Goal: Information Seeking & Learning: Learn about a topic

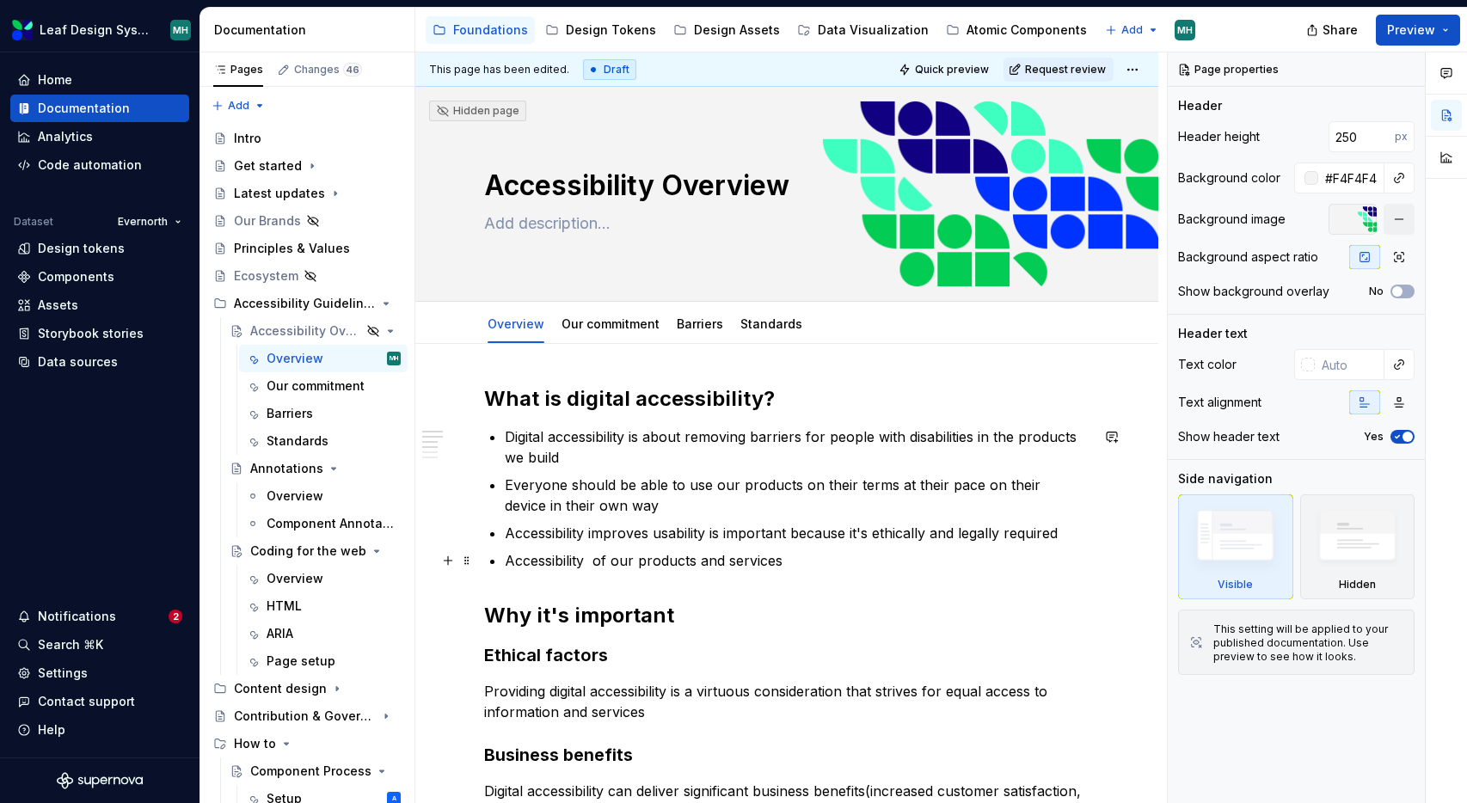
type textarea "*"
click at [797, 559] on p "Accessibility of our products and services" at bounding box center [797, 560] width 585 height 21
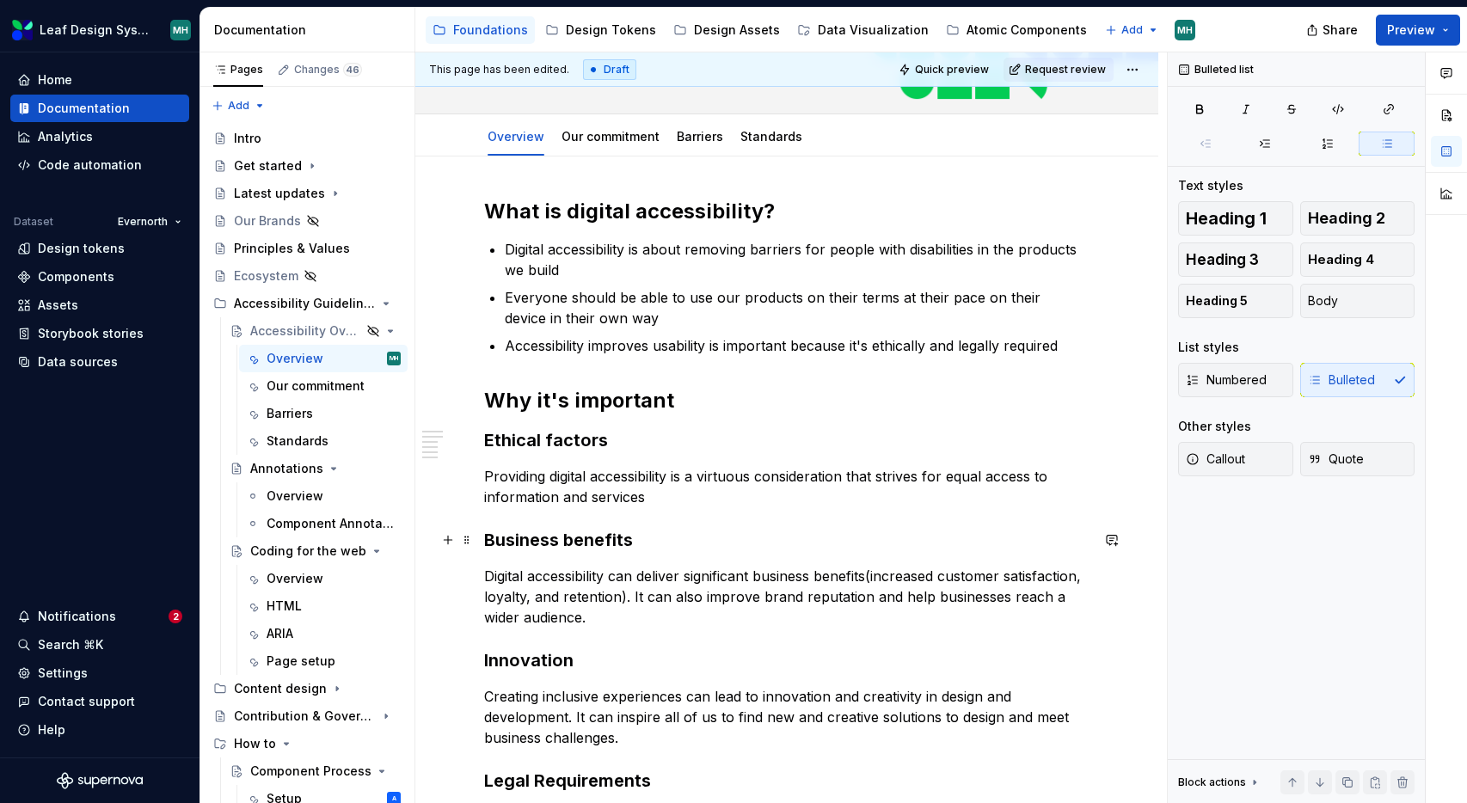
scroll to position [189, 0]
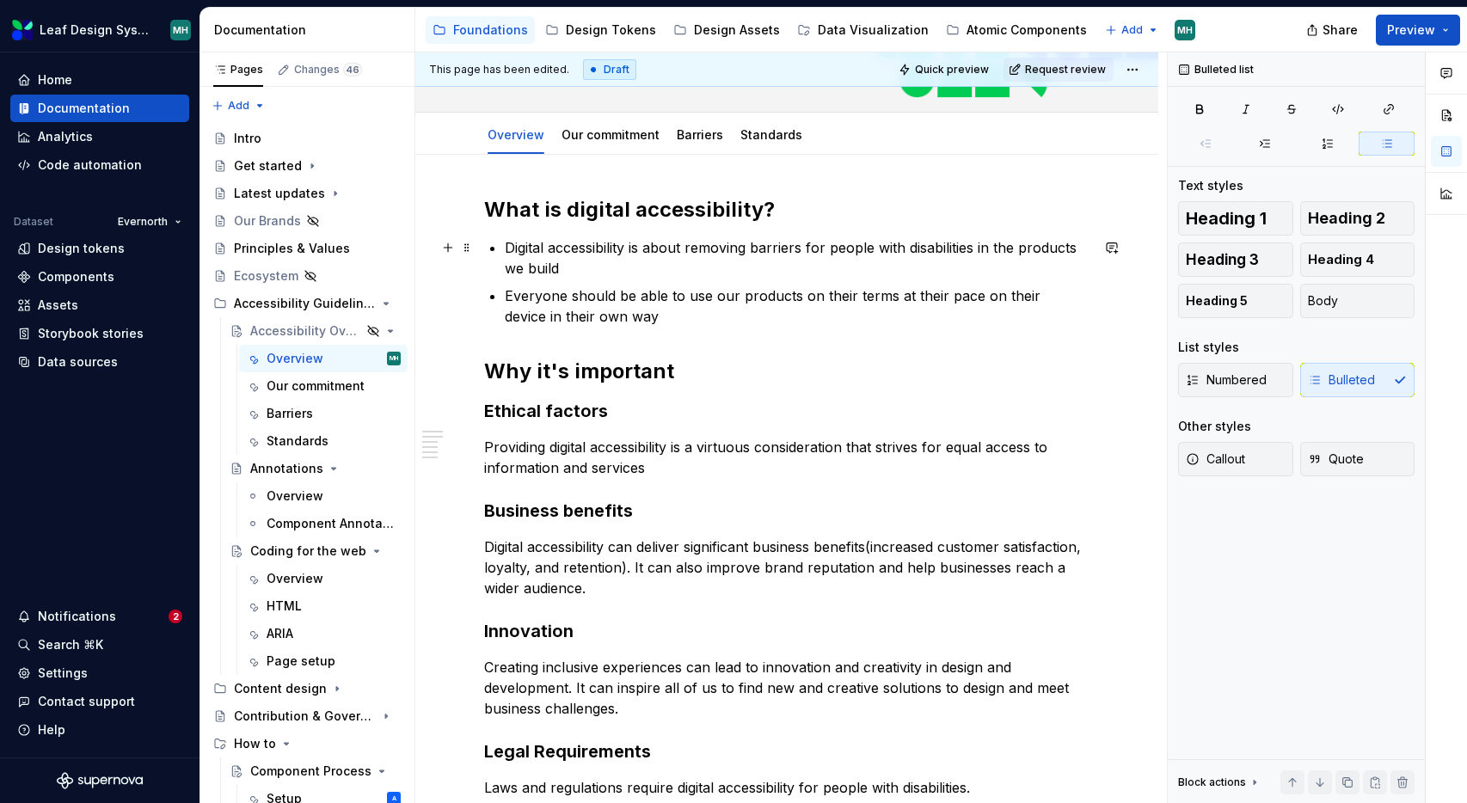
click at [566, 272] on p "Digital accessibility is about removing barriers for people with disabilities i…" at bounding box center [797, 257] width 585 height 41
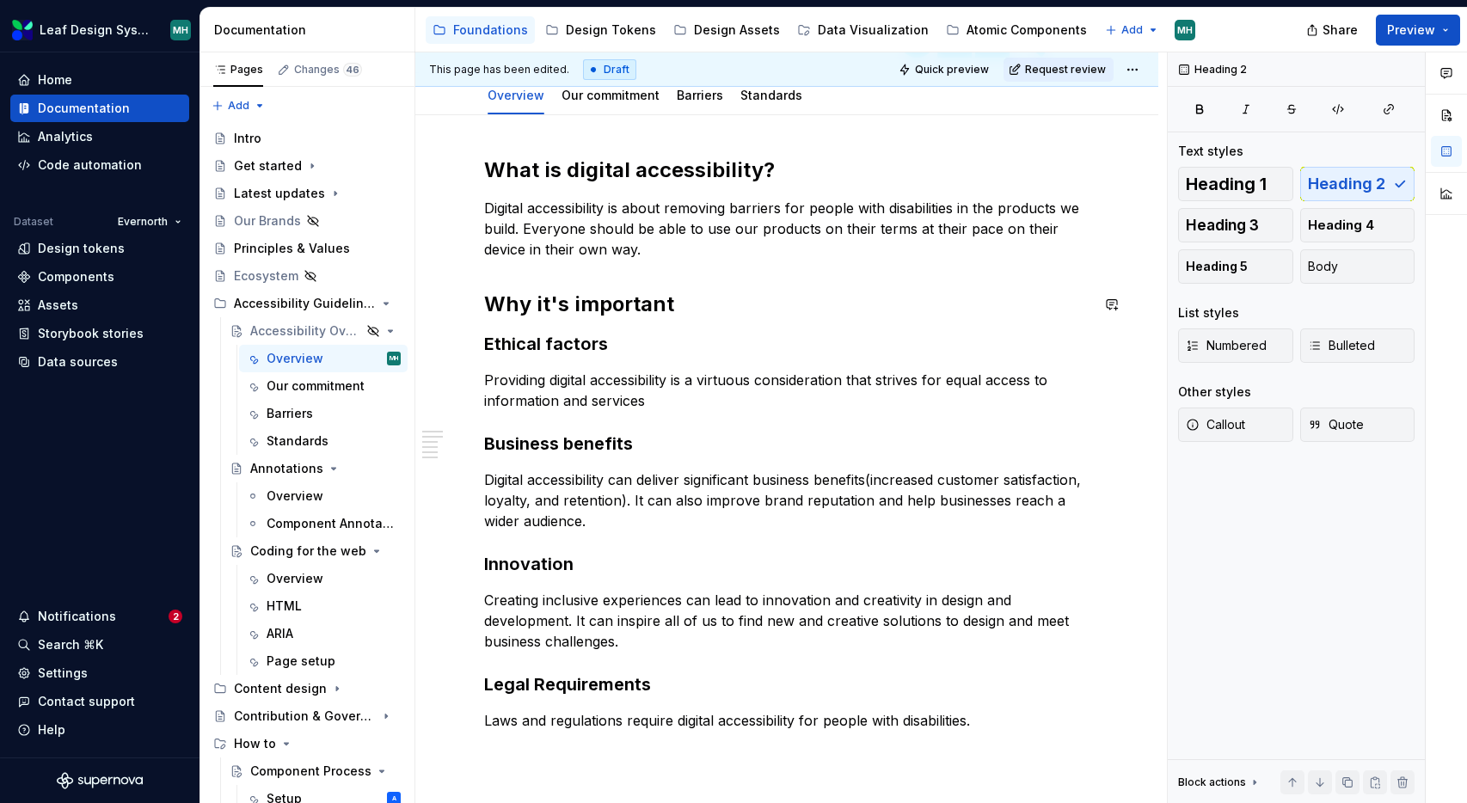
scroll to position [230, 0]
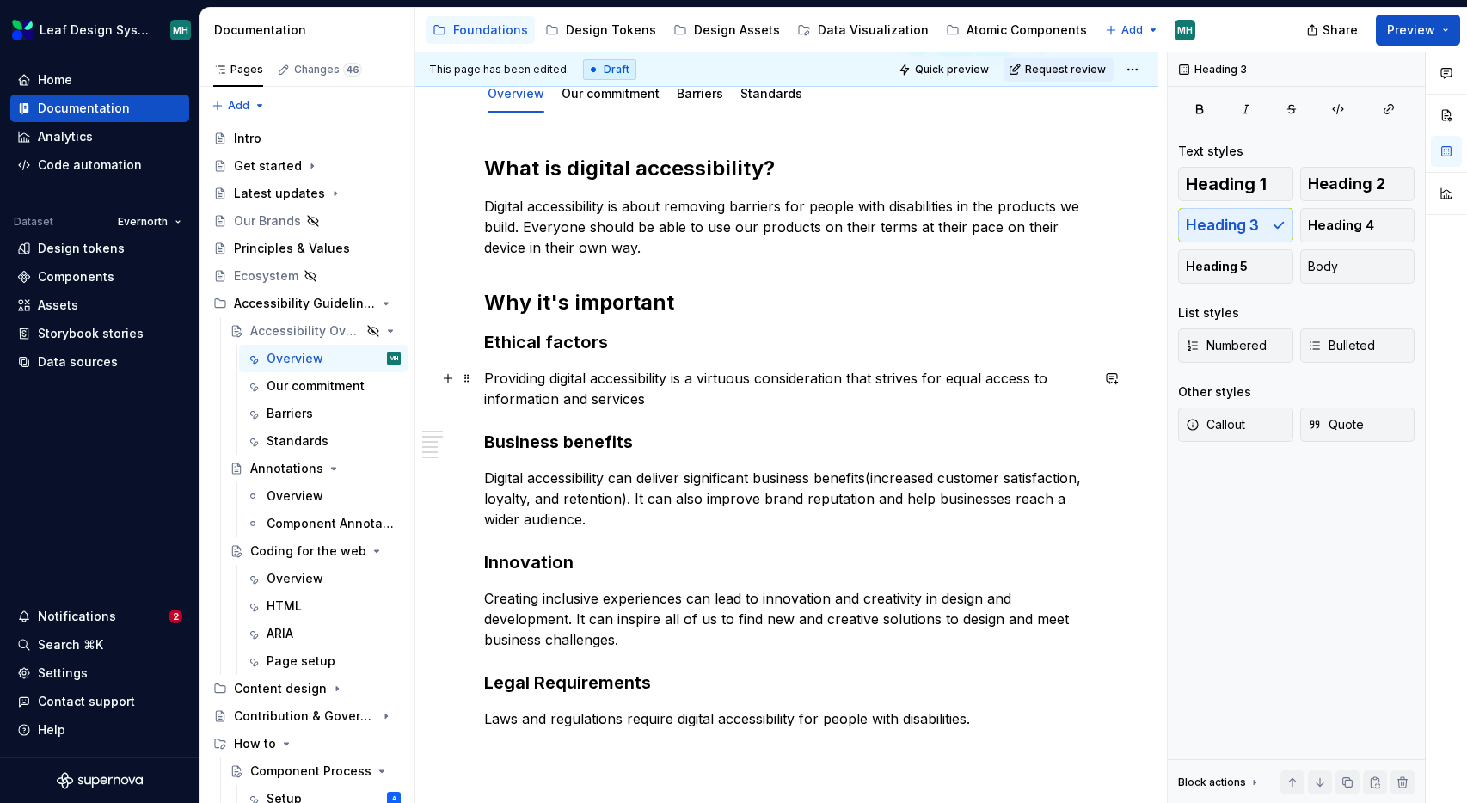
click at [686, 400] on p "Providing digital accessibility is a virtuous consideration that strives for eq…" at bounding box center [786, 388] width 605 height 41
click at [666, 623] on p "Creating inclusive experiences can lead to innovation and creativity in design …" at bounding box center [786, 619] width 605 height 62
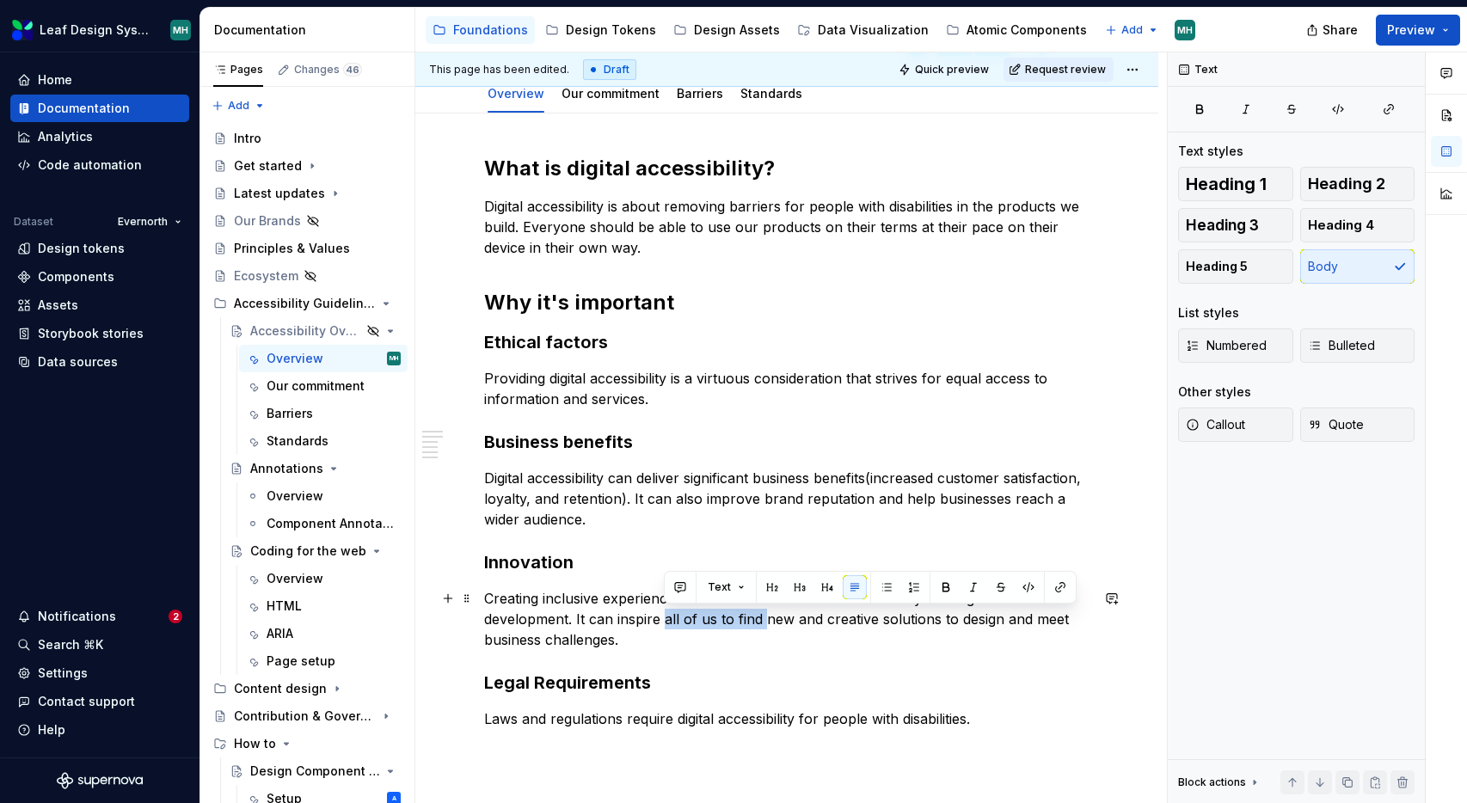
click at [765, 621] on p "Creating inclusive experiences can lead to innovation and creativity in design …" at bounding box center [786, 619] width 605 height 62
click at [779, 624] on p "Creating inclusive experiences can lead to innovation and creativity in design …" at bounding box center [786, 619] width 605 height 62
click at [906, 622] on p "Creating inclusive experiences can lead to innovation and creativity in design …" at bounding box center [786, 619] width 605 height 62
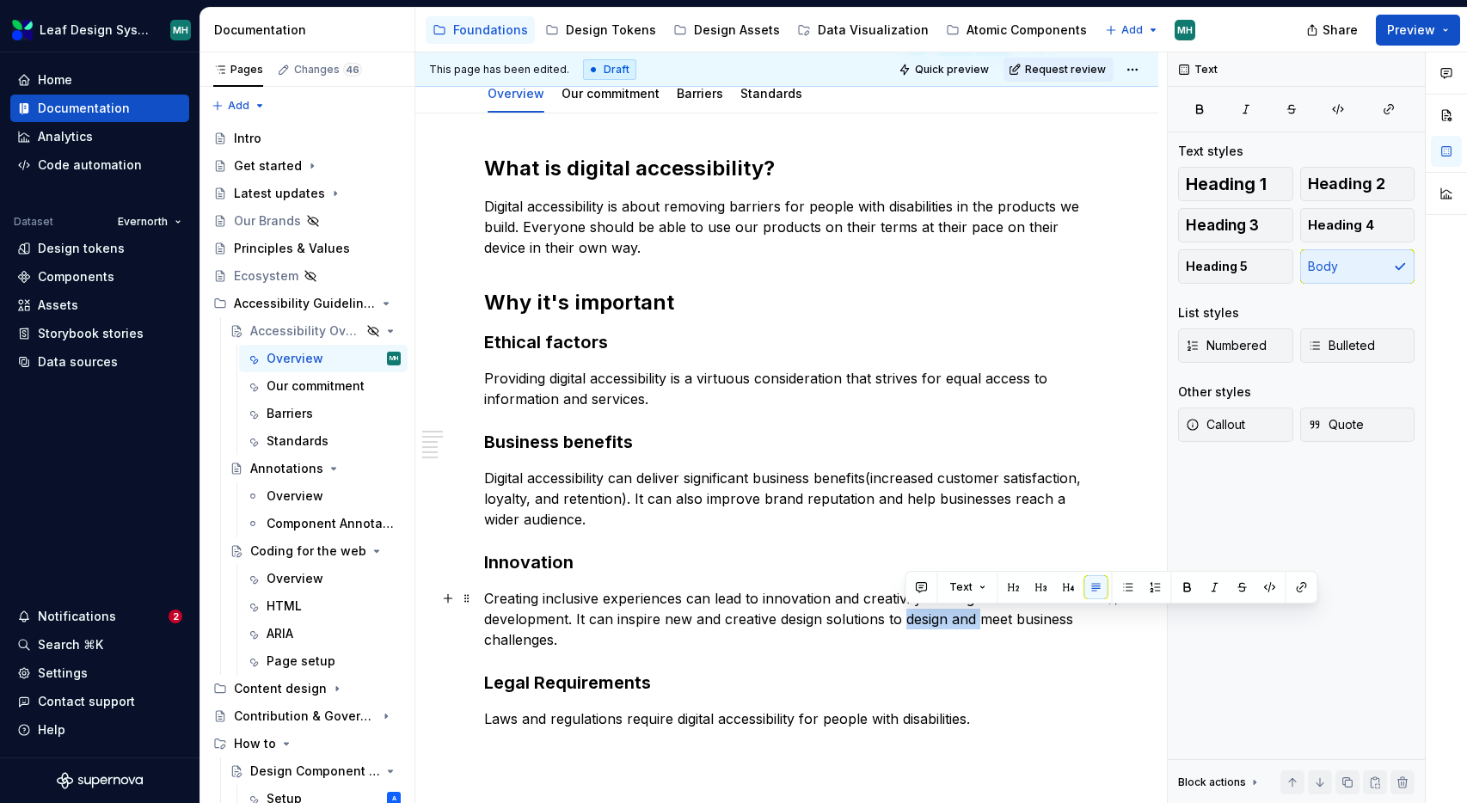
click at [981, 622] on p "Creating inclusive experiences can lead to innovation and creativity in design …" at bounding box center [786, 619] width 605 height 62
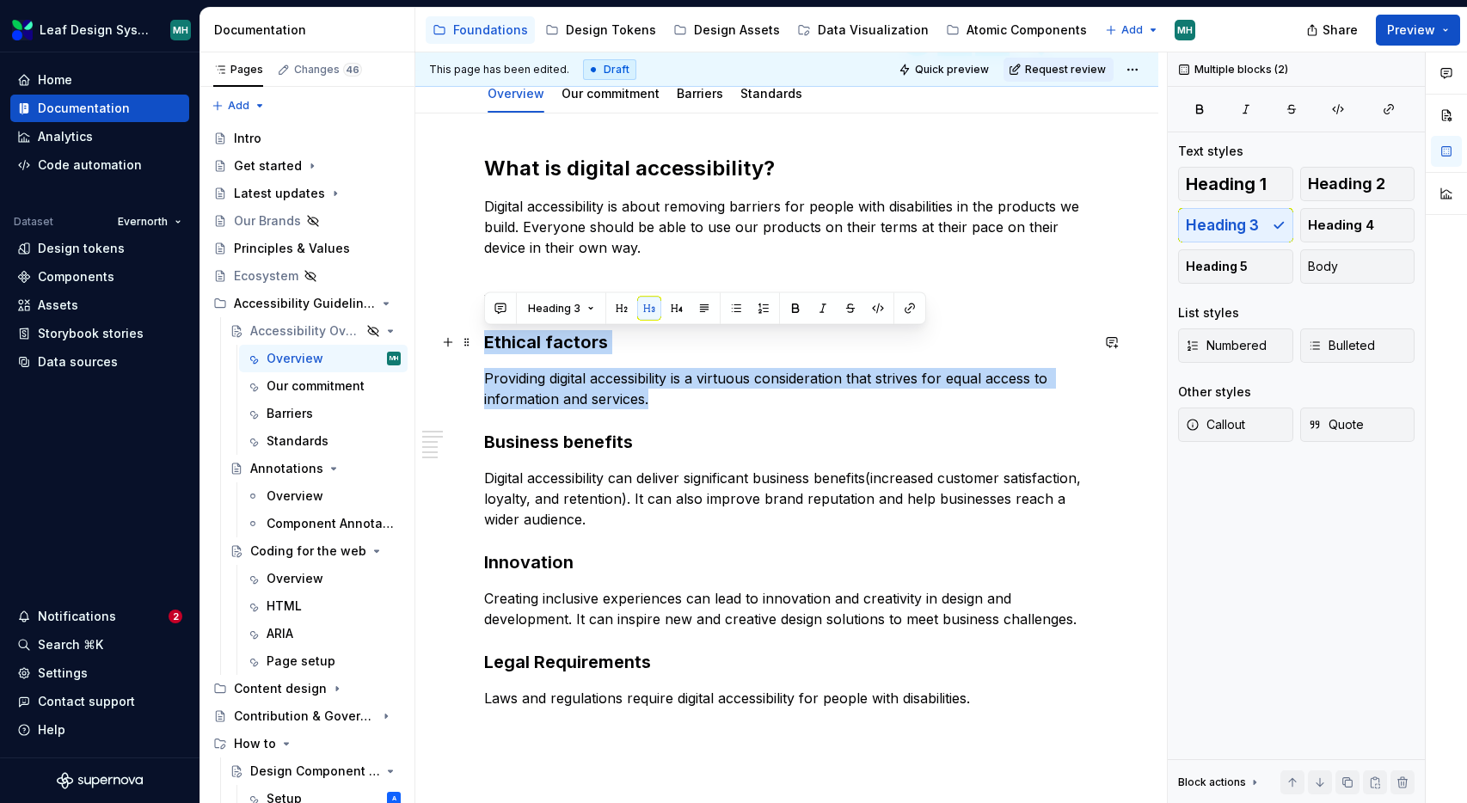
drag, startPoint x: 654, startPoint y: 402, endPoint x: 481, endPoint y: 341, distance: 183.8
click at [481, 341] on div "What is digital accessibility? Digital accessibility is about removing barriers…" at bounding box center [786, 542] width 743 height 857
copy div "Ethical factors Providing digital accessibility is a virtuous consideration tha…"
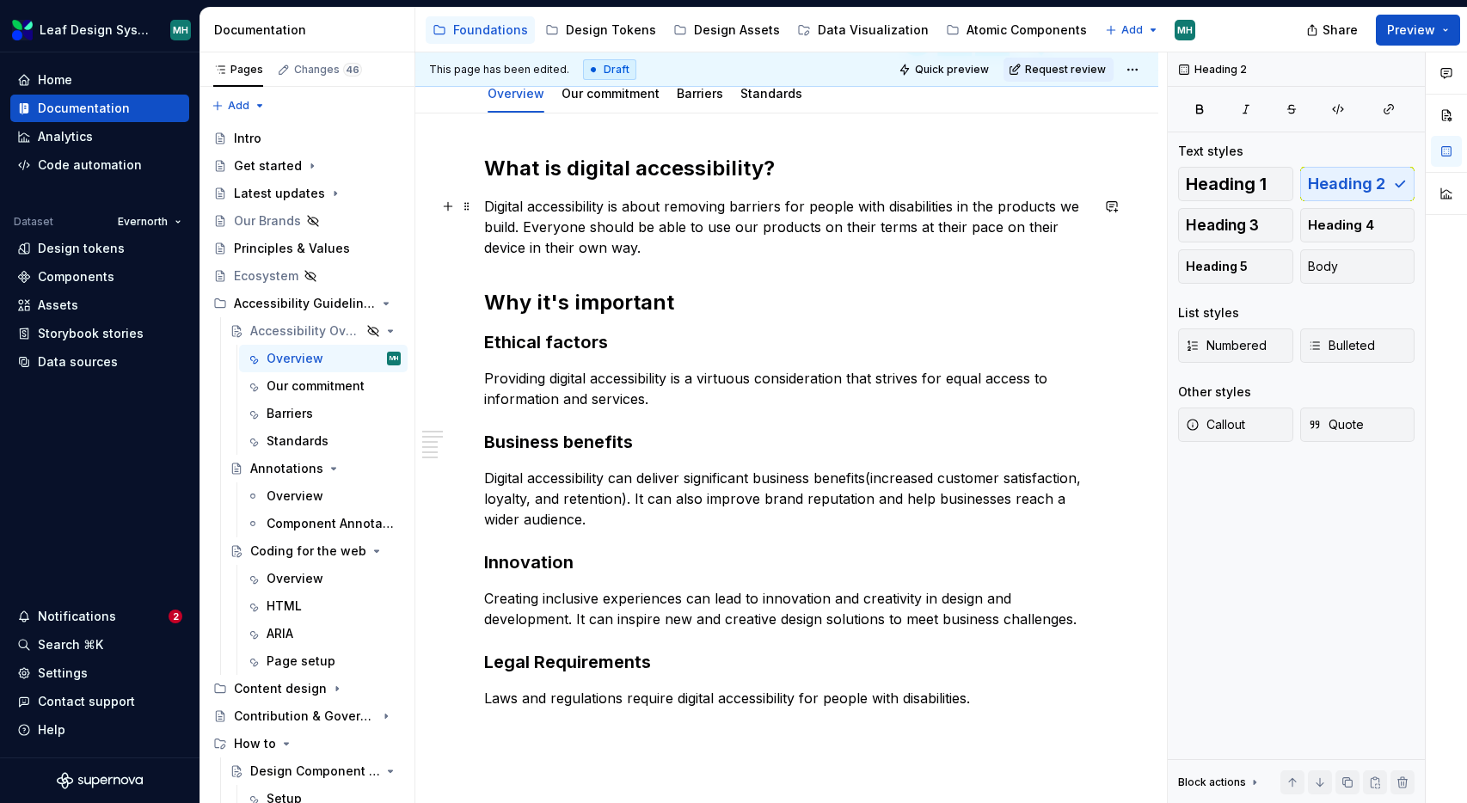
click at [537, 228] on p "Digital accessibility is about removing barriers for people with disabilities i…" at bounding box center [786, 227] width 605 height 62
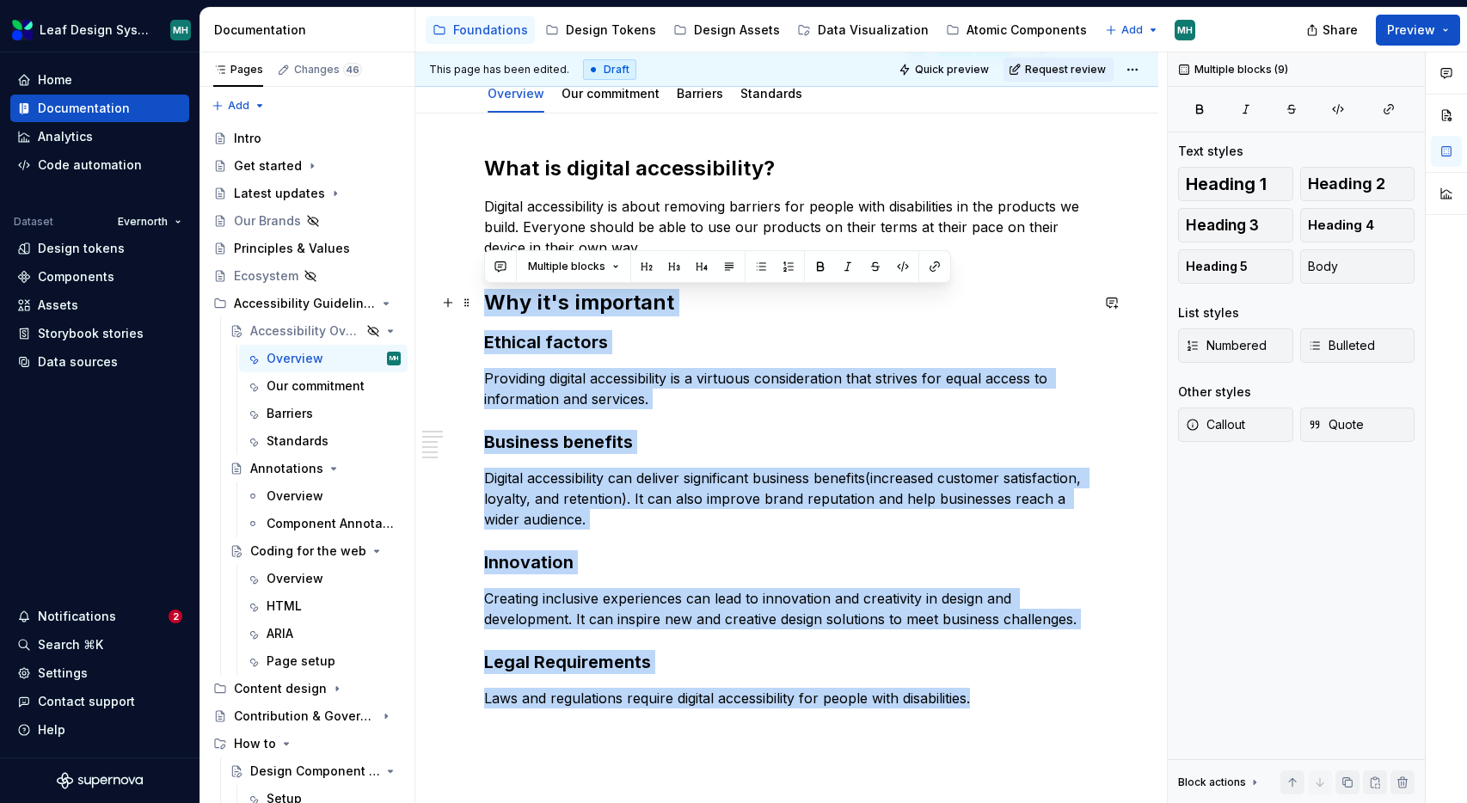
drag, startPoint x: 995, startPoint y: 703, endPoint x: 482, endPoint y: 310, distance: 646.0
click at [482, 310] on div "What is digital accessibility? Digital accessibility is about removing barriers…" at bounding box center [786, 542] width 743 height 857
copy div "Why it's important Ethical factors Providing digital accessibility is a virtuou…"
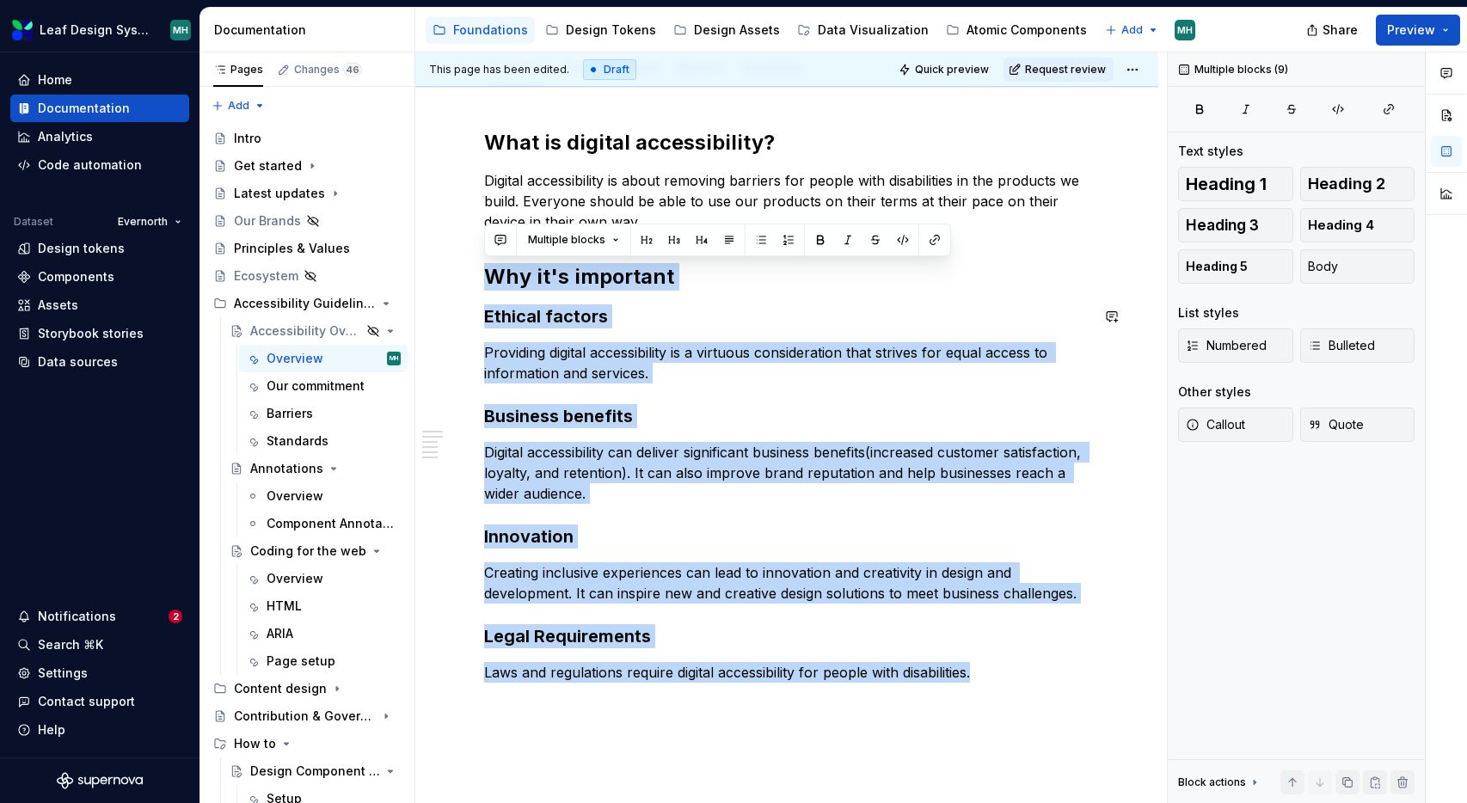
scroll to position [260, 0]
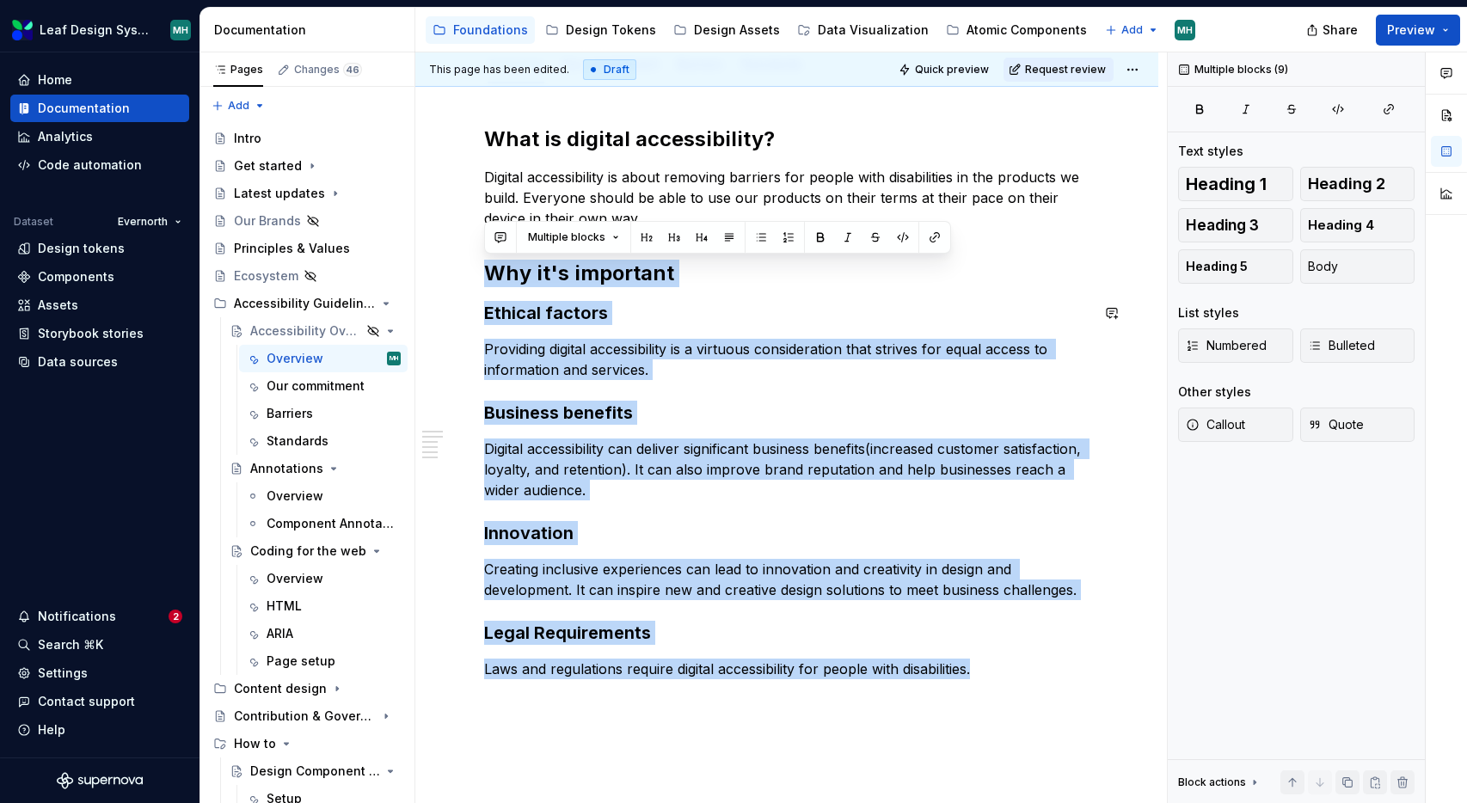
click at [683, 297] on div "What is digital accessibility? Digital accessibility is about removing barriers…" at bounding box center [786, 403] width 605 height 554
drag, startPoint x: 987, startPoint y: 671, endPoint x: 494, endPoint y: 262, distance: 640.7
click at [494, 262] on div "What is digital accessibility? Digital accessibility is about removing barriers…" at bounding box center [786, 403] width 605 height 554
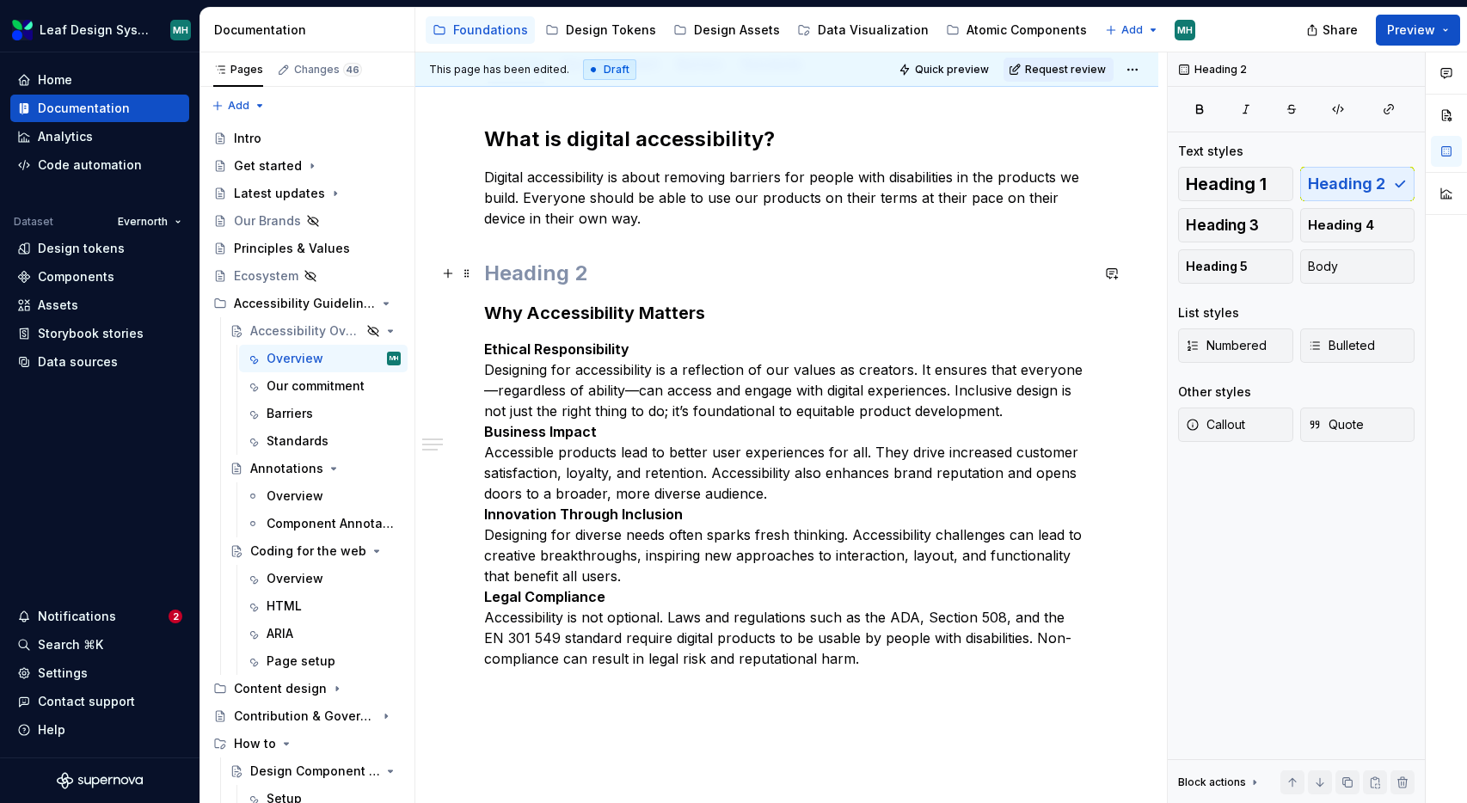
click at [611, 281] on h2 at bounding box center [786, 274] width 605 height 28
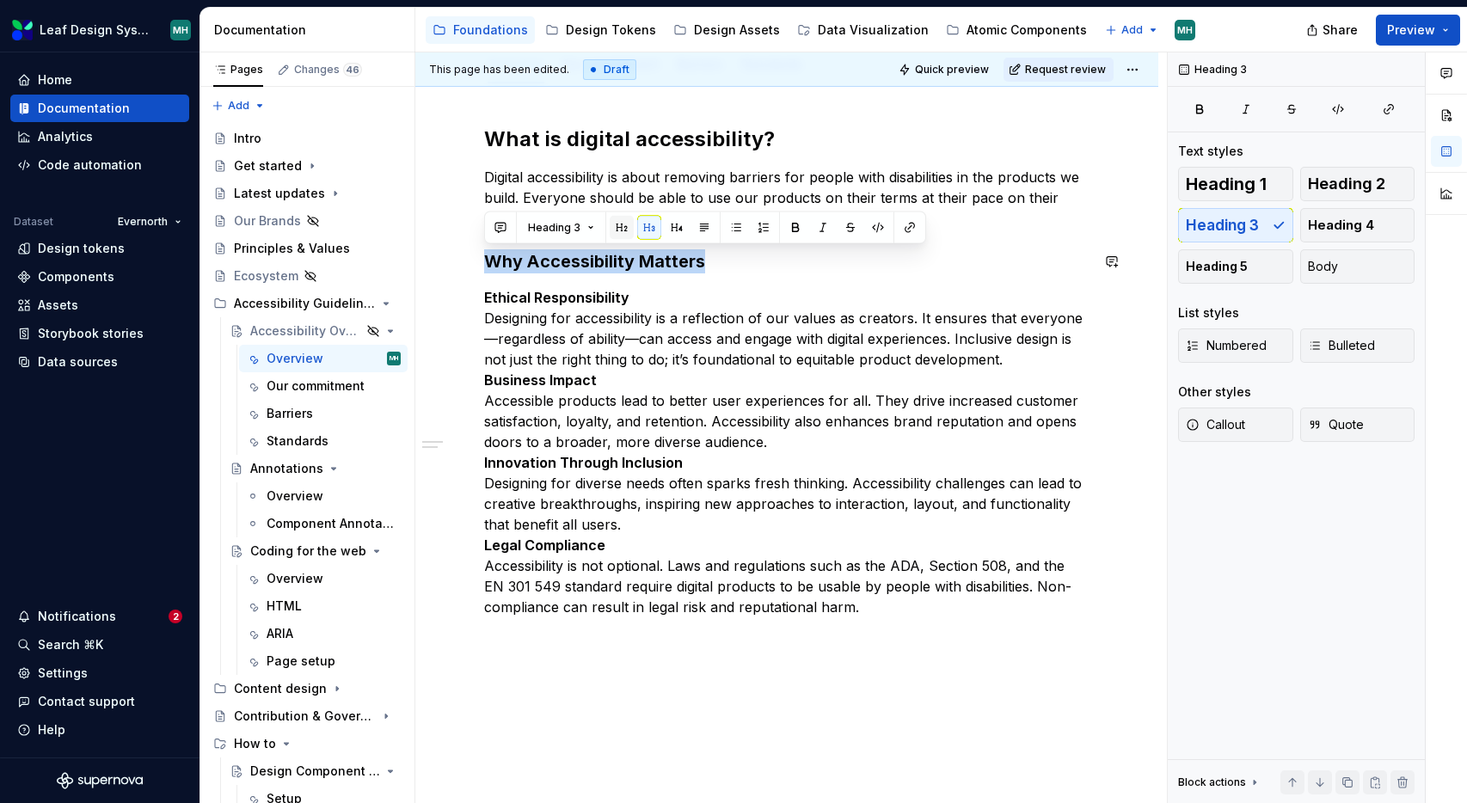
click at [618, 226] on button "button" at bounding box center [622, 228] width 24 height 24
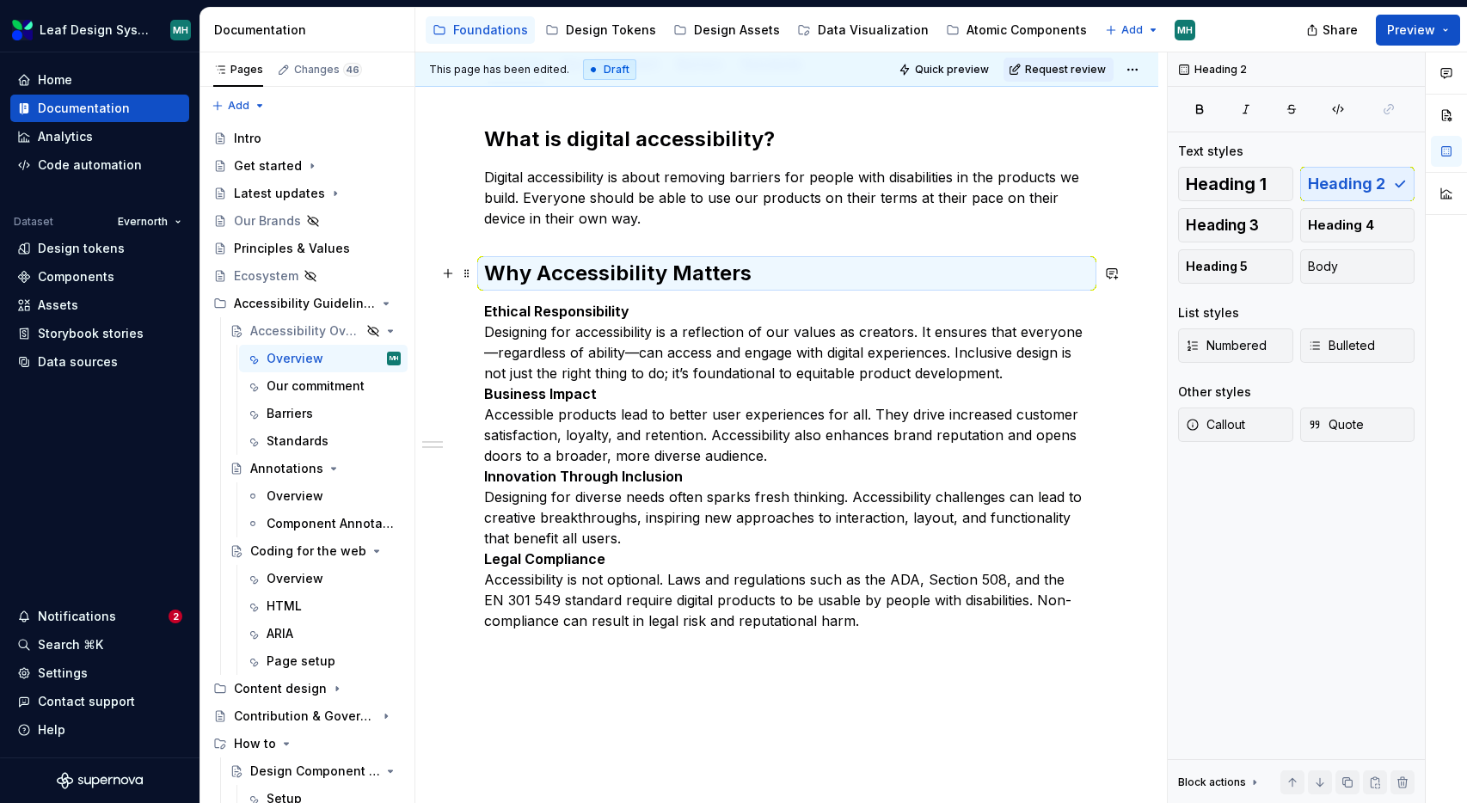
click at [580, 267] on h2 "Why Accessibility Matters" at bounding box center [786, 274] width 605 height 28
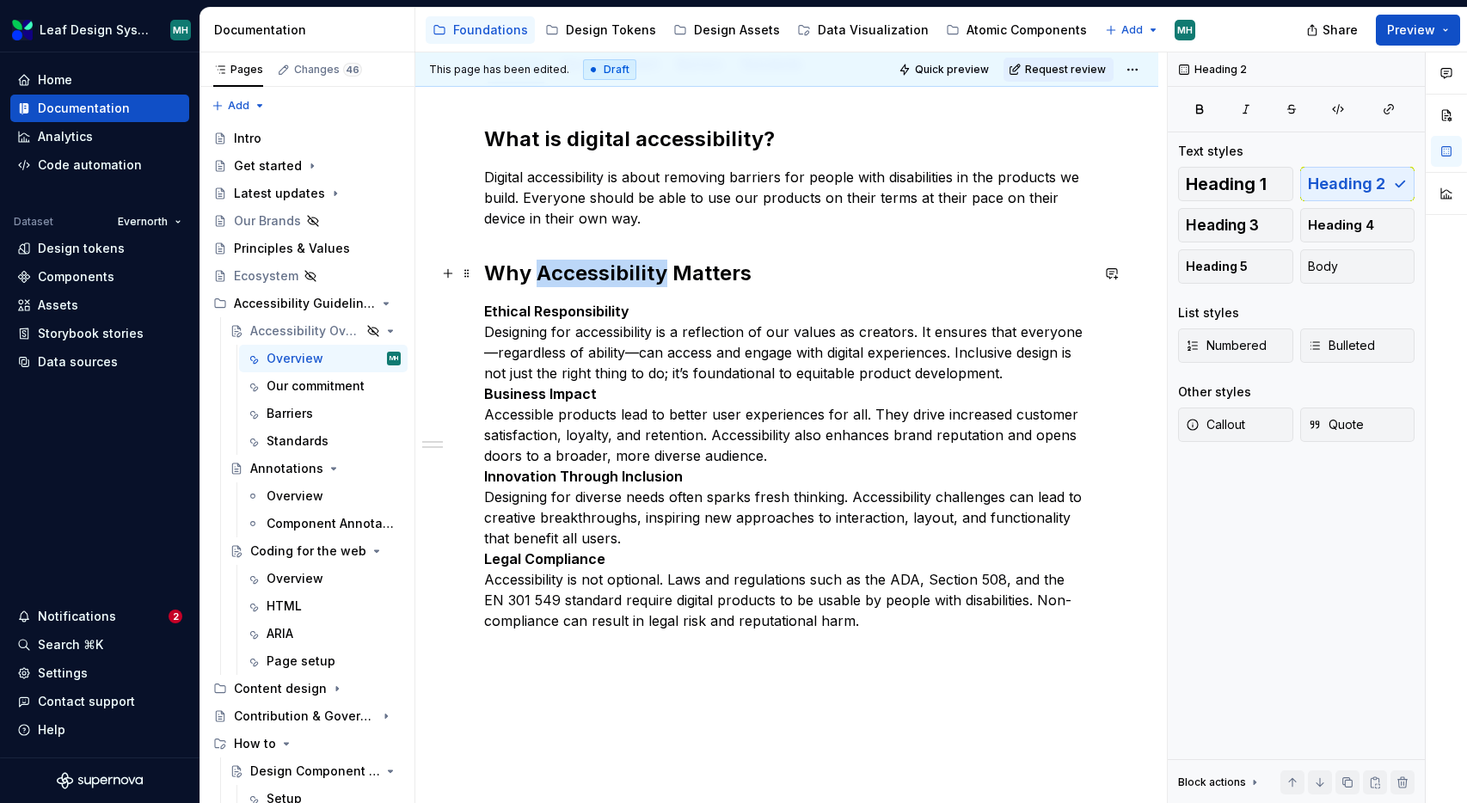
click at [580, 267] on h2 "Why Accessibility Matters" at bounding box center [786, 274] width 605 height 28
click at [640, 310] on p "Ethical Responsibility Designing for accessibility is a reflection of our value…" at bounding box center [786, 466] width 605 height 330
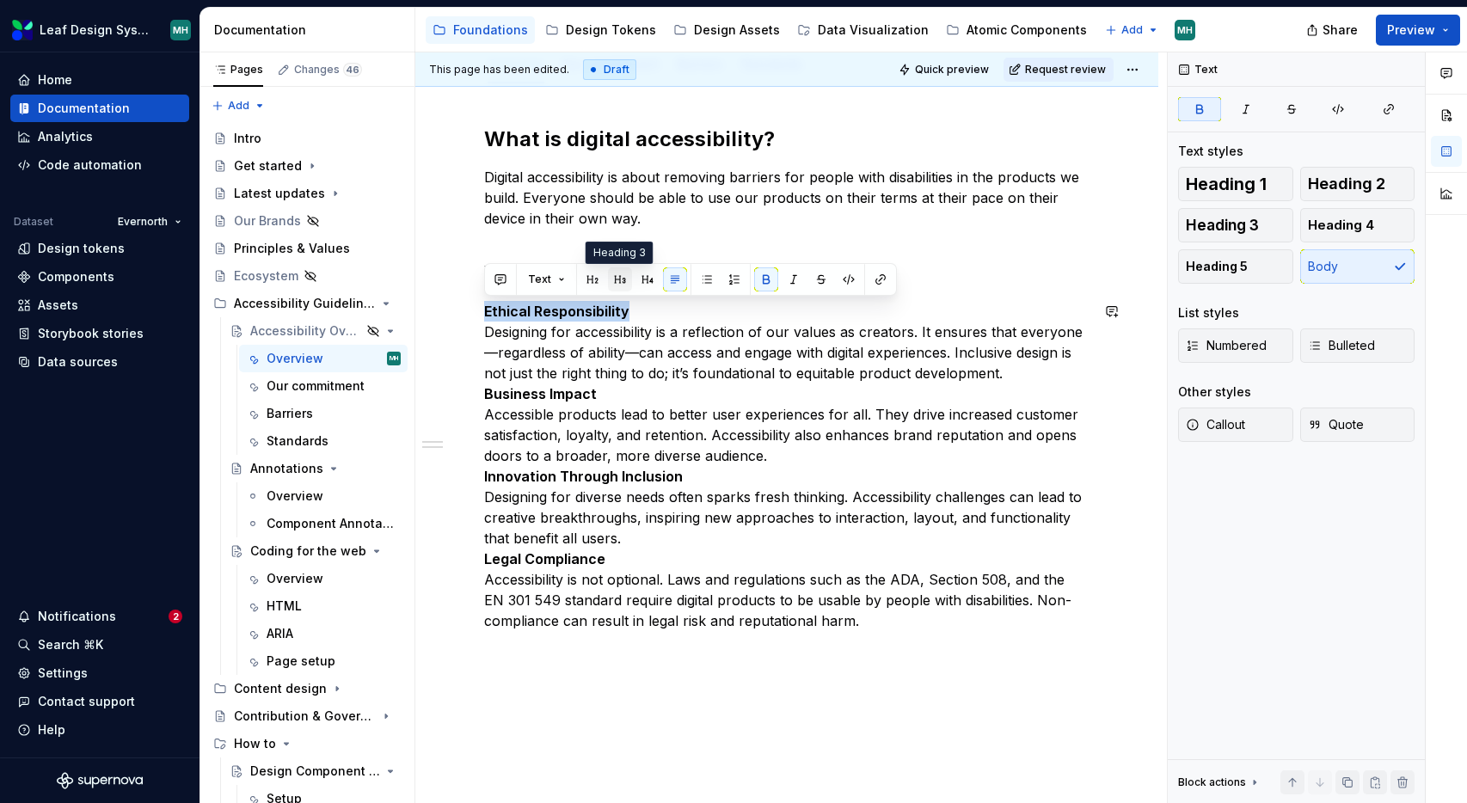
click at [618, 282] on button "button" at bounding box center [620, 279] width 24 height 24
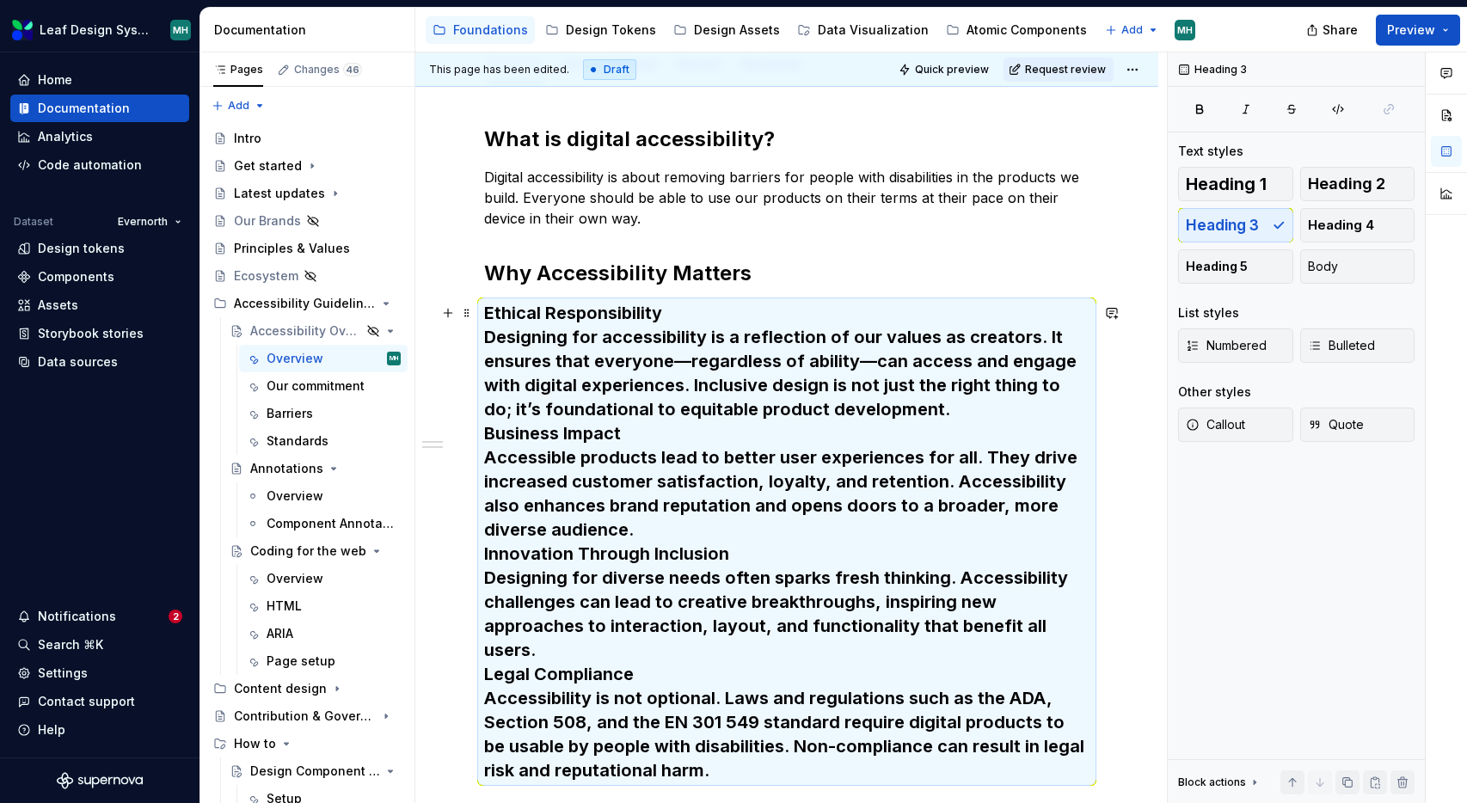
click at [684, 310] on h3 "Ethical Responsibility Designing for accessibility is a reflection of our value…" at bounding box center [786, 542] width 605 height 482
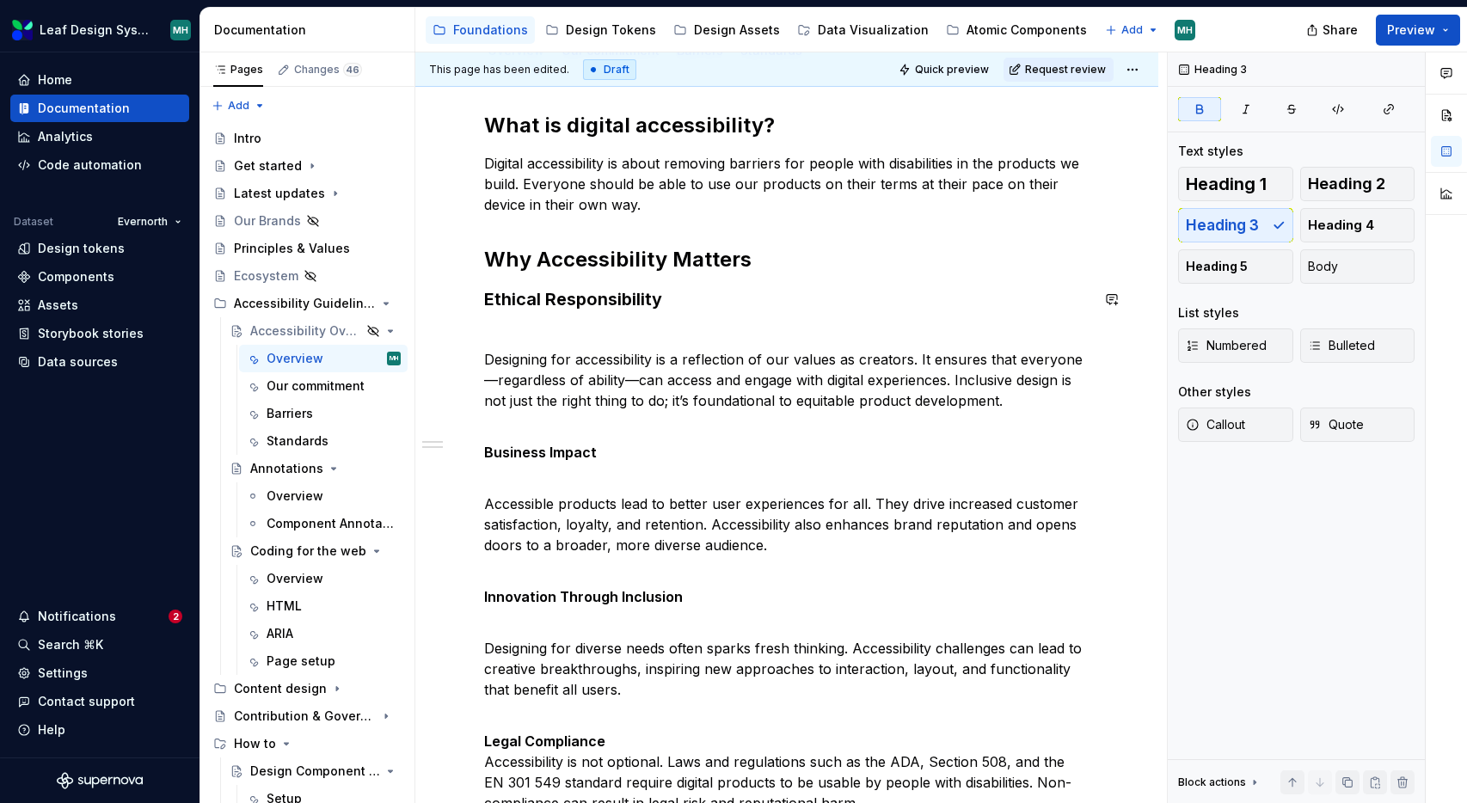
scroll to position [544, 0]
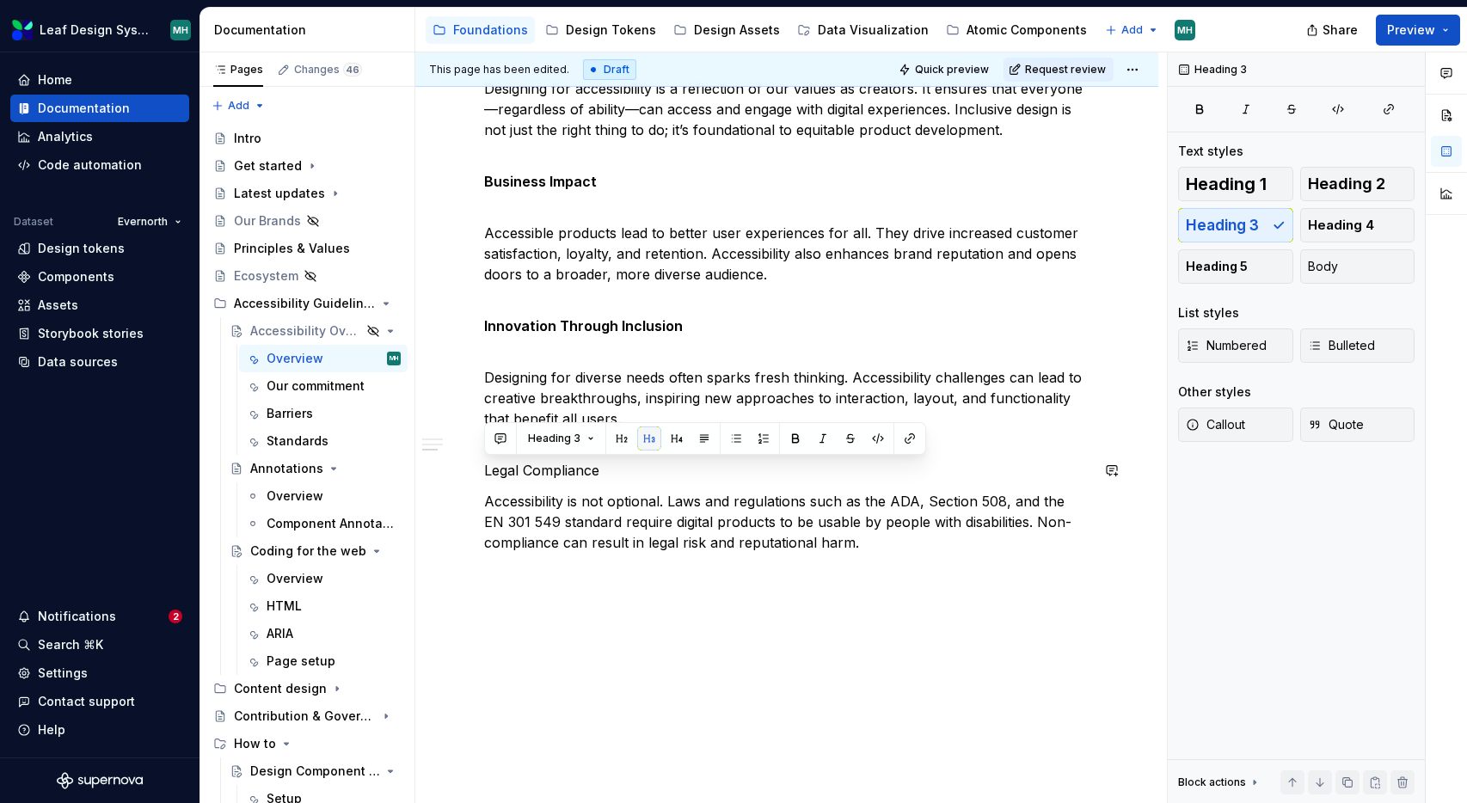
click at [648, 439] on button "button" at bounding box center [649, 439] width 24 height 24
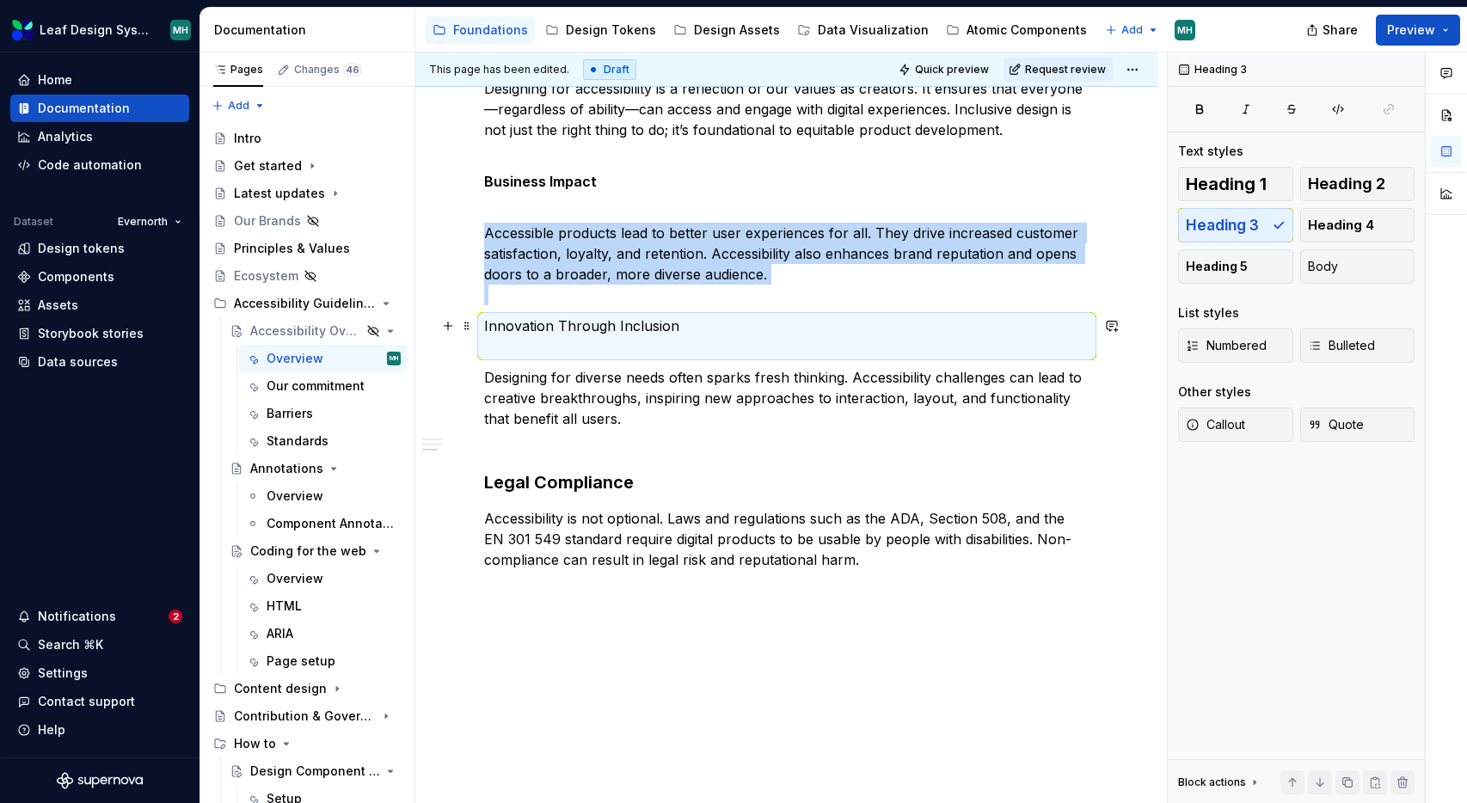
click at [653, 325] on p "Innovation Through Inclusion" at bounding box center [786, 336] width 605 height 41
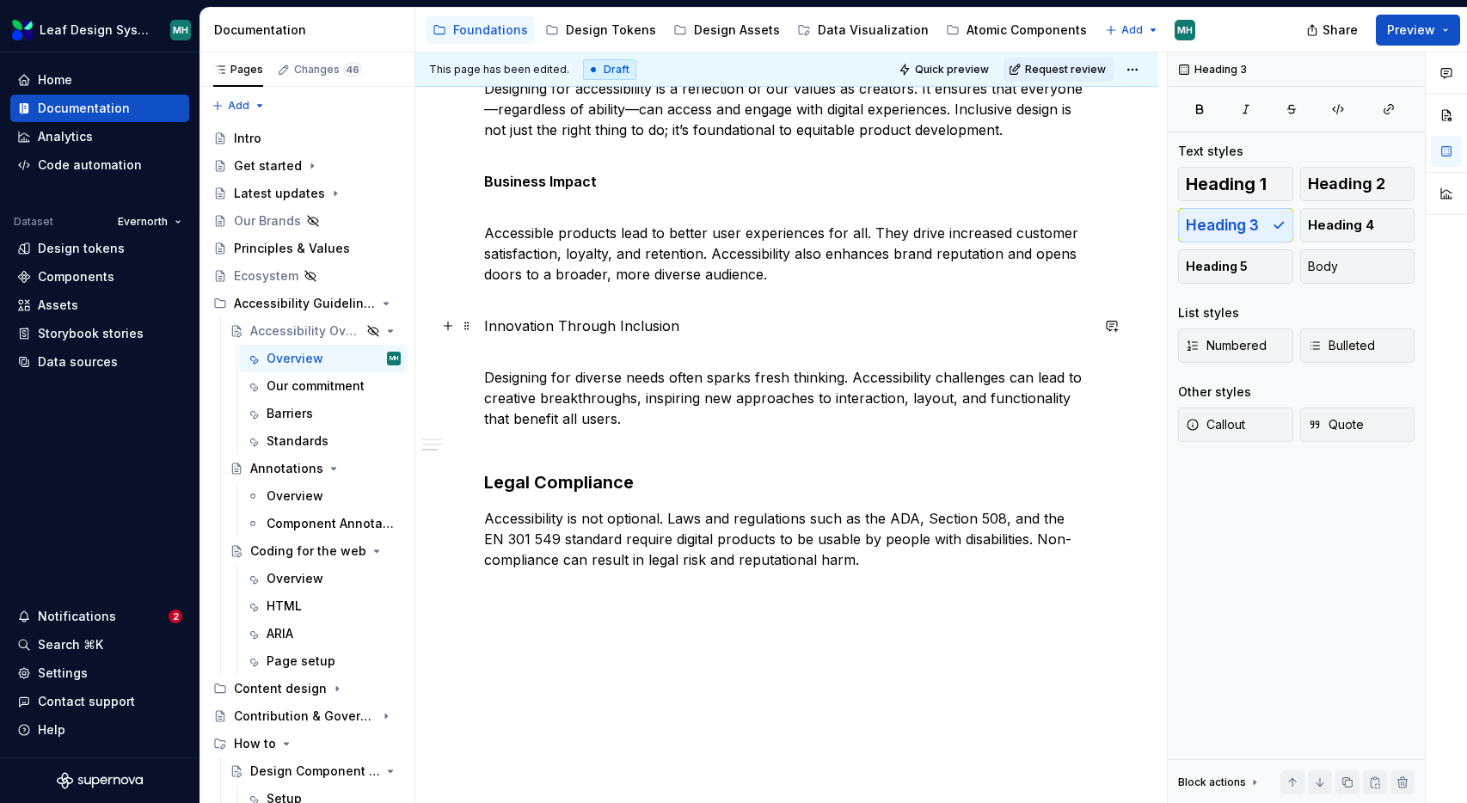
click at [653, 325] on p "Innovation Through Inclusion" at bounding box center [786, 336] width 605 height 41
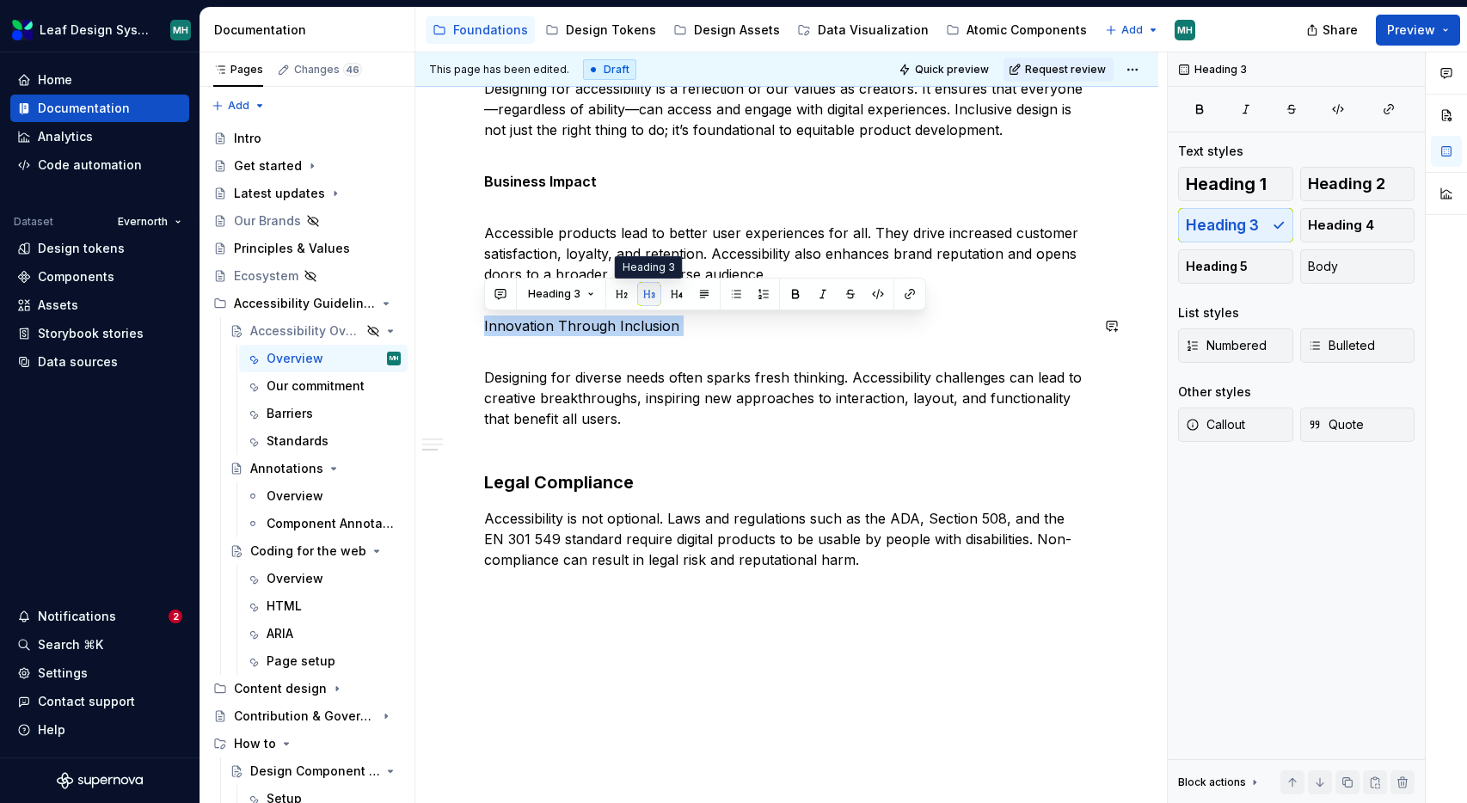
click at [648, 293] on button "button" at bounding box center [649, 294] width 24 height 24
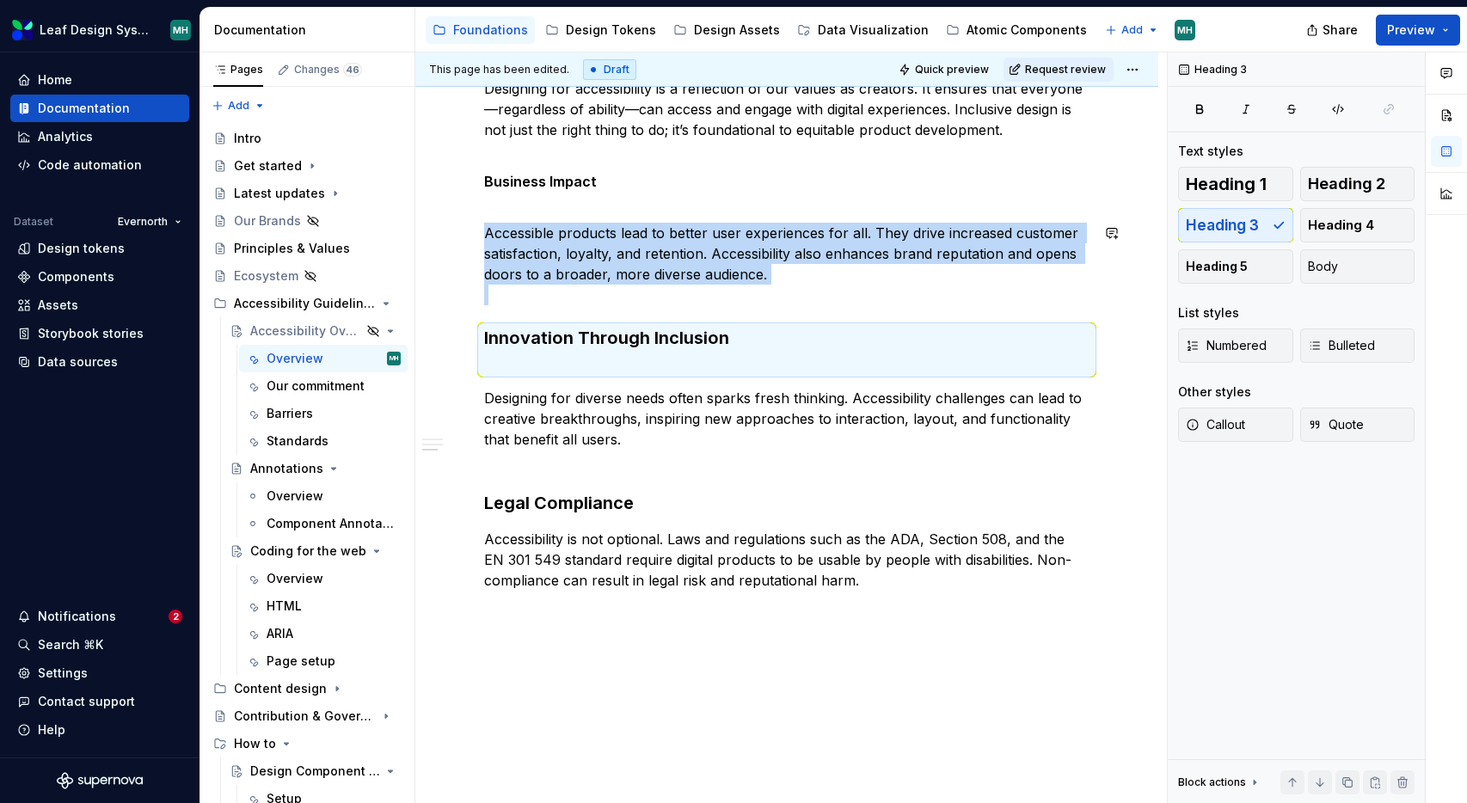
click at [677, 312] on div "What is digital accessibility? Digital accessibility is about removing barriers…" at bounding box center [786, 216] width 605 height 750
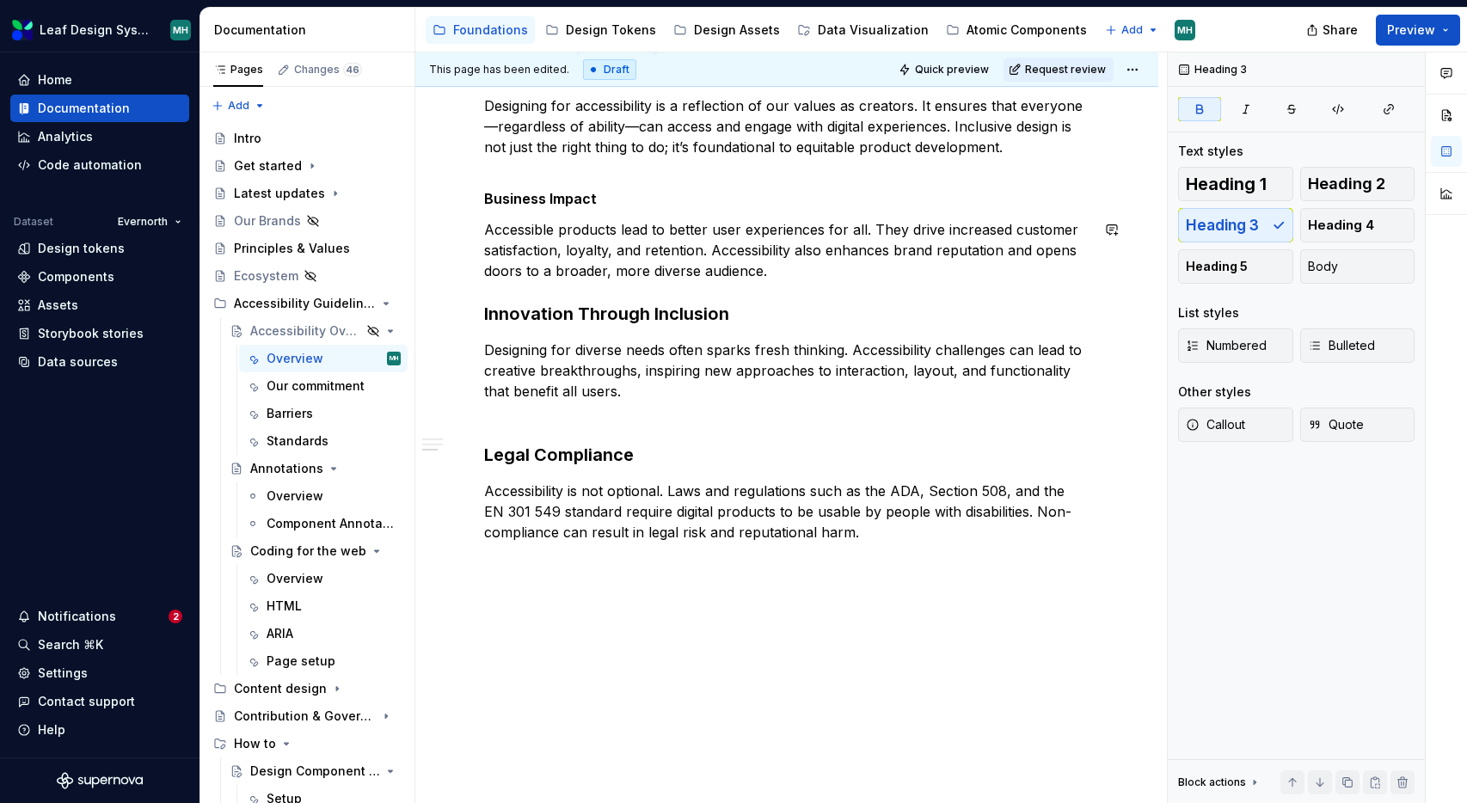
scroll to position [527, 0]
click at [650, 167] on button "button" at bounding box center [649, 167] width 24 height 24
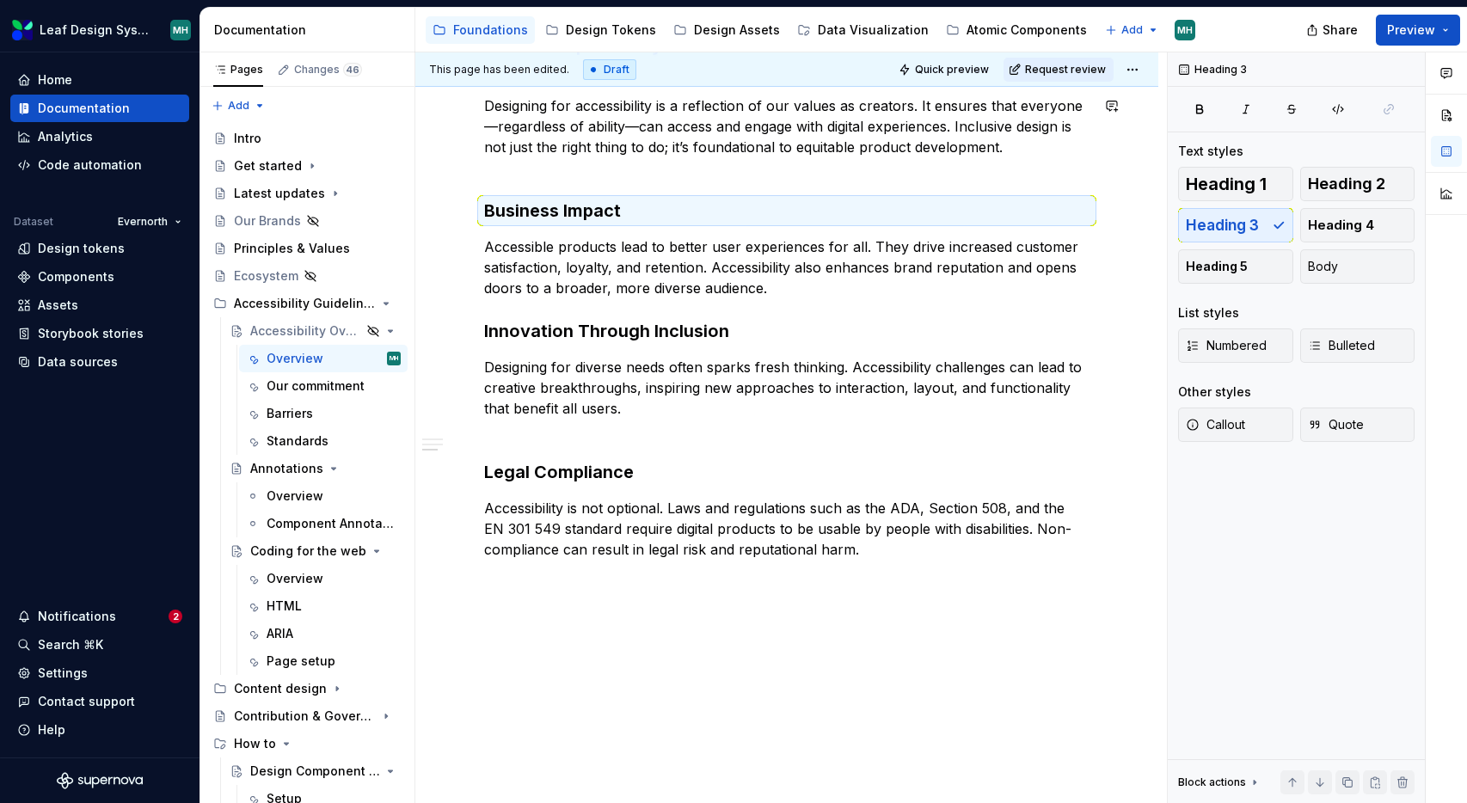
click at [625, 190] on div "What is digital accessibility? Digital accessibility is about removing barriers…" at bounding box center [786, 209] width 605 height 702
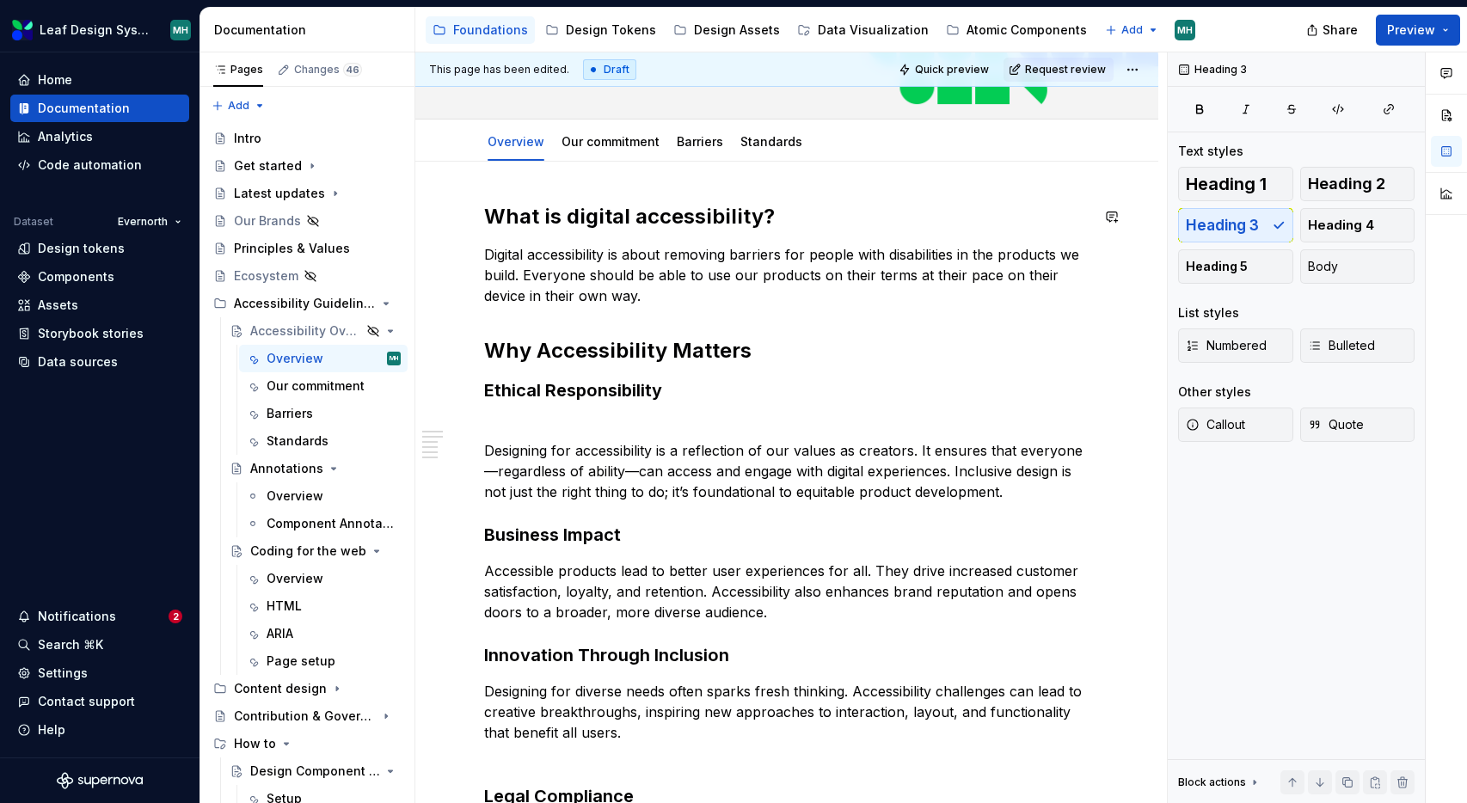
scroll to position [181, 0]
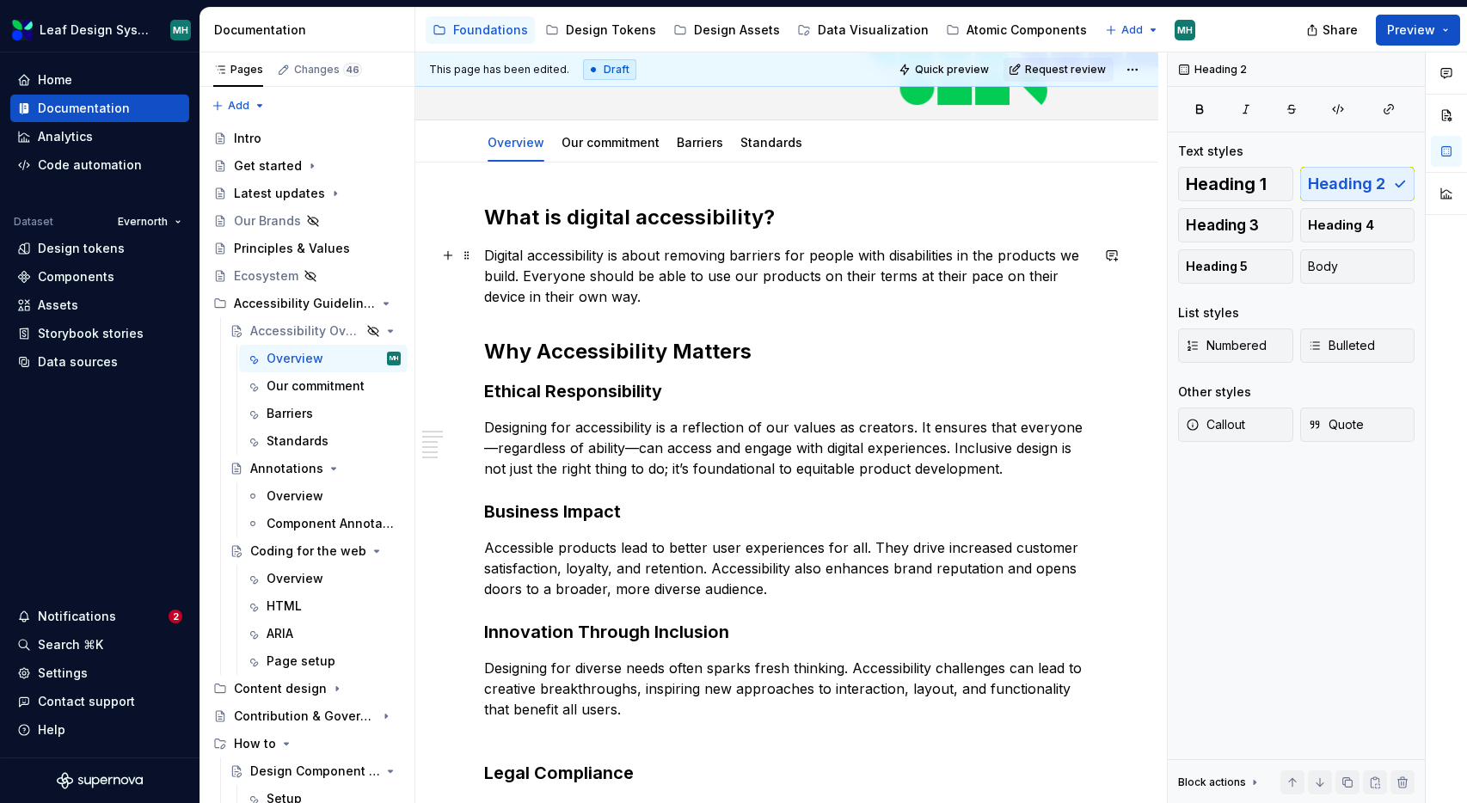
click at [667, 306] on p "Digital accessibility is about removing barriers for people with disabilities i…" at bounding box center [786, 276] width 605 height 62
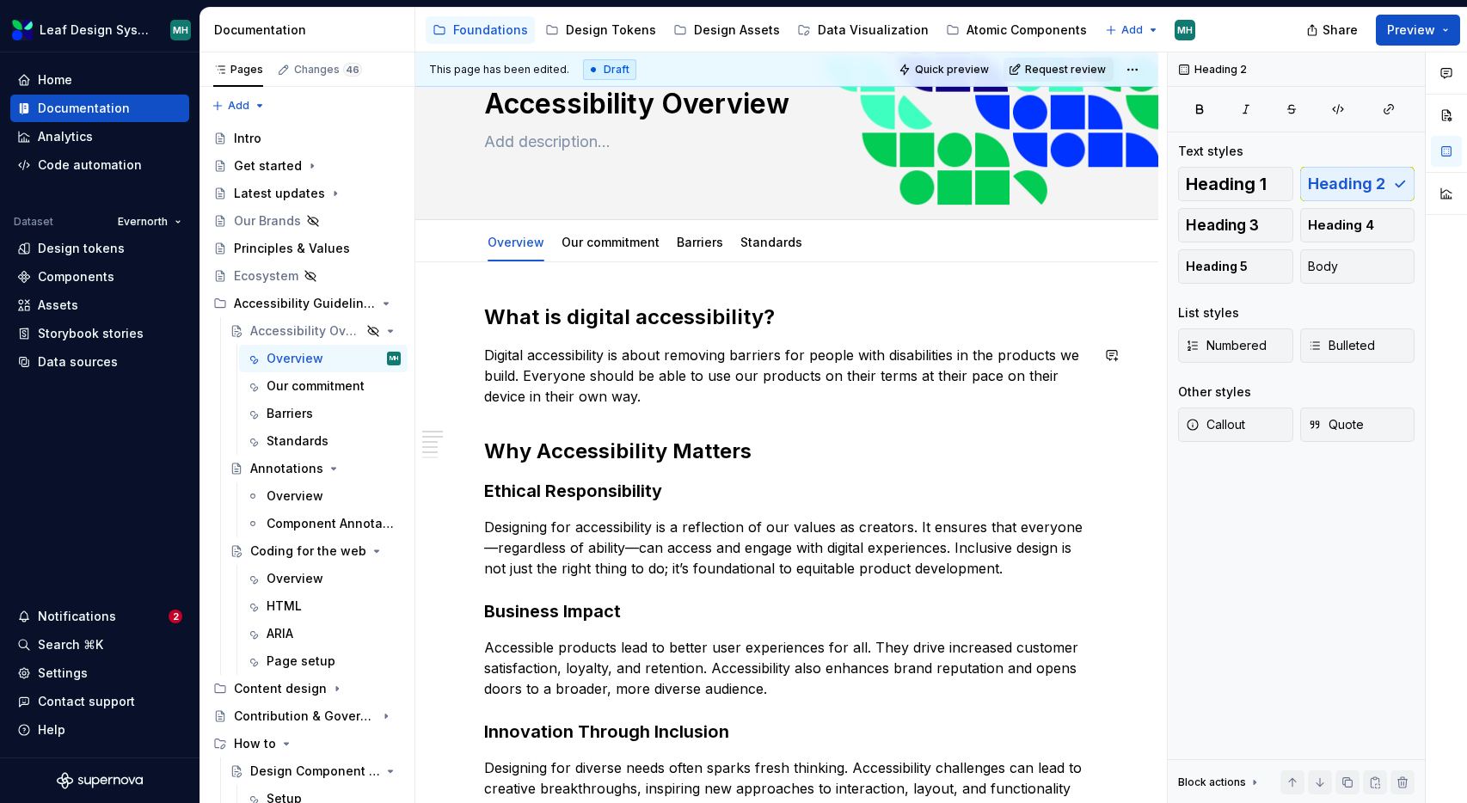
scroll to position [61, 0]
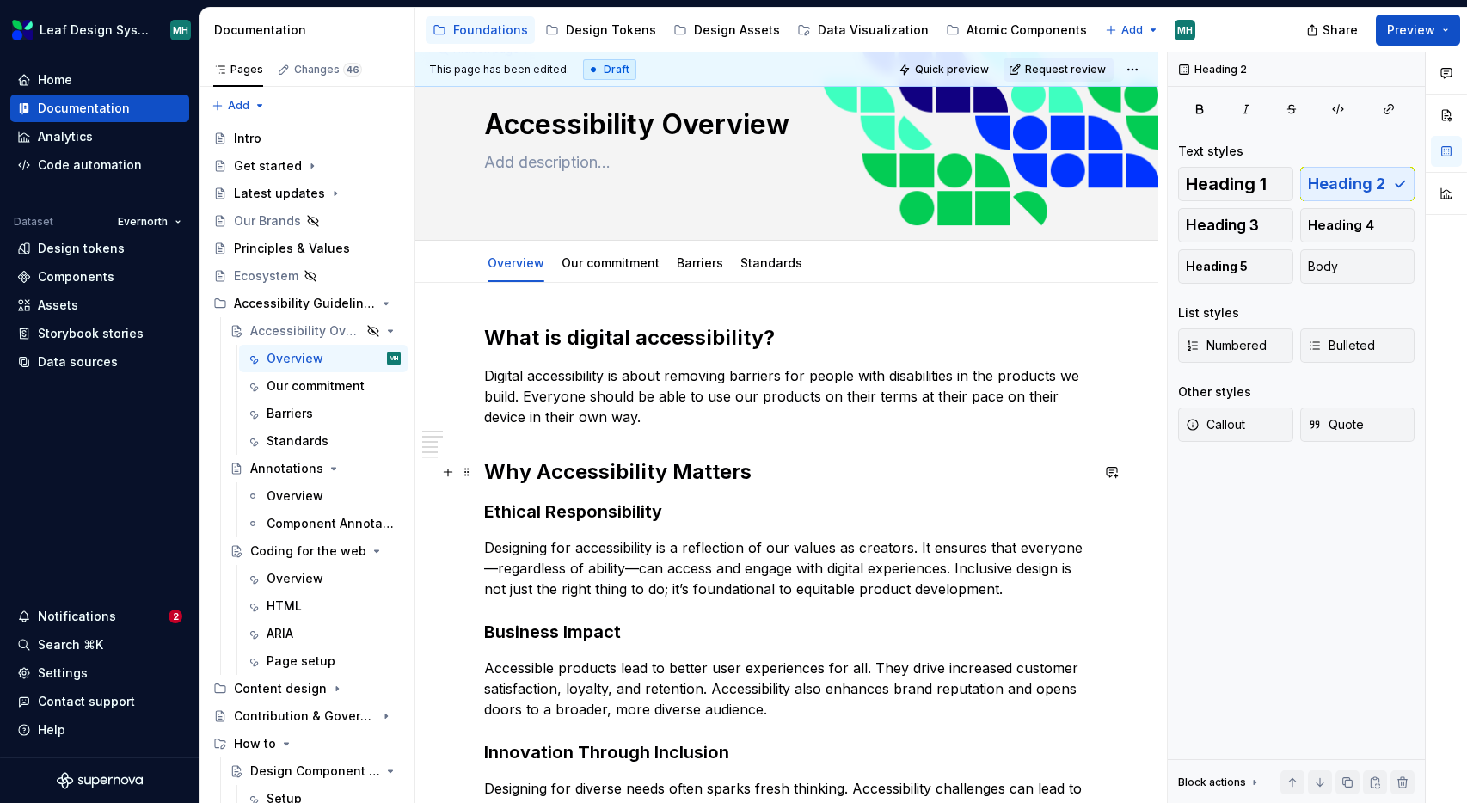
click at [630, 475] on h2 "Why Accessibility Matters" at bounding box center [786, 472] width 605 height 28
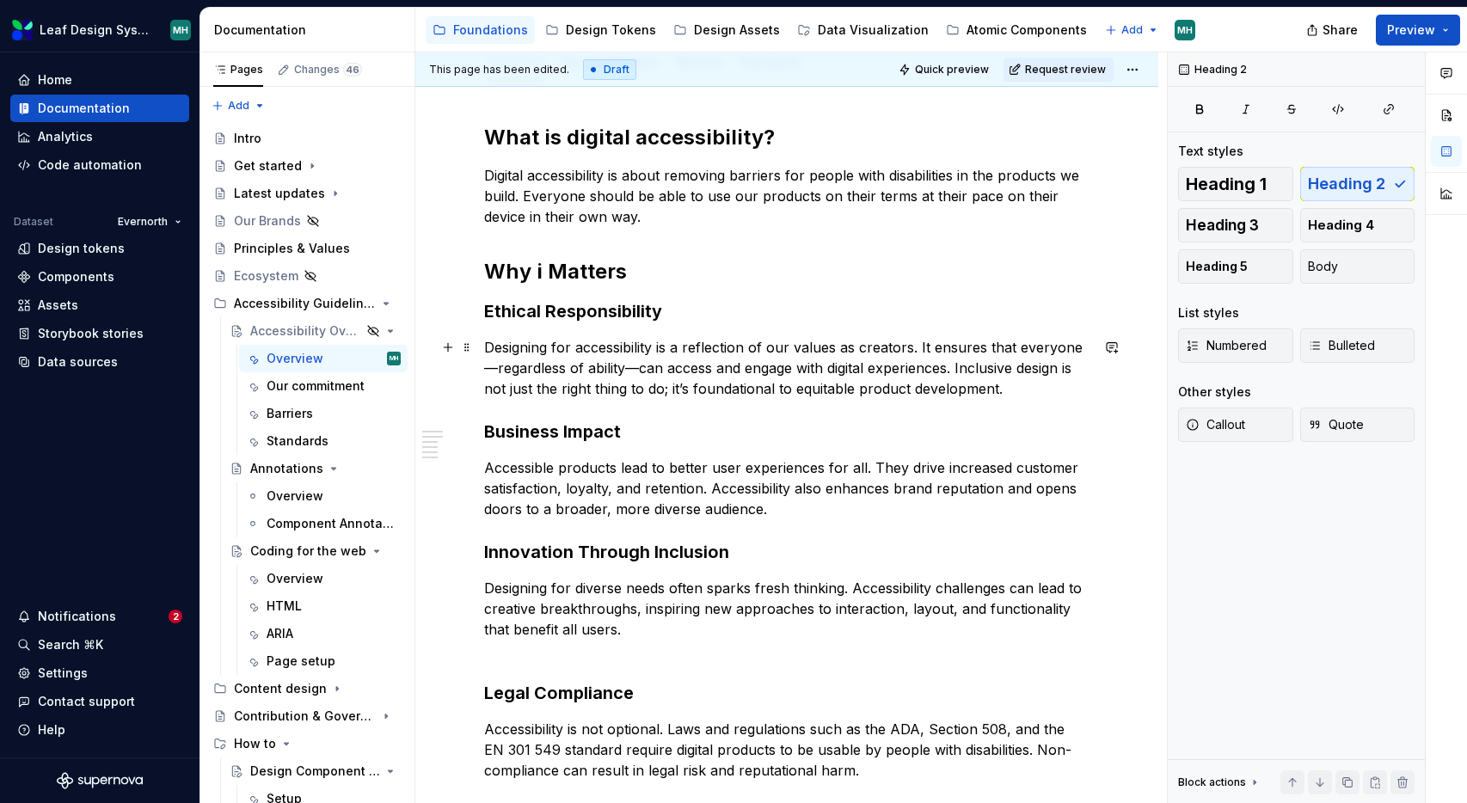
scroll to position [248, 0]
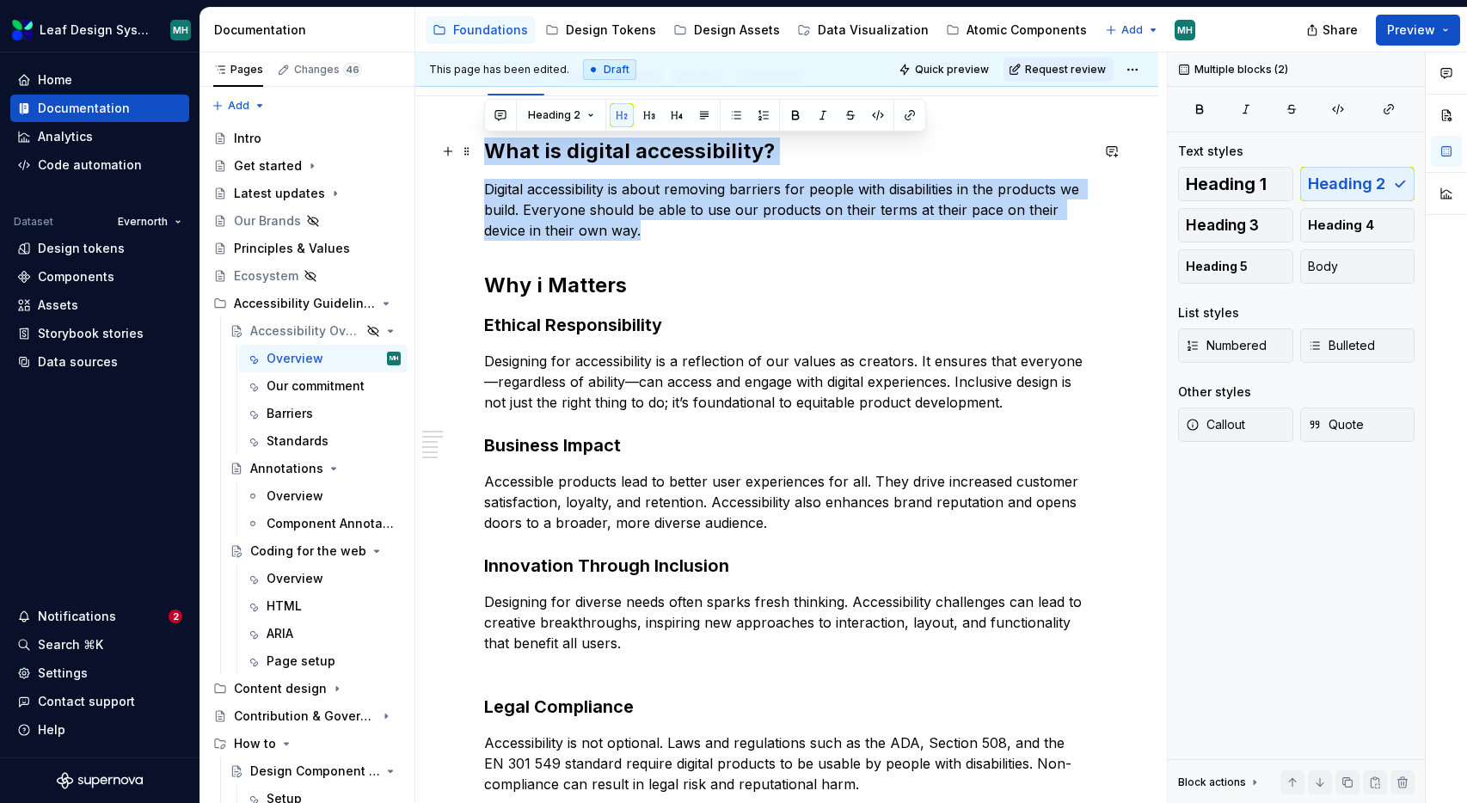
drag, startPoint x: 611, startPoint y: 235, endPoint x: 484, endPoint y: 158, distance: 148.5
click at [484, 158] on div "What is digital accessibility? Digital accessibility is about removing barriers…" at bounding box center [786, 466] width 605 height 657
copy div "What is digital accessibility? Digital accessibility is about removing barriers…"
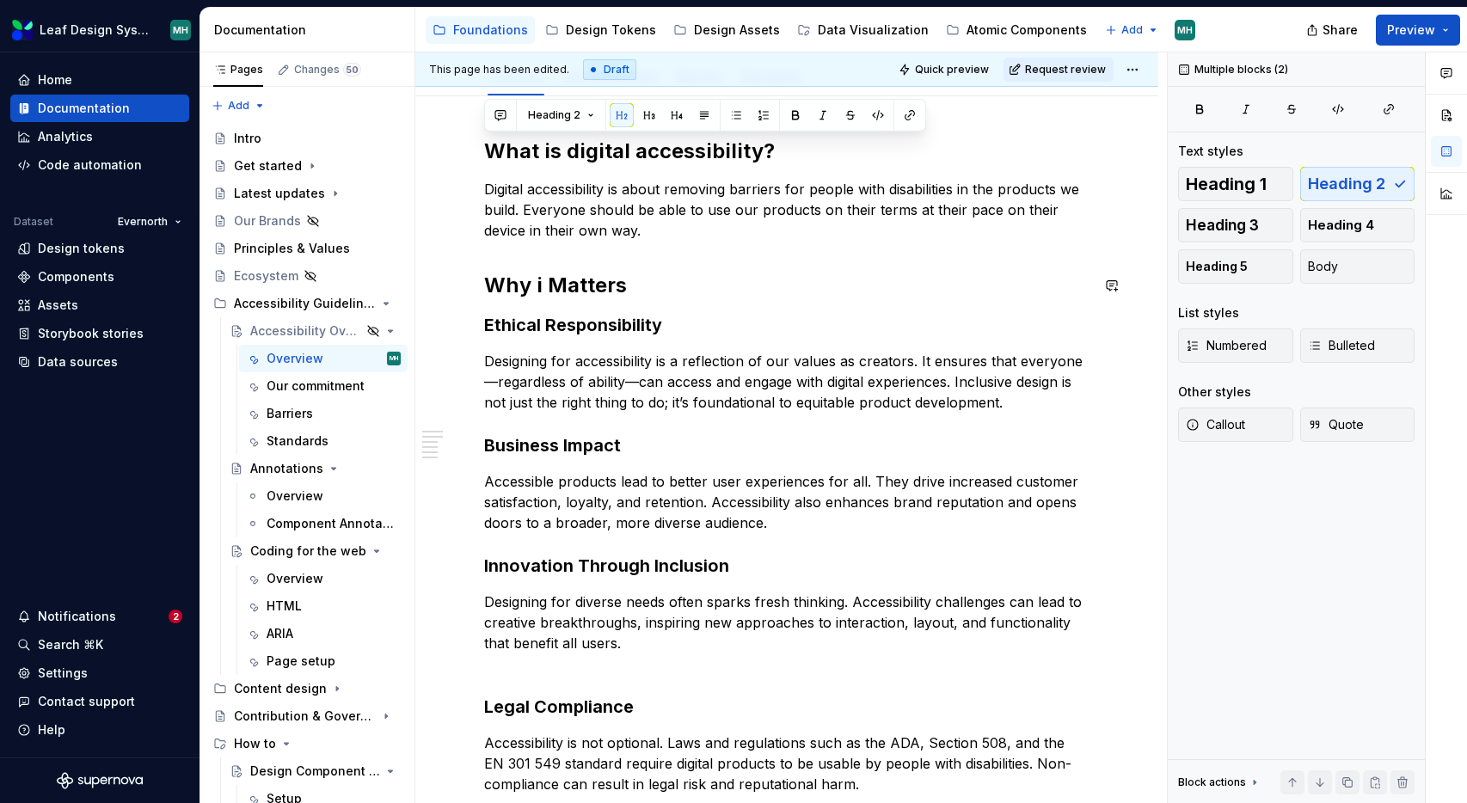
click at [646, 269] on div "What is digital accessibility? Digital accessibility is about removing barriers…" at bounding box center [786, 466] width 605 height 657
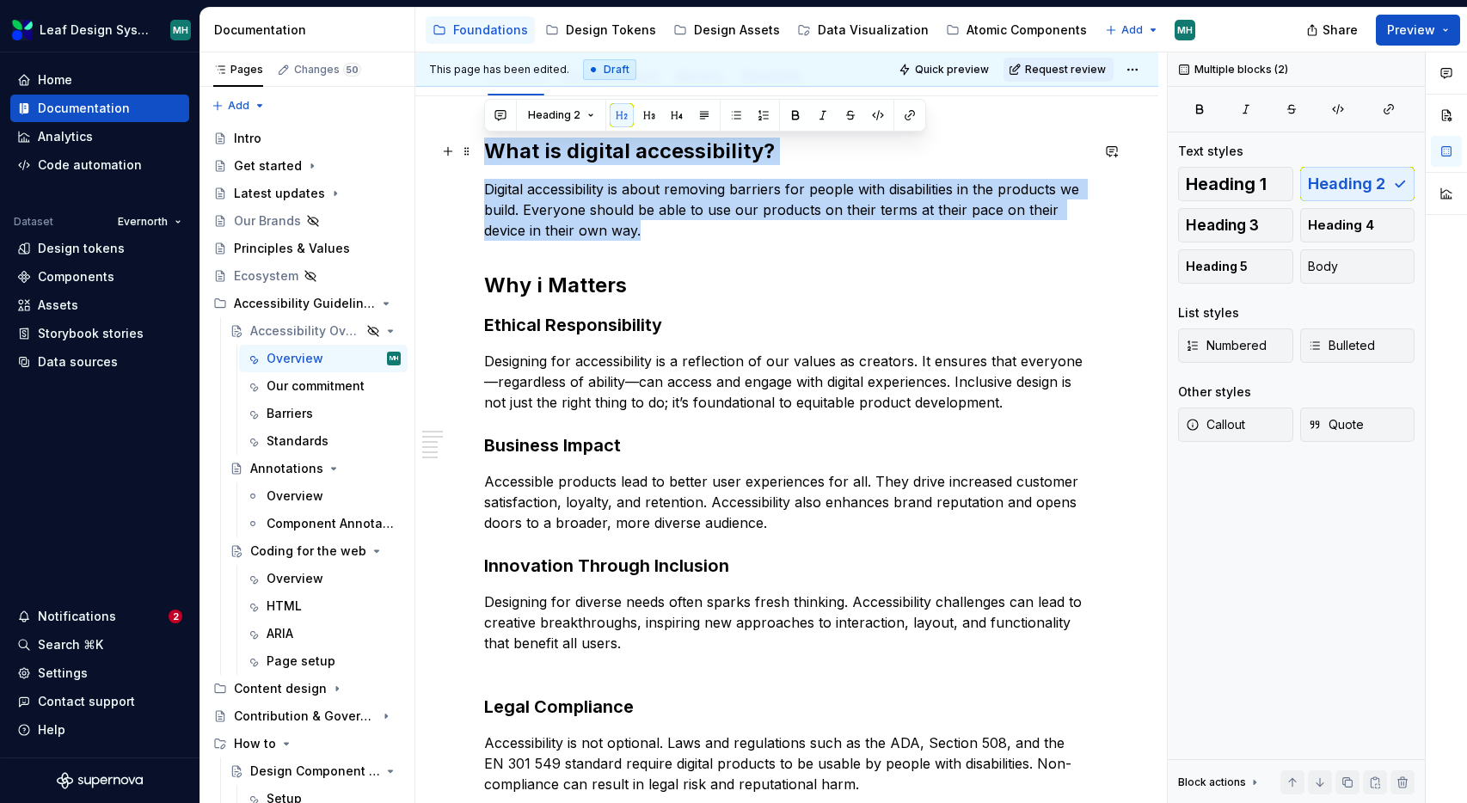
drag, startPoint x: 612, startPoint y: 228, endPoint x: 493, endPoint y: 157, distance: 139.2
click at [493, 157] on div "What is digital accessibility? Digital accessibility is about removing barriers…" at bounding box center [786, 466] width 605 height 657
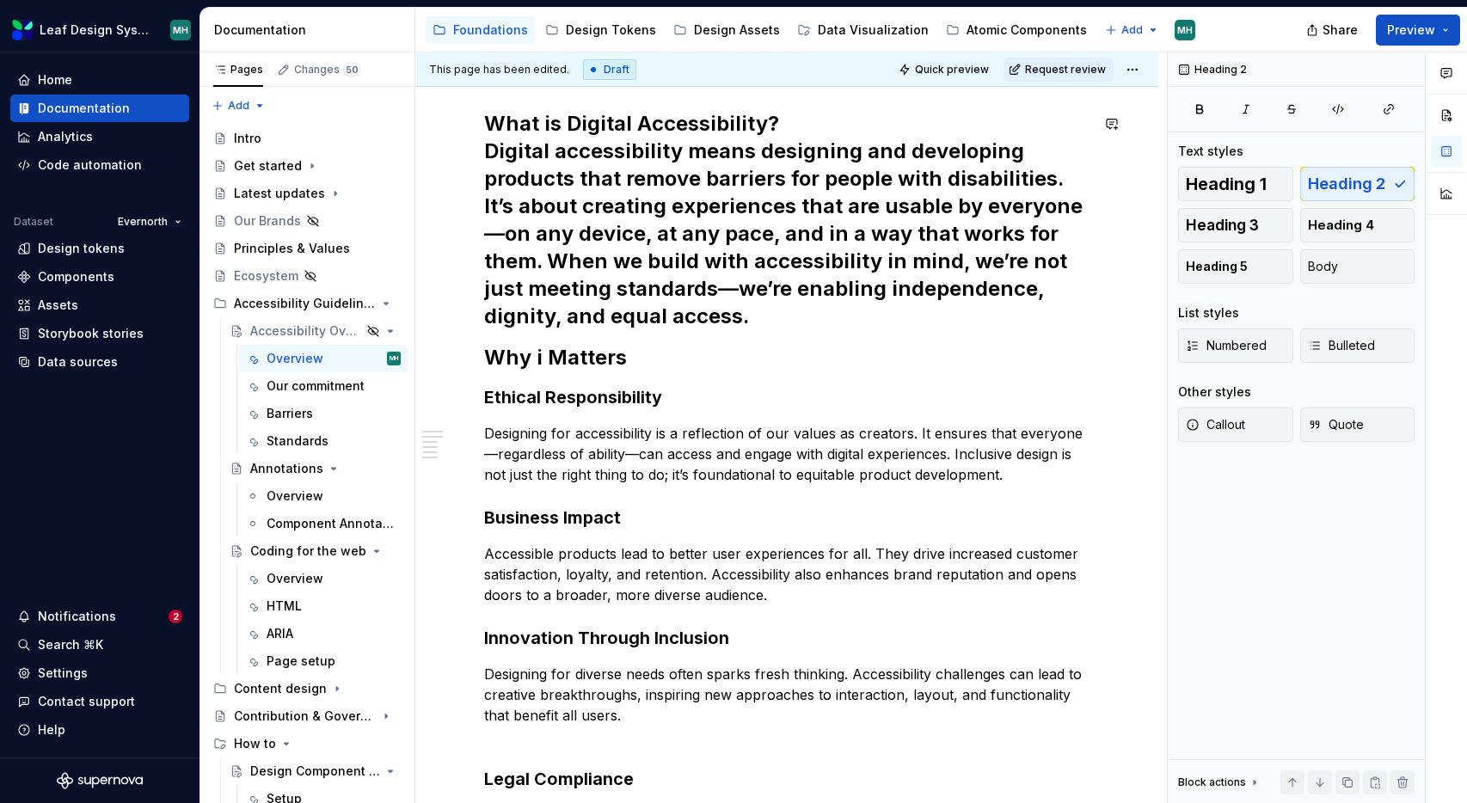
scroll to position [0, 0]
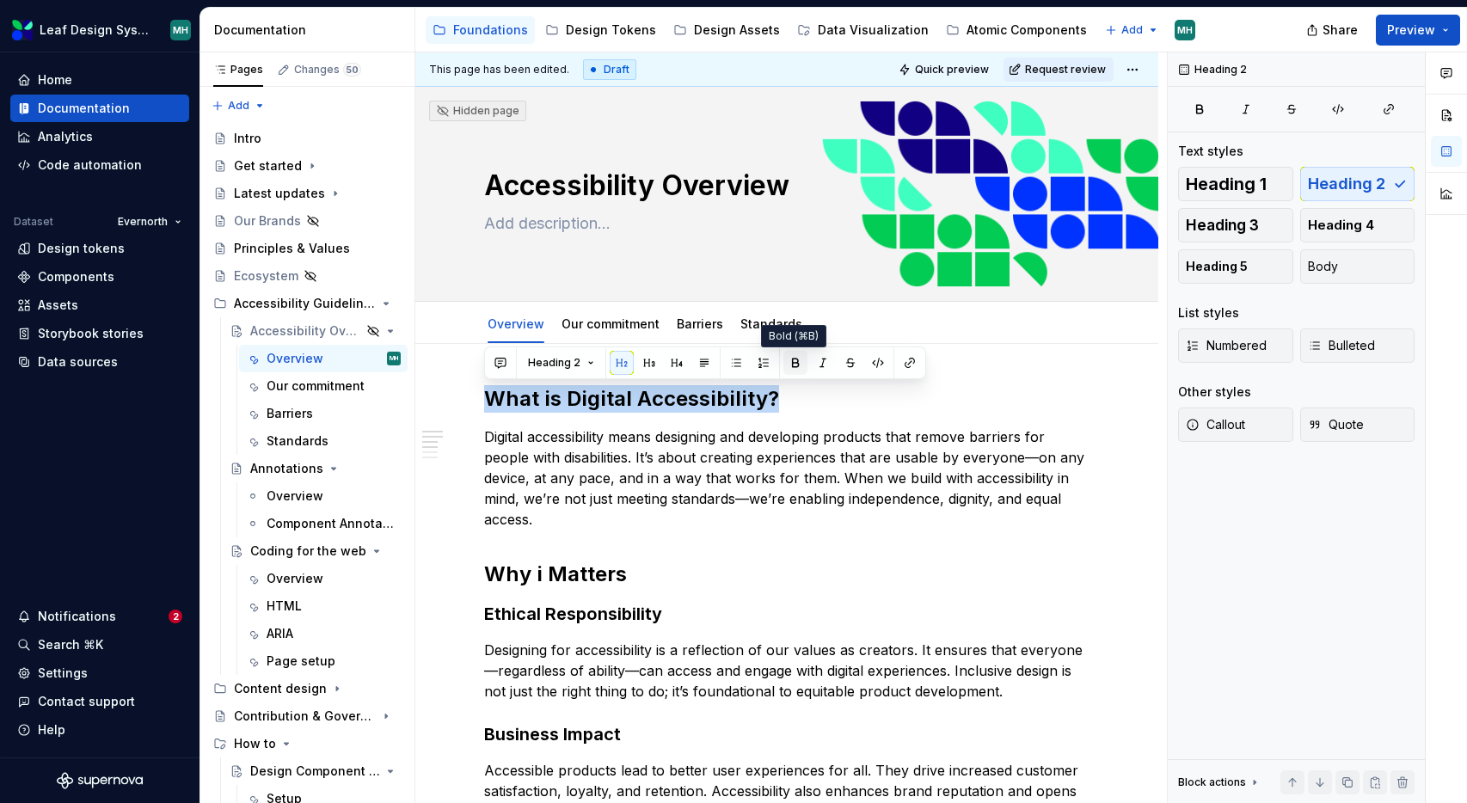
click at [794, 362] on button "button" at bounding box center [795, 363] width 24 height 24
click at [624, 362] on button "button" at bounding box center [622, 363] width 24 height 24
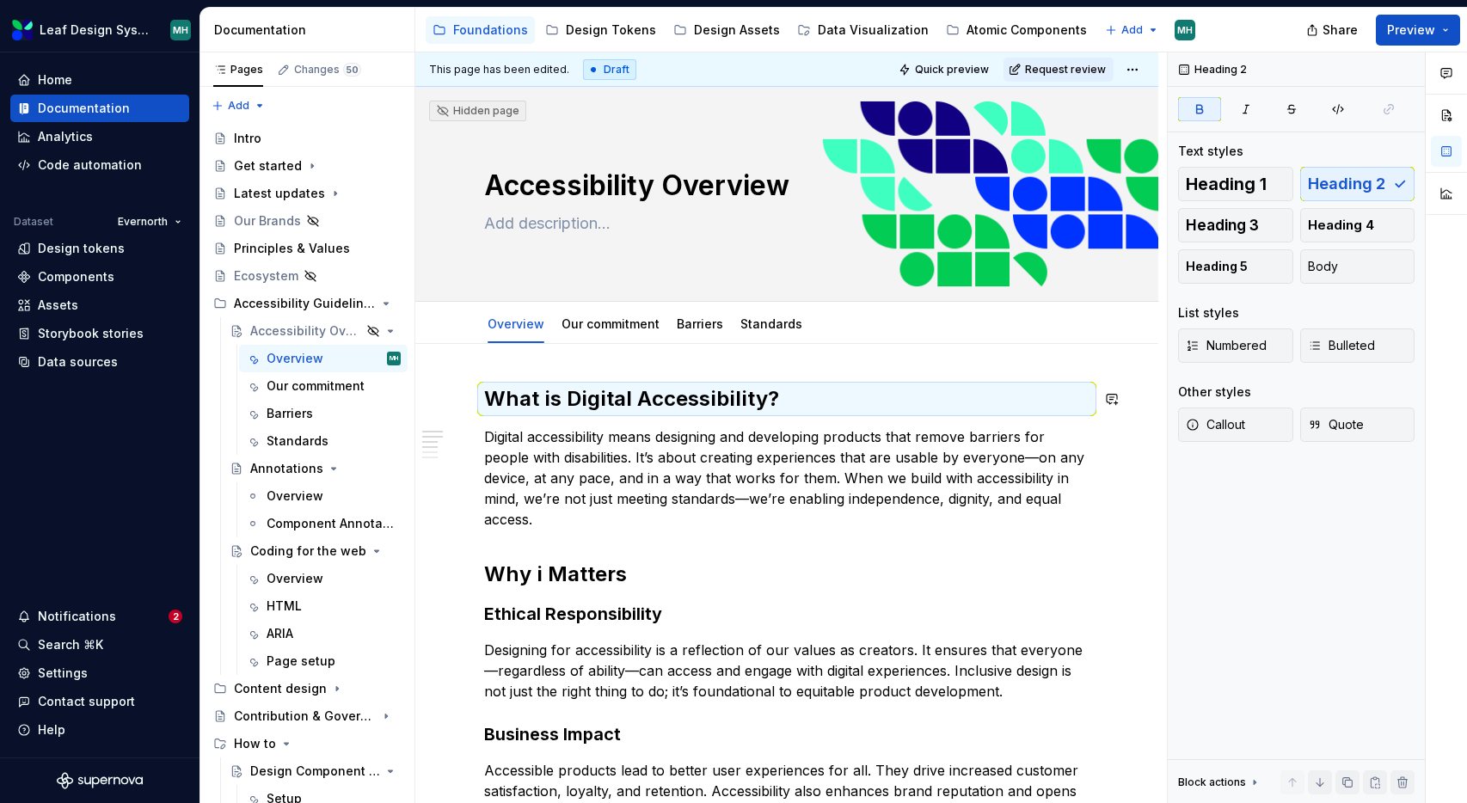
click at [805, 421] on div "What is Digital Accessibility? Digital accessibility means designing and develo…" at bounding box center [786, 734] width 605 height 698
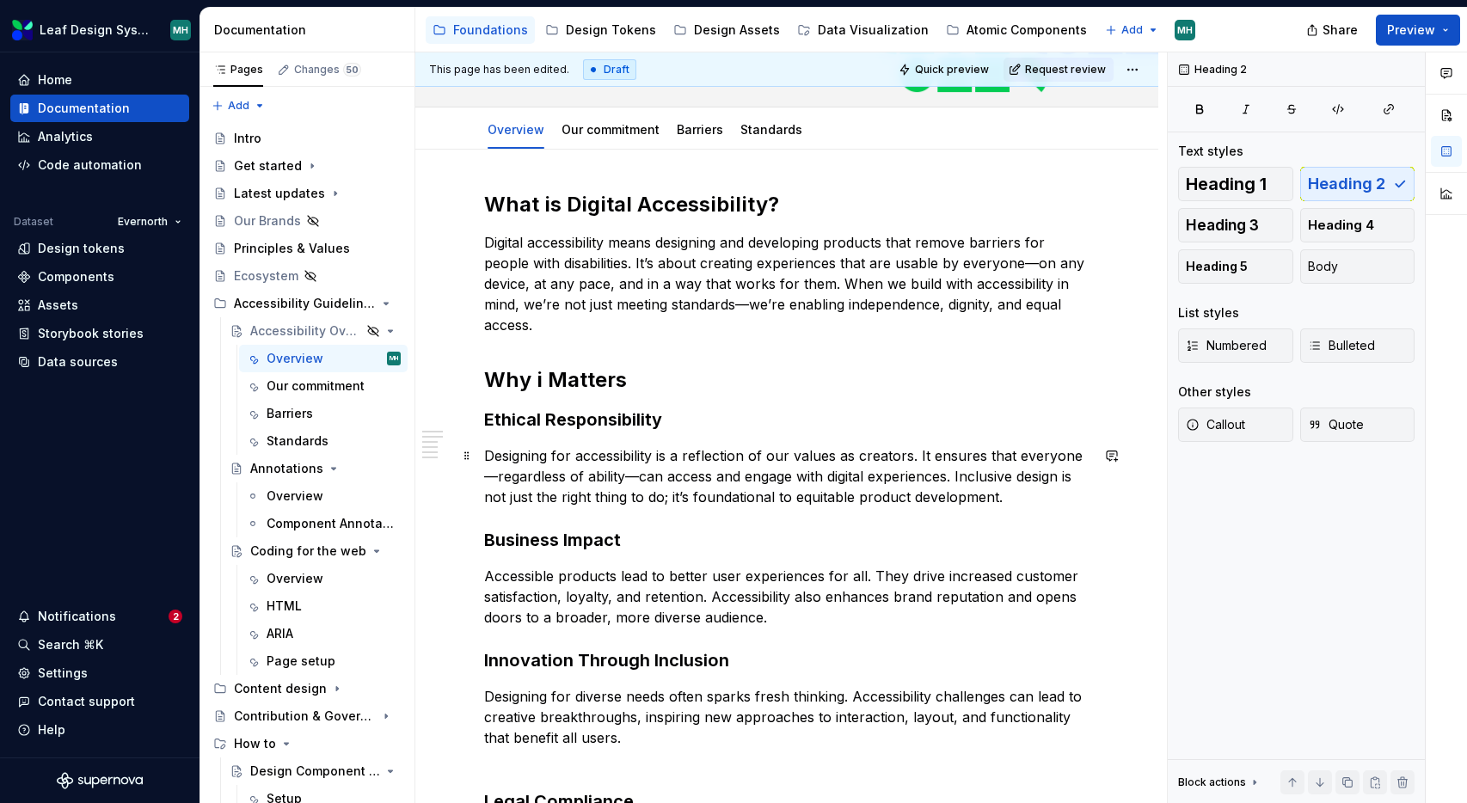
scroll to position [196, 0]
click at [541, 378] on h2 "Why i Matters" at bounding box center [786, 379] width 605 height 28
click at [575, 202] on strong "What is Digital Accessibility?" at bounding box center [631, 202] width 295 height 25
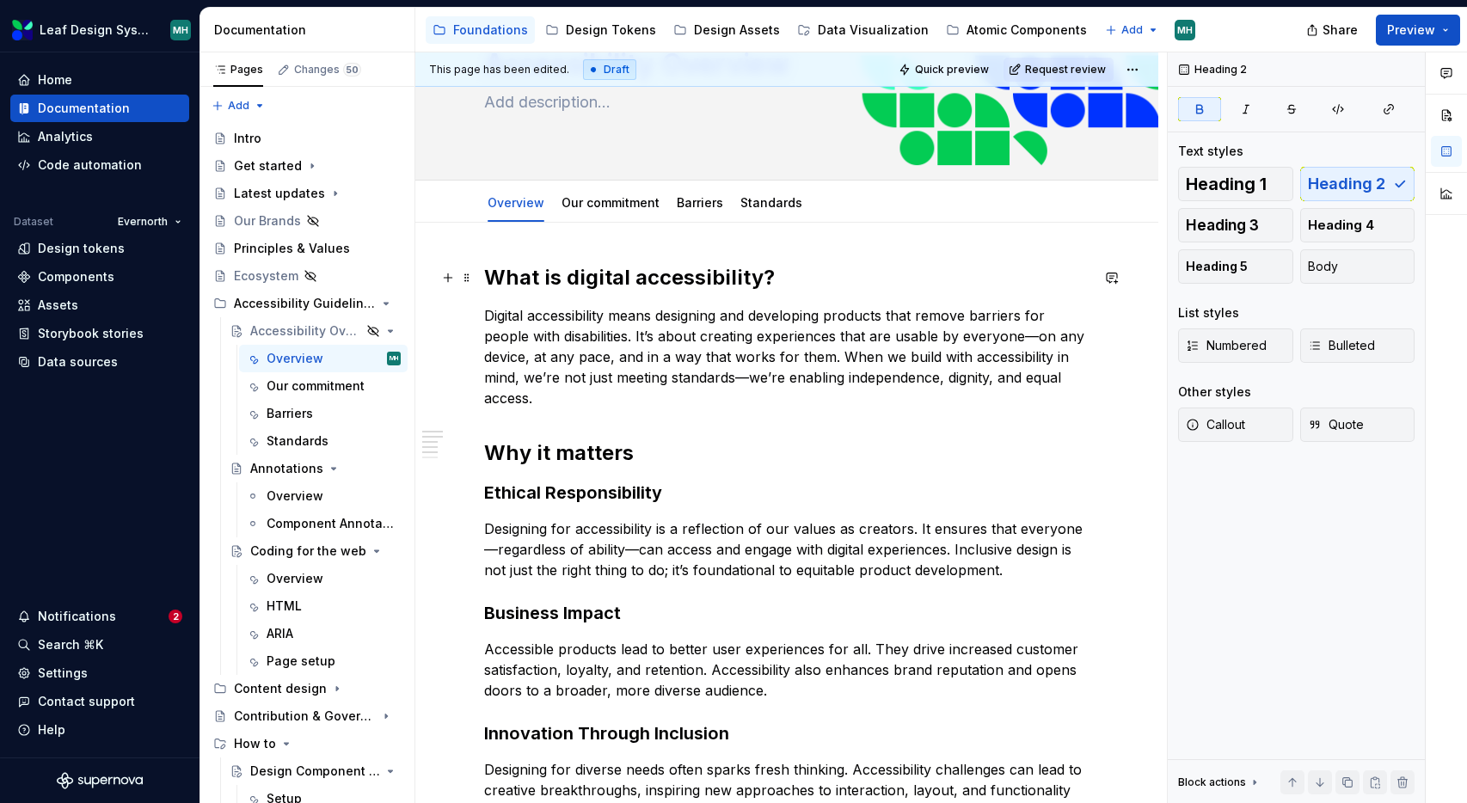
scroll to position [122, 0]
click at [620, 197] on link "Our commitment" at bounding box center [611, 201] width 98 height 15
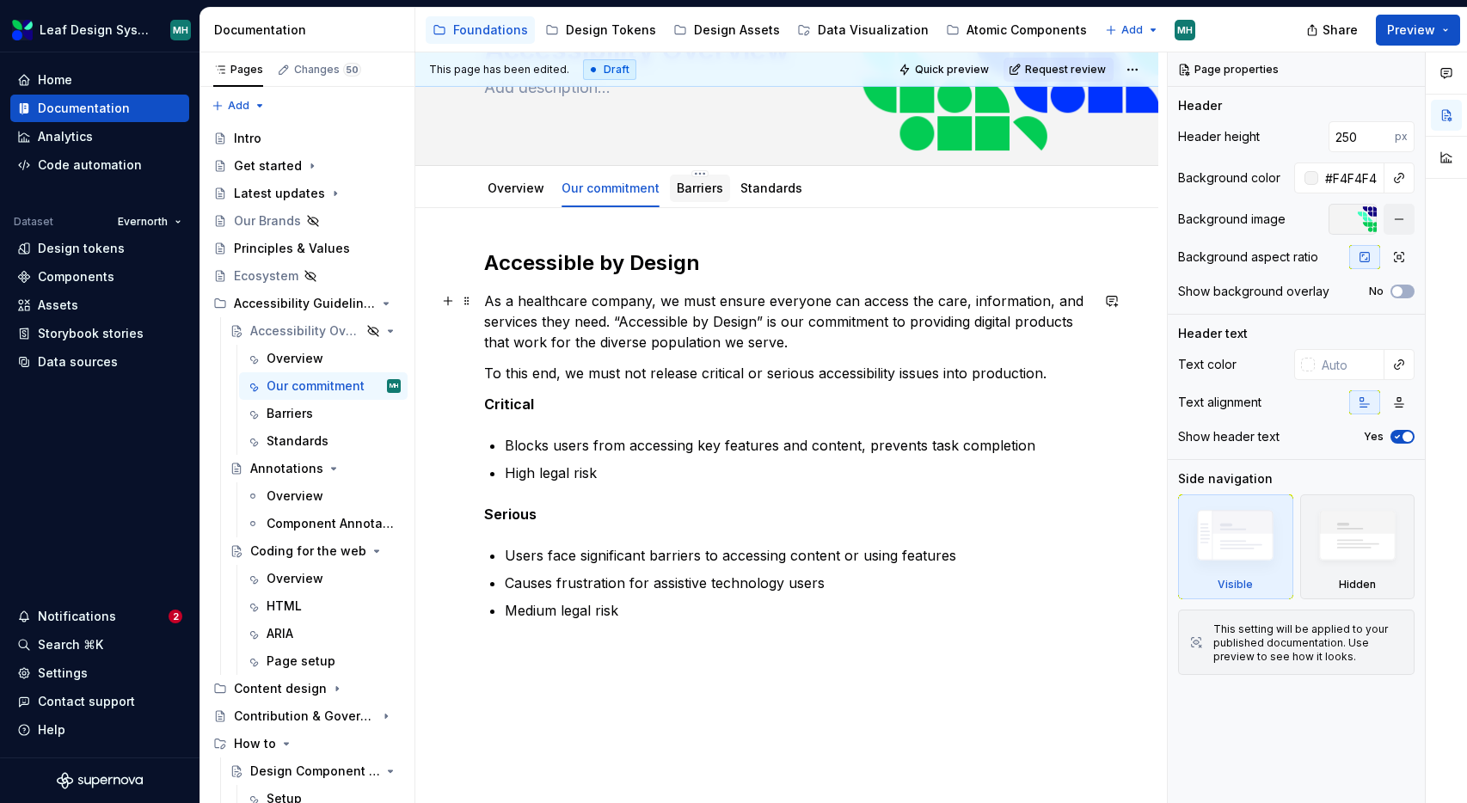
scroll to position [137, 0]
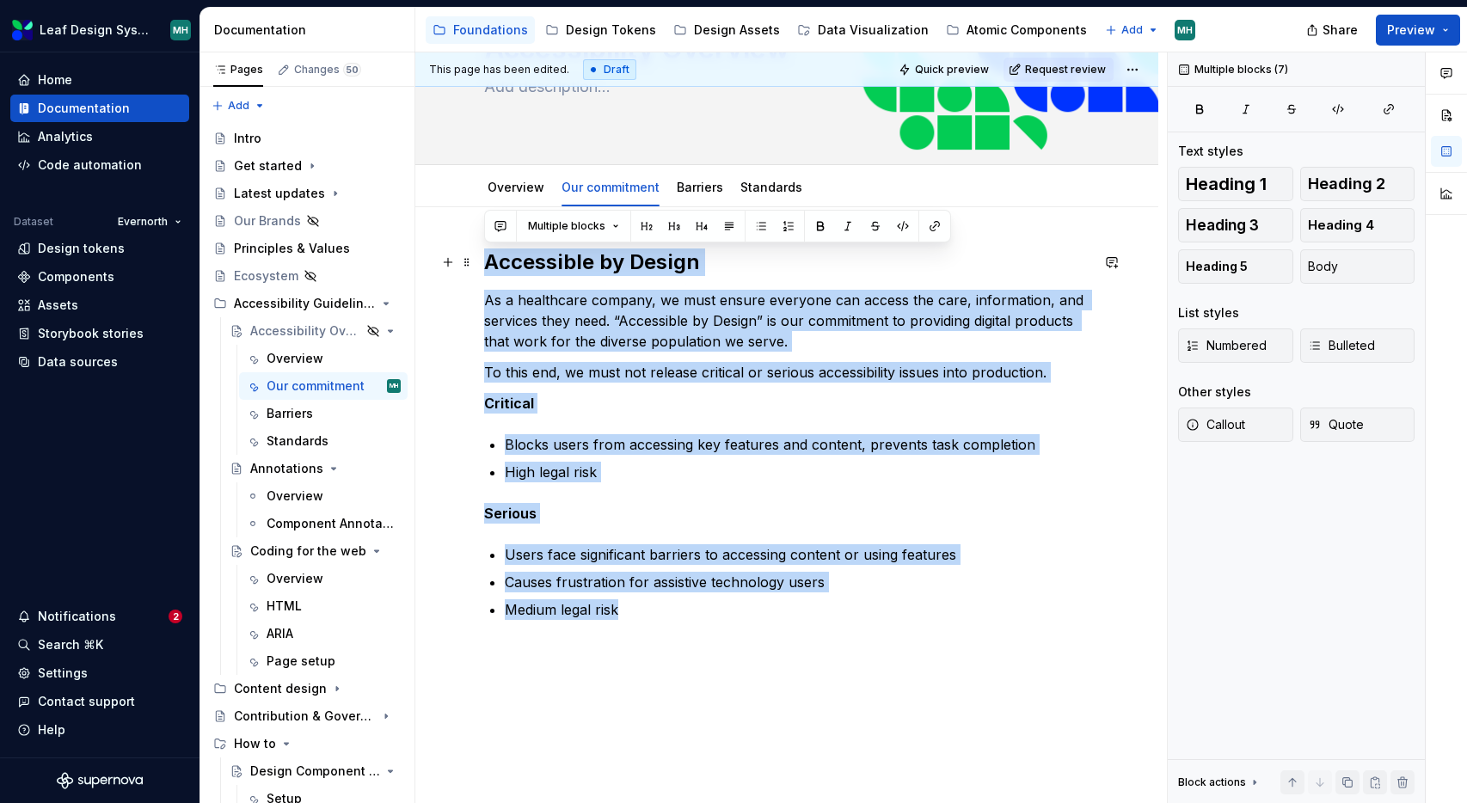
drag, startPoint x: 626, startPoint y: 614, endPoint x: 481, endPoint y: 267, distance: 376.6
click at [481, 267] on div "Accessible by Design As a healthcare company, we must ensure everyone can acces…" at bounding box center [786, 544] width 743 height 674
copy div "Accessible by Design As a healthcare company, we must ensure everyone can acces…"
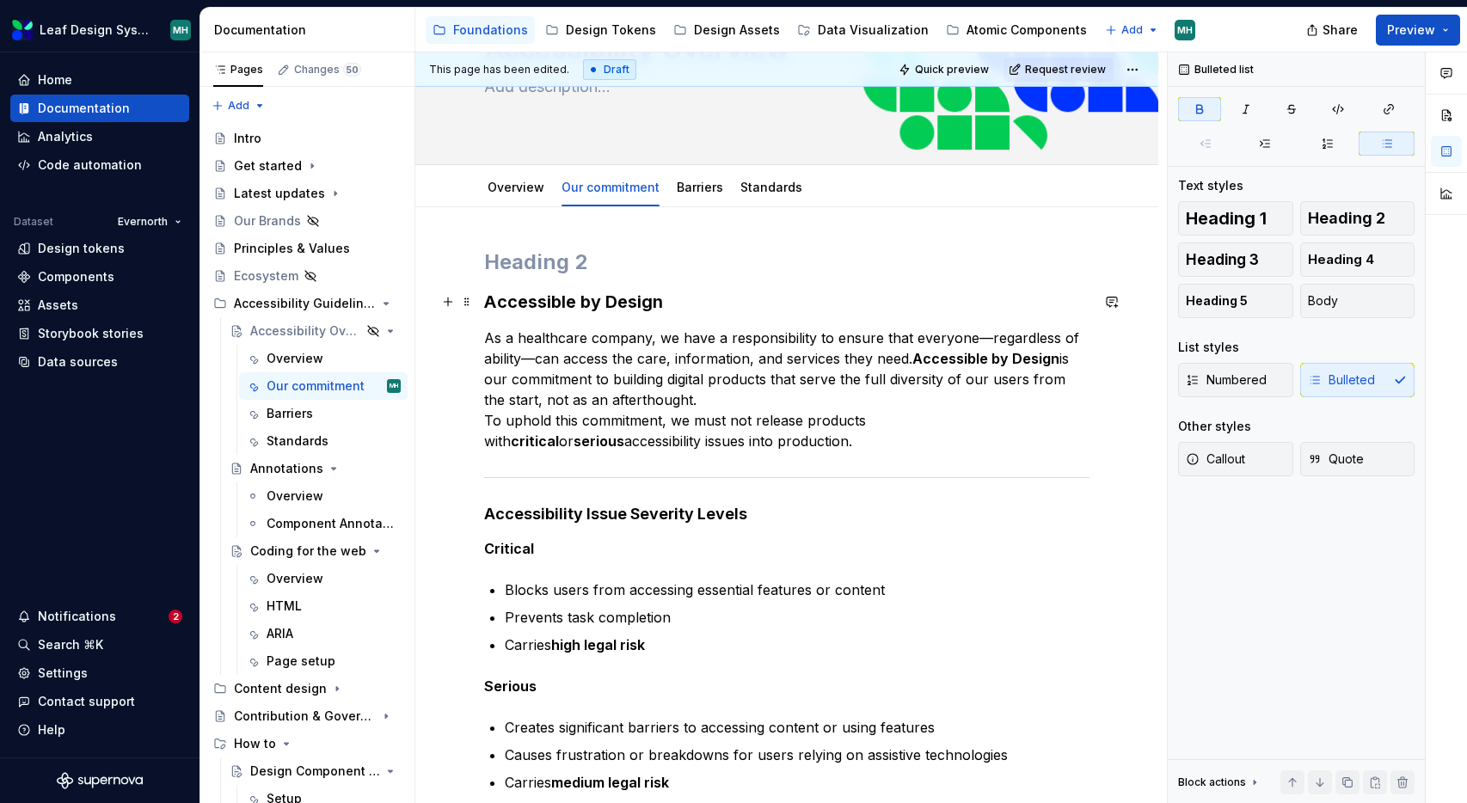
click at [665, 313] on h3 "Accessible by Design" at bounding box center [786, 302] width 605 height 24
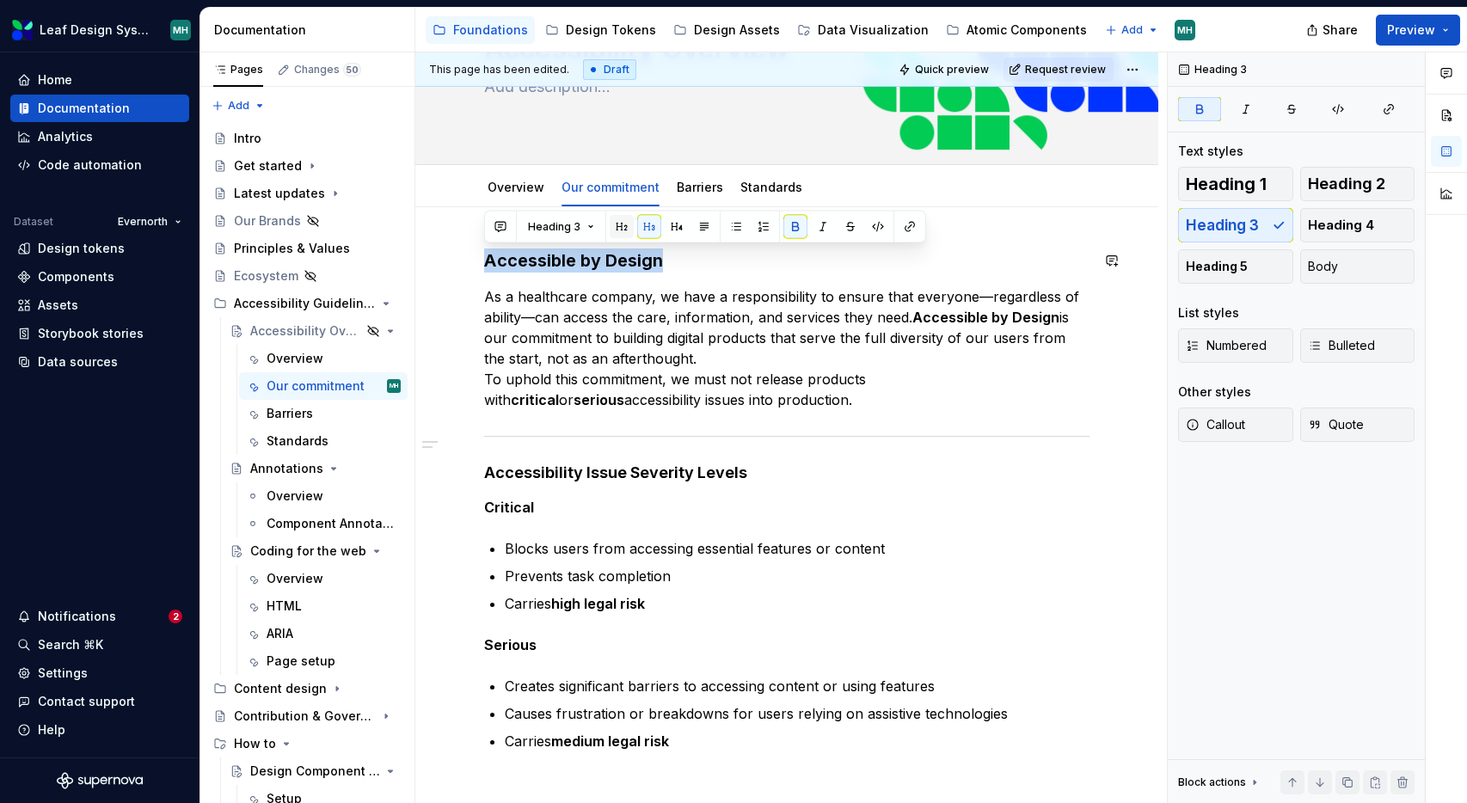
click at [622, 226] on button "button" at bounding box center [622, 227] width 24 height 24
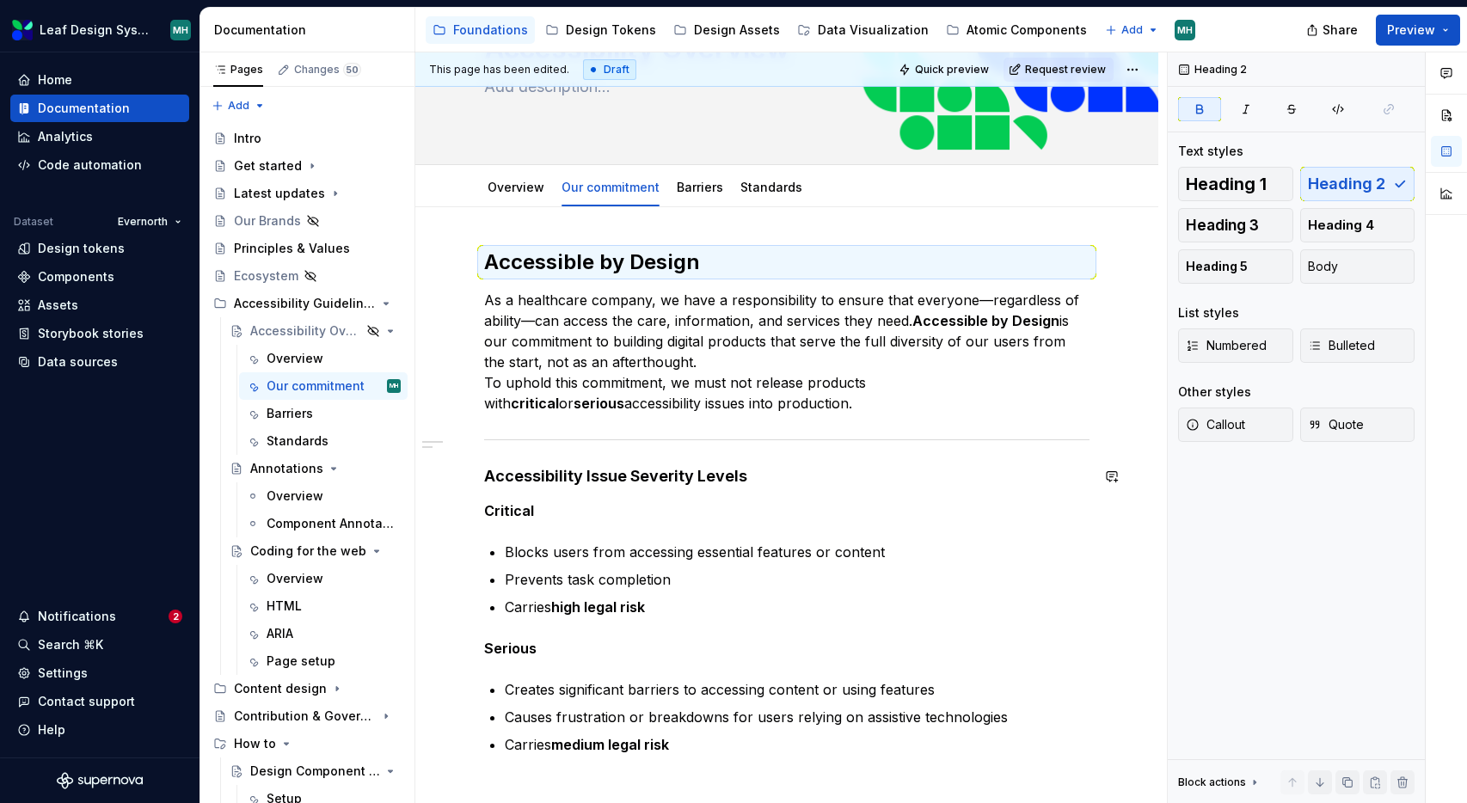
click at [770, 487] on div "Accessible by Design As a healthcare company, we have a responsibility to ensur…" at bounding box center [786, 502] width 605 height 507
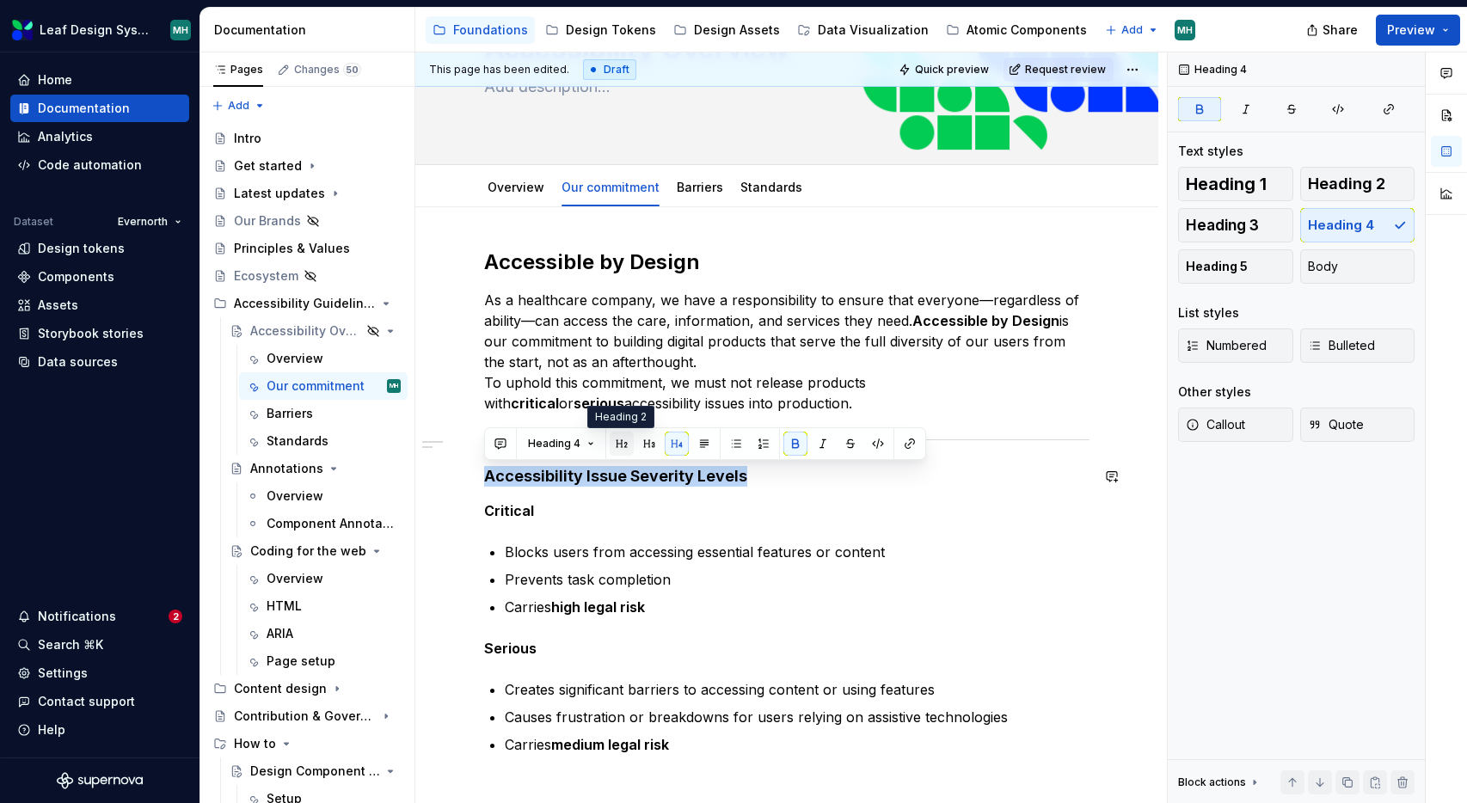
click at [627, 451] on button "button" at bounding box center [622, 444] width 24 height 24
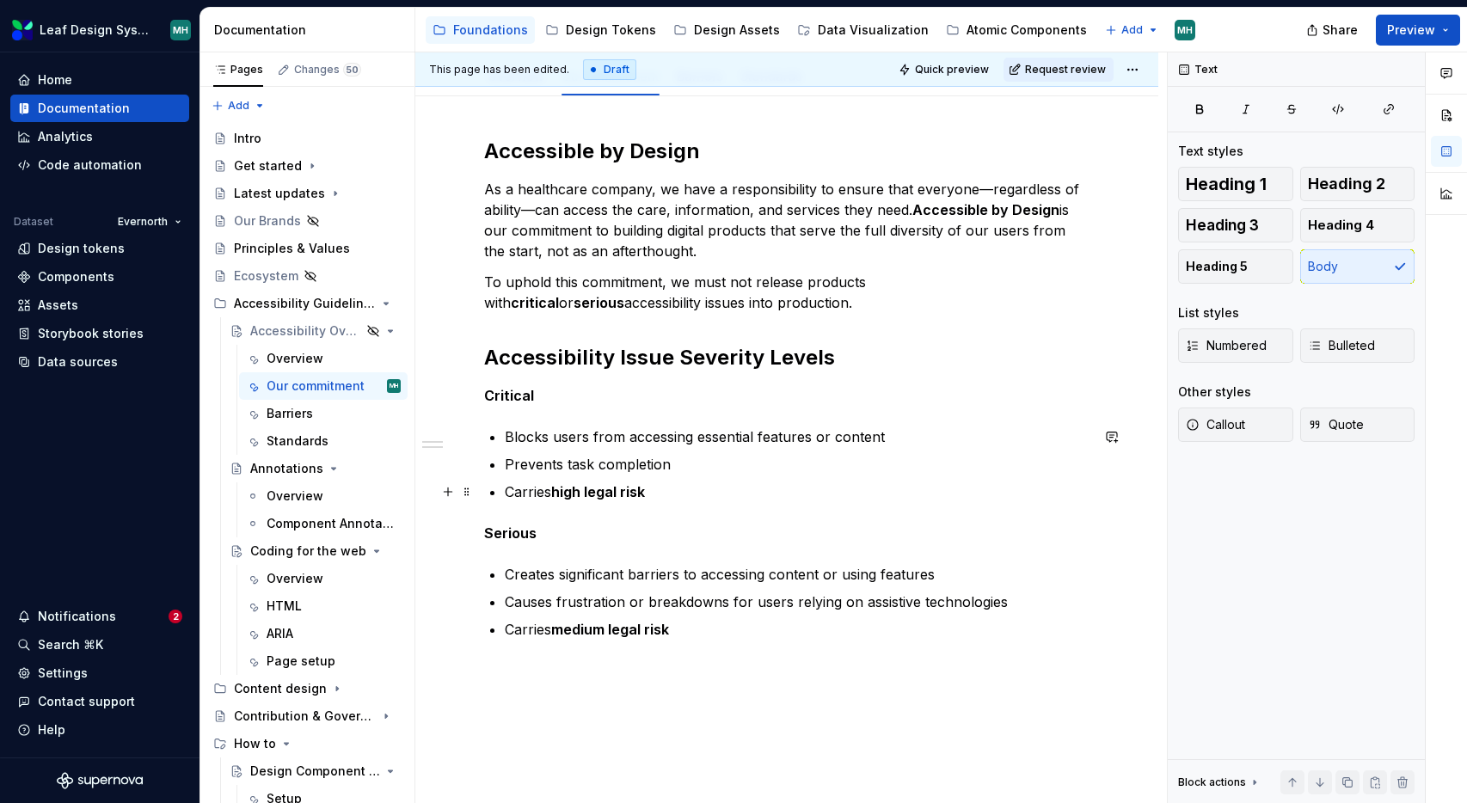
scroll to position [255, 0]
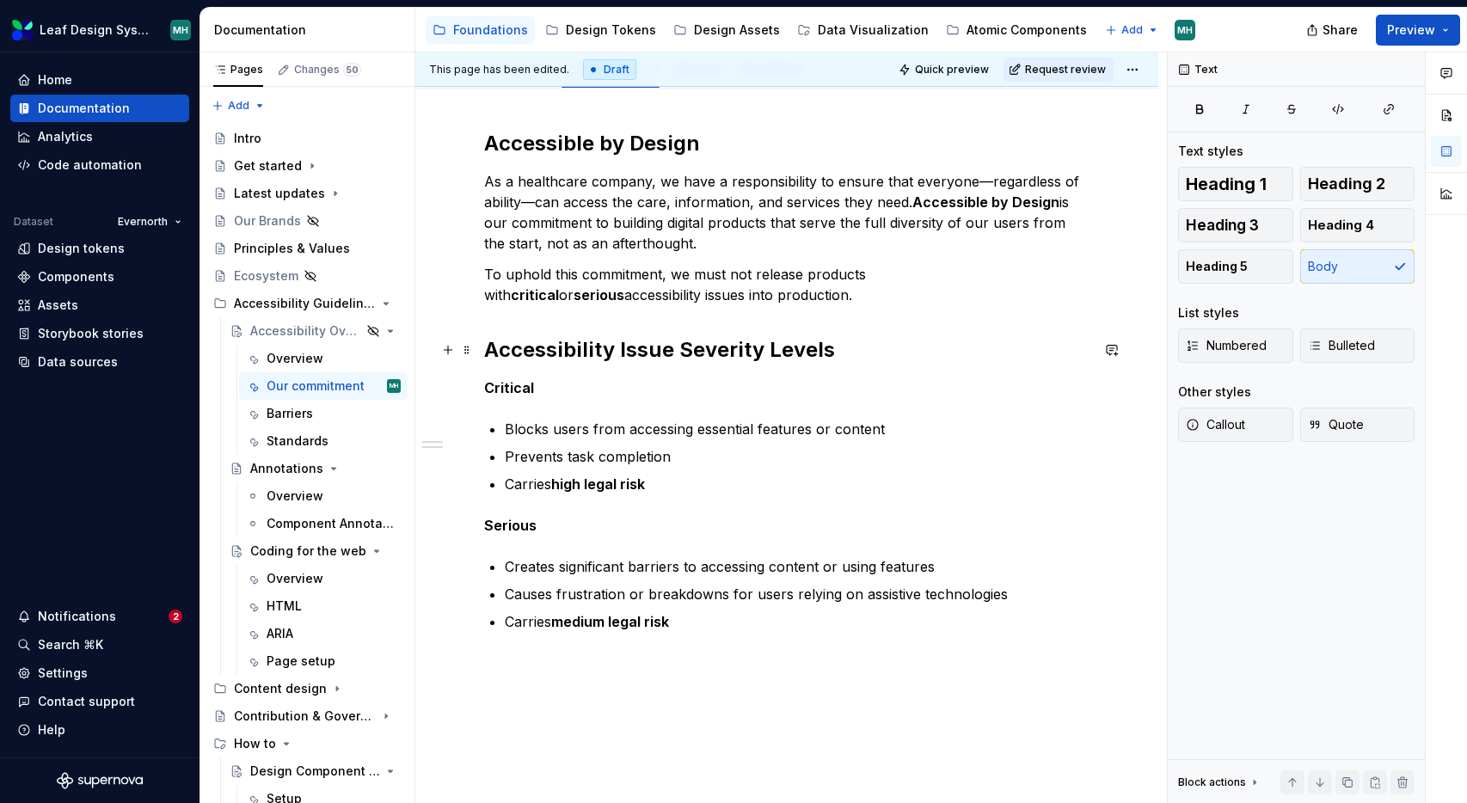
click at [622, 355] on strong "Accessibility Issue Severity Levels" at bounding box center [659, 349] width 351 height 25
click at [584, 388] on p "Critical" at bounding box center [786, 388] width 605 height 21
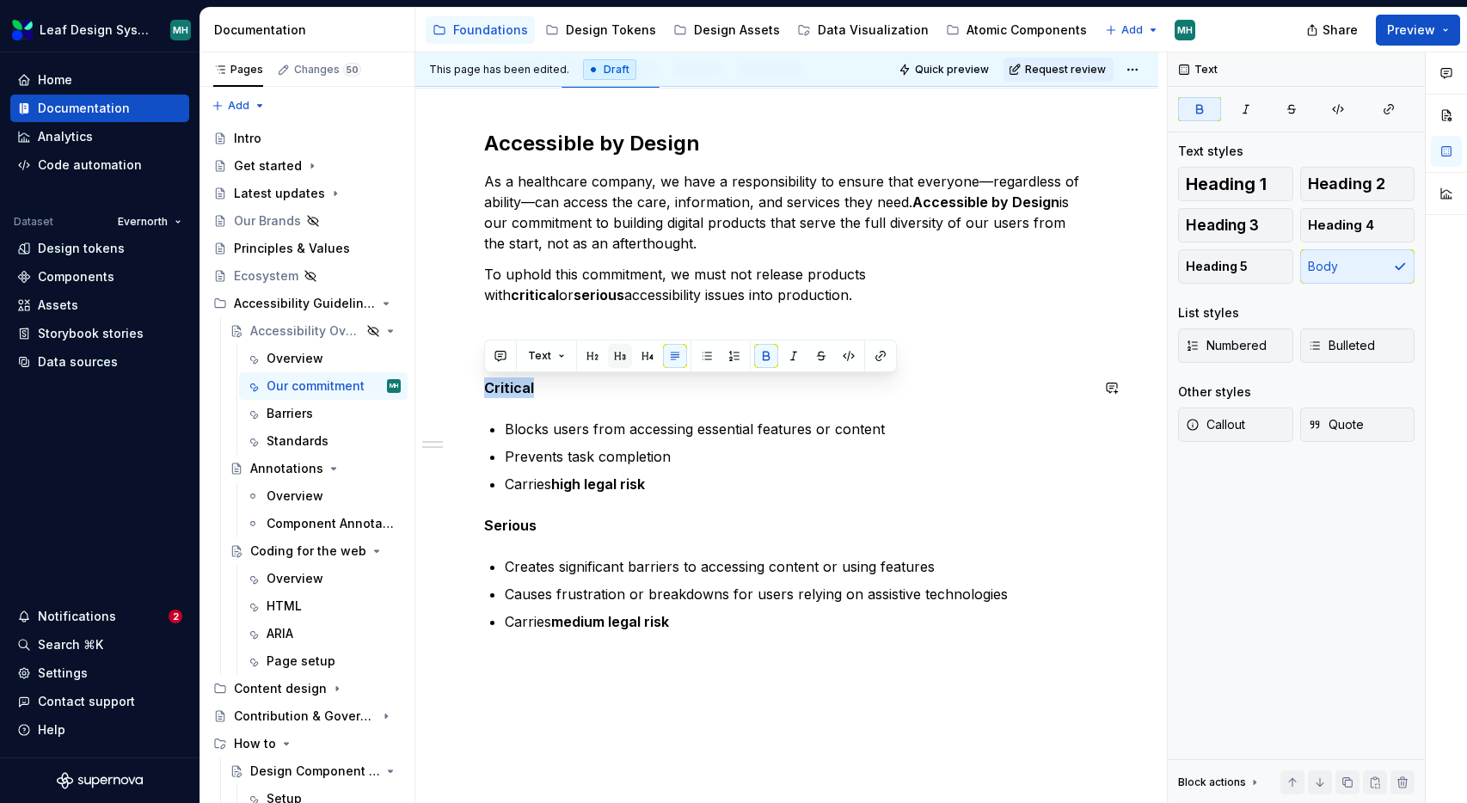
click at [614, 353] on button "button" at bounding box center [620, 356] width 24 height 24
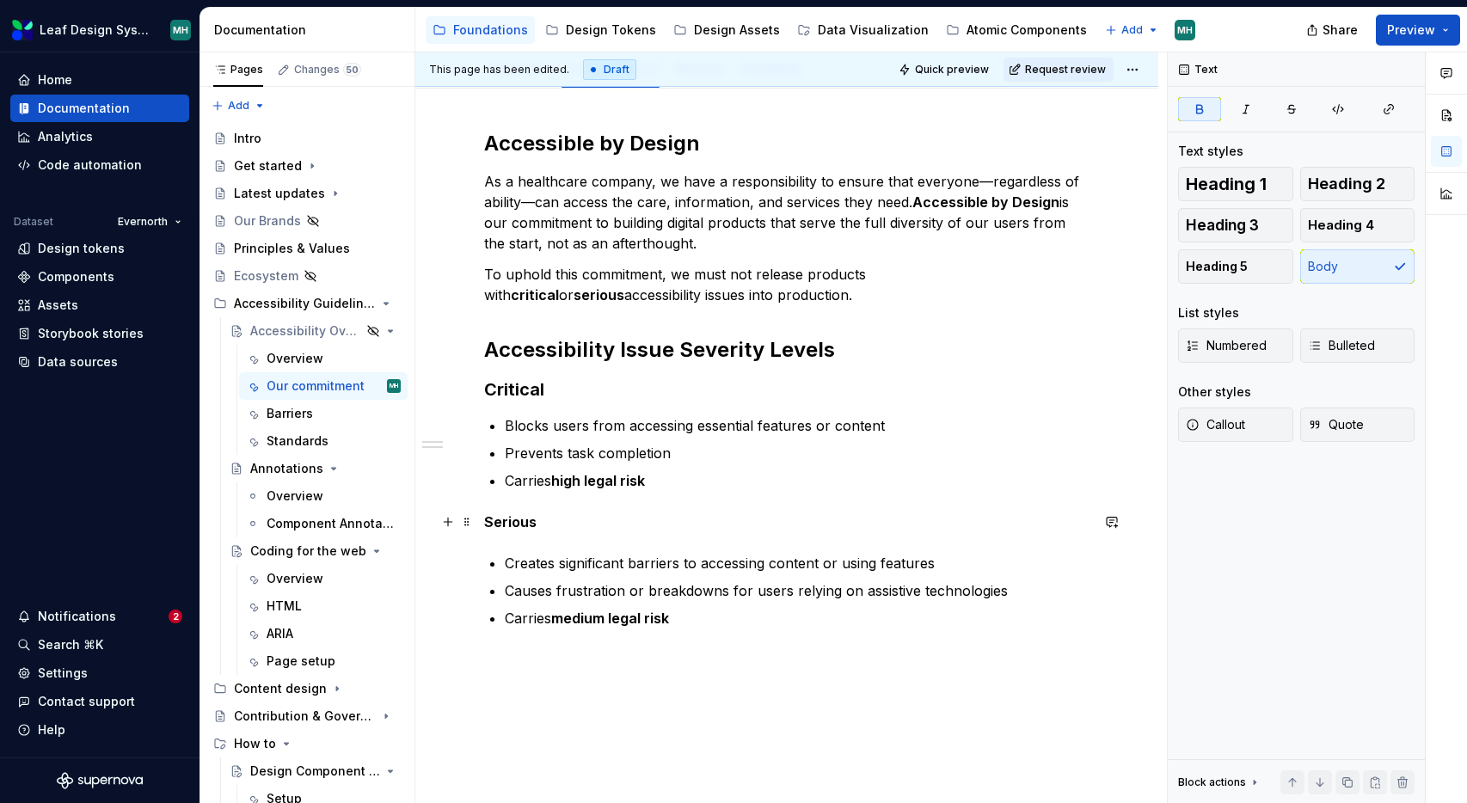
click at [523, 519] on strong "Serious" at bounding box center [510, 521] width 52 height 17
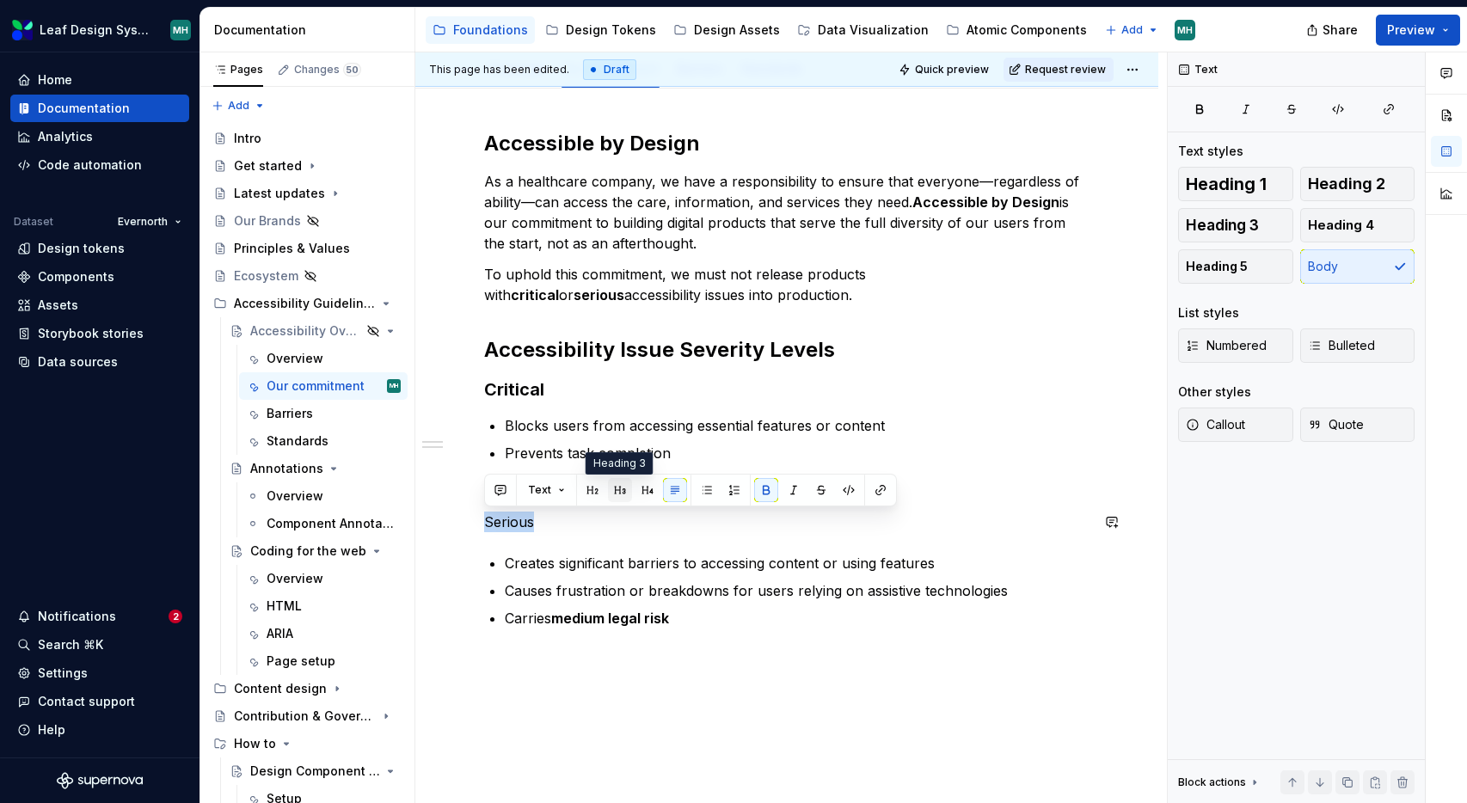
click at [618, 492] on button "button" at bounding box center [620, 490] width 24 height 24
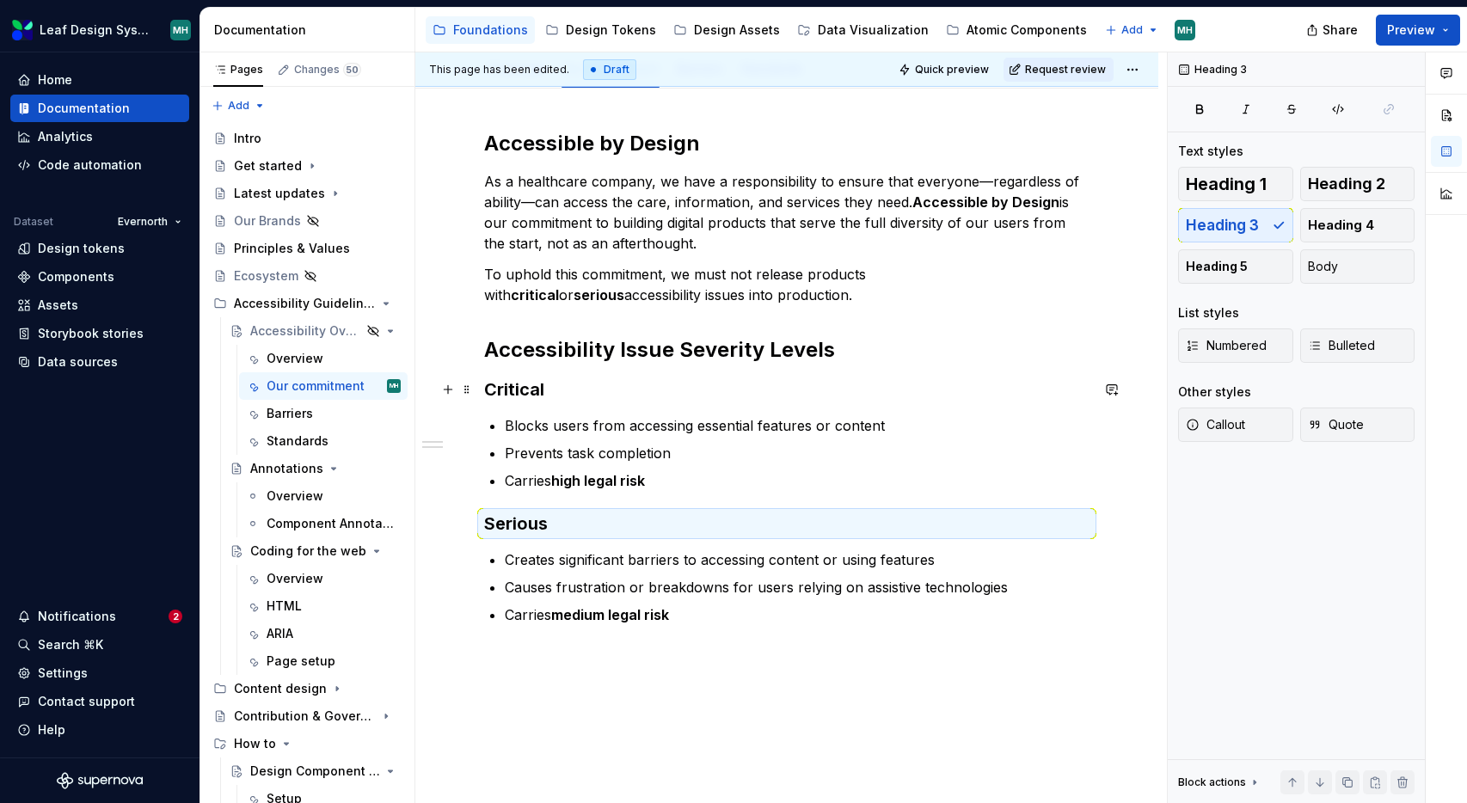
click at [533, 389] on strong "Critical" at bounding box center [514, 389] width 60 height 21
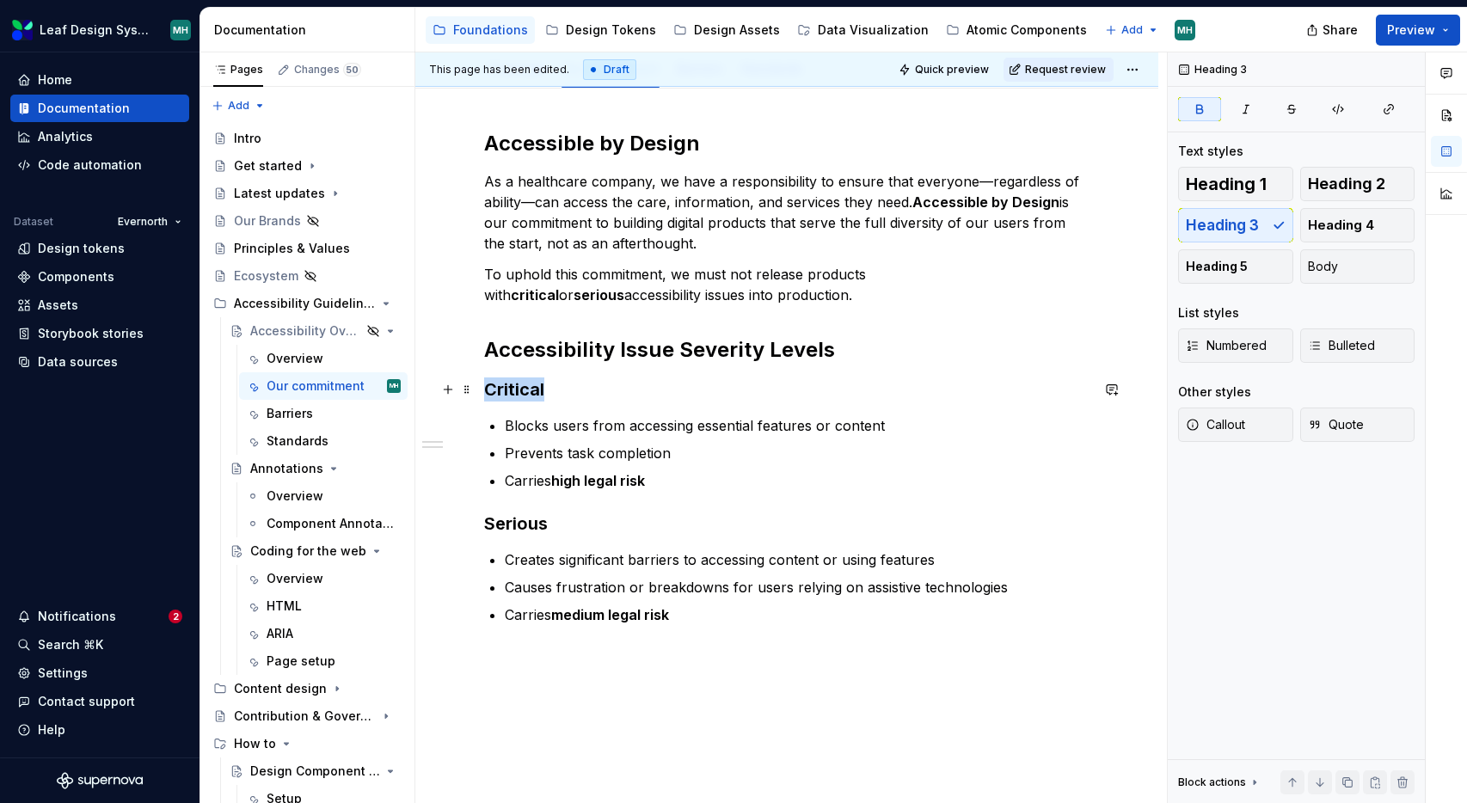
click at [533, 389] on strong "Critical" at bounding box center [514, 389] width 60 height 21
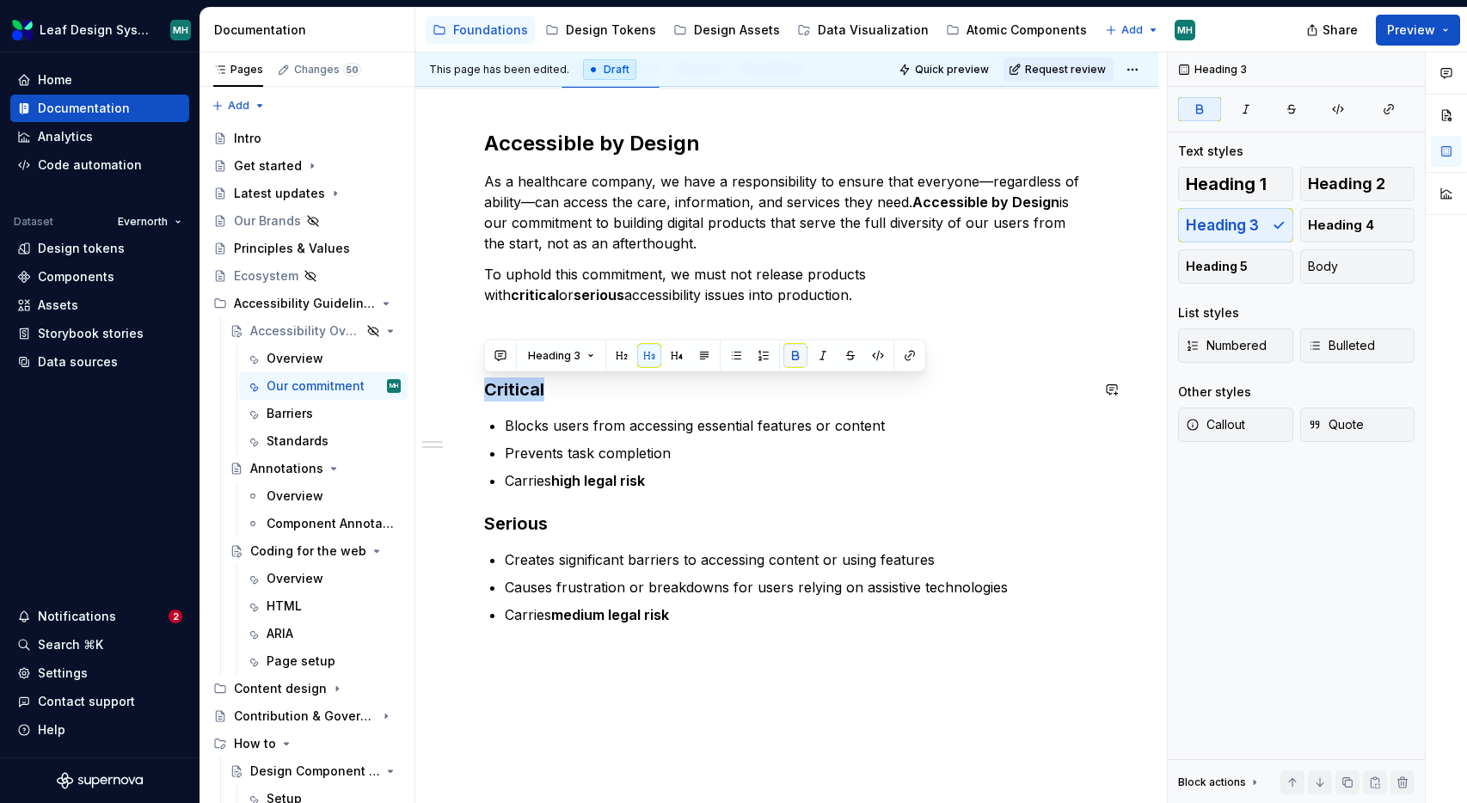
click at [791, 355] on button "button" at bounding box center [795, 356] width 24 height 24
click at [648, 348] on button "button" at bounding box center [649, 356] width 24 height 24
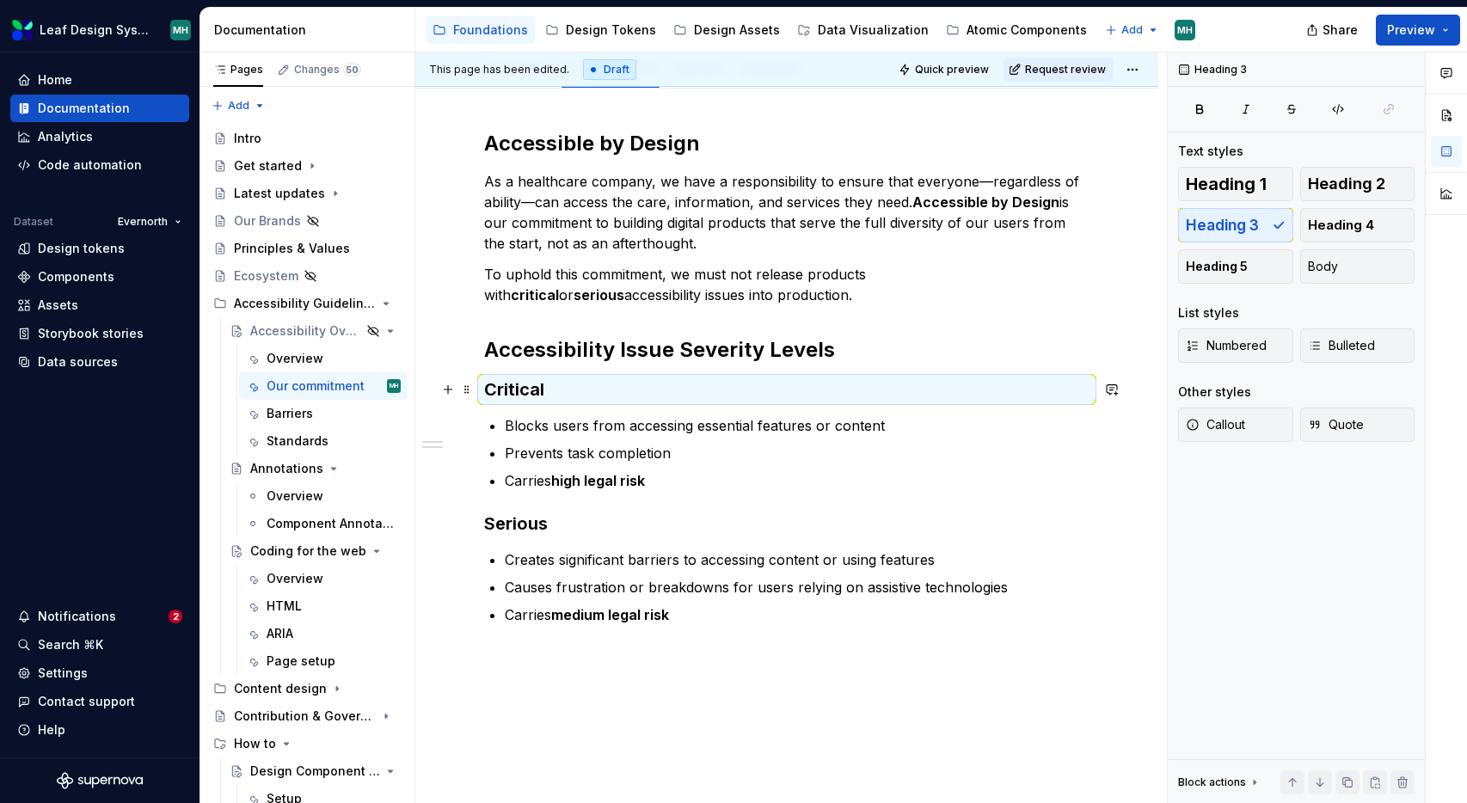
click at [580, 394] on h3 "Critical" at bounding box center [786, 390] width 605 height 24
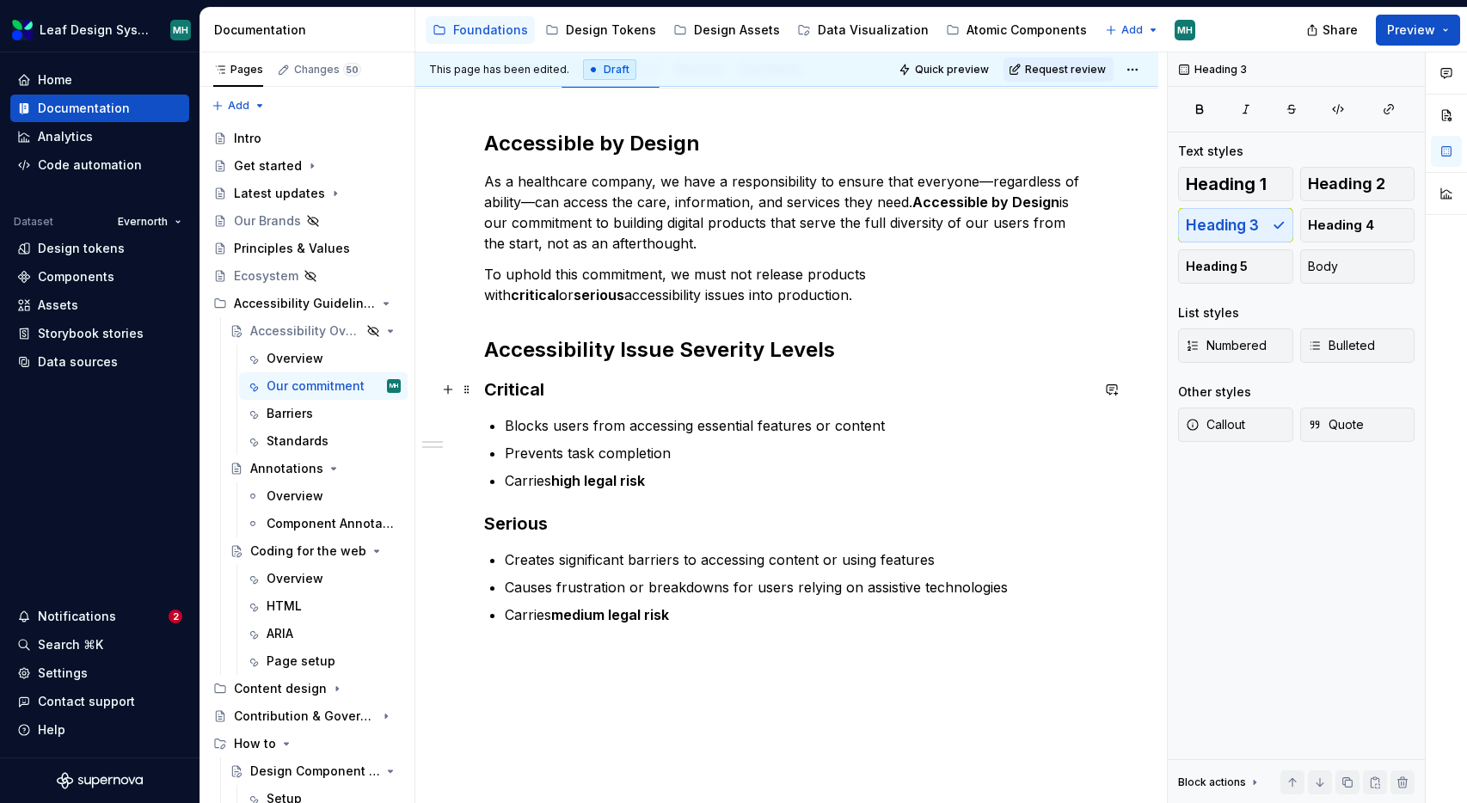
click at [523, 389] on h3 "Critical" at bounding box center [786, 390] width 605 height 24
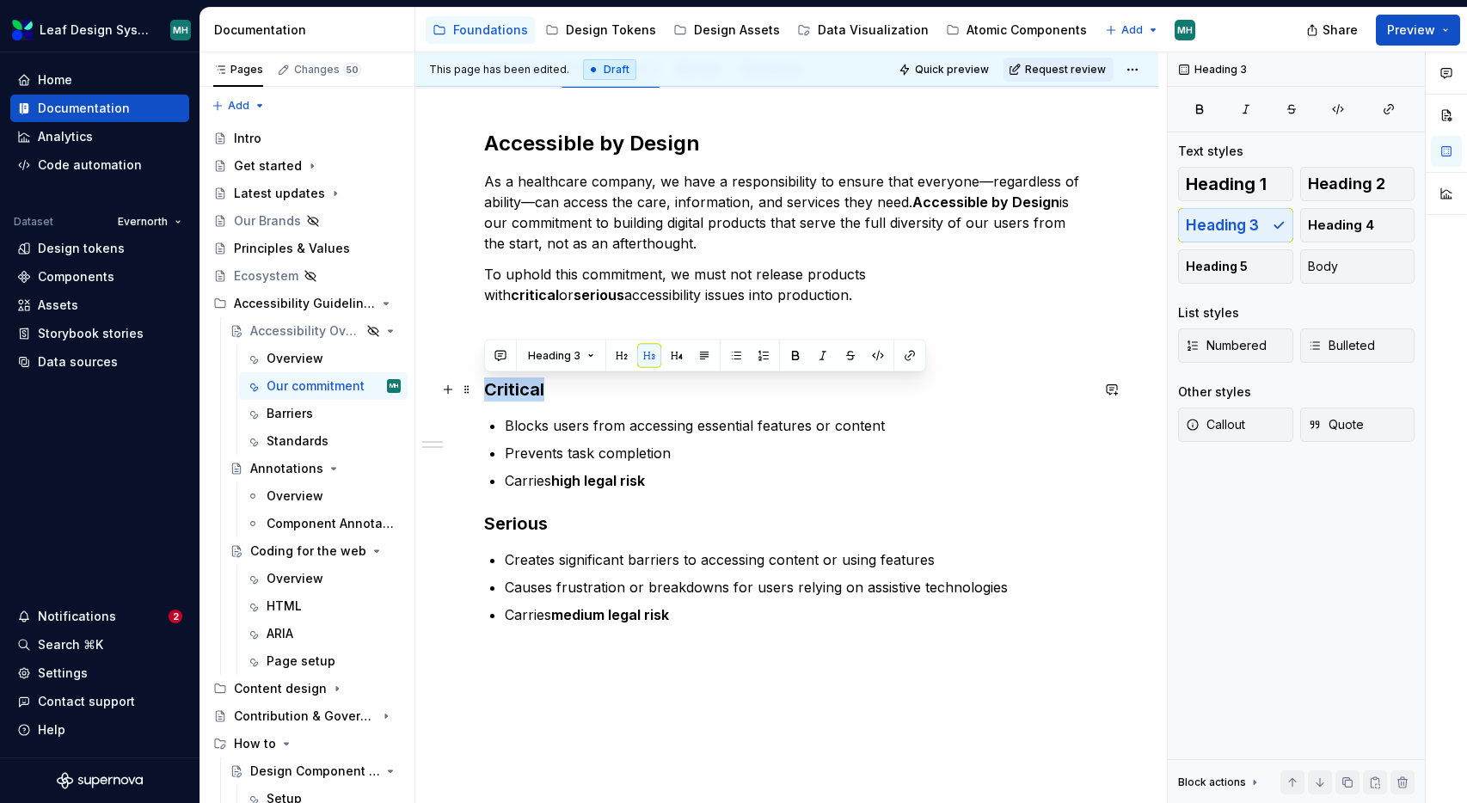
click at [523, 389] on h3 "Critical" at bounding box center [786, 390] width 605 height 24
click at [585, 349] on button "Heading 3" at bounding box center [561, 356] width 82 height 24
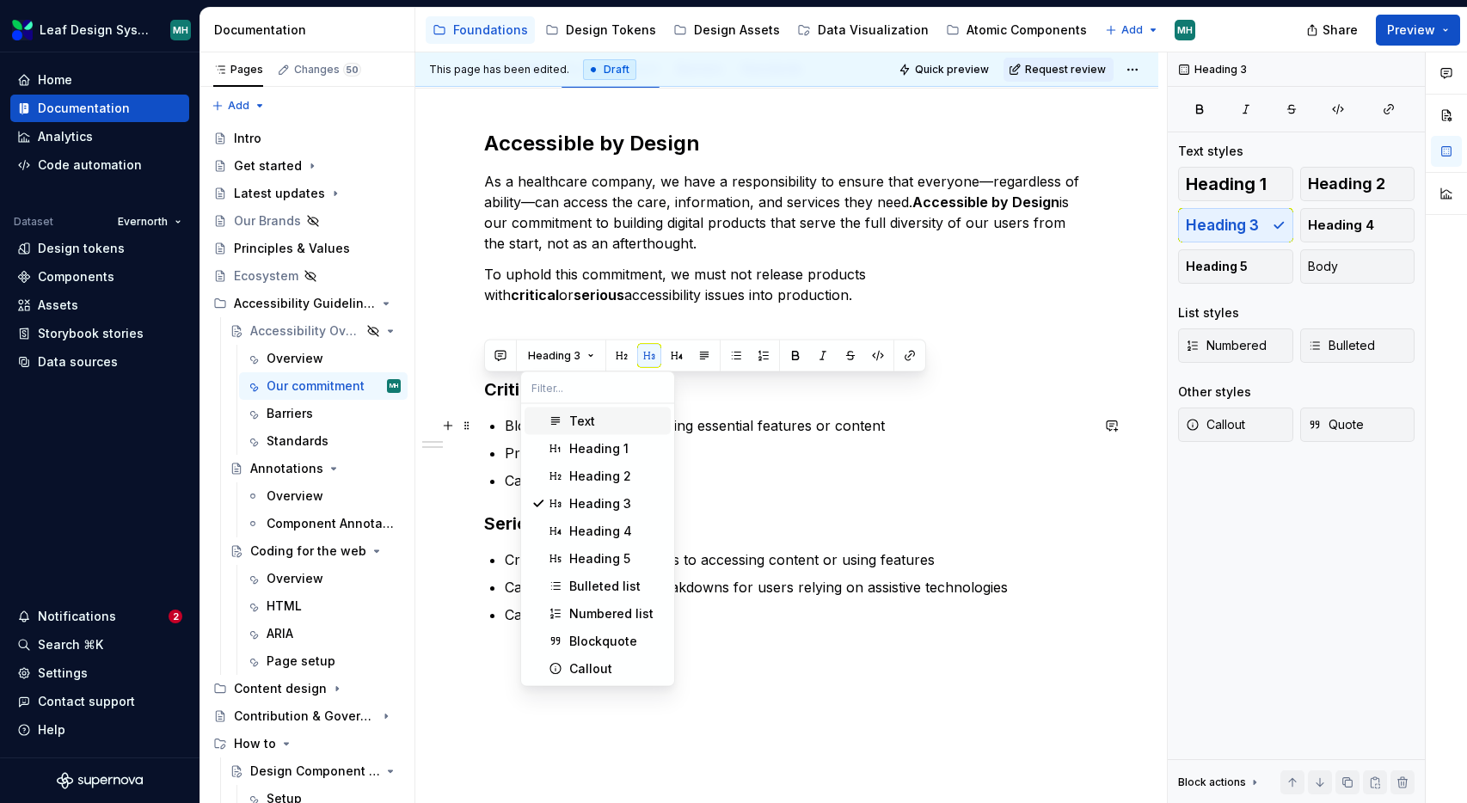
click at [595, 424] on div "Text" at bounding box center [616, 421] width 95 height 17
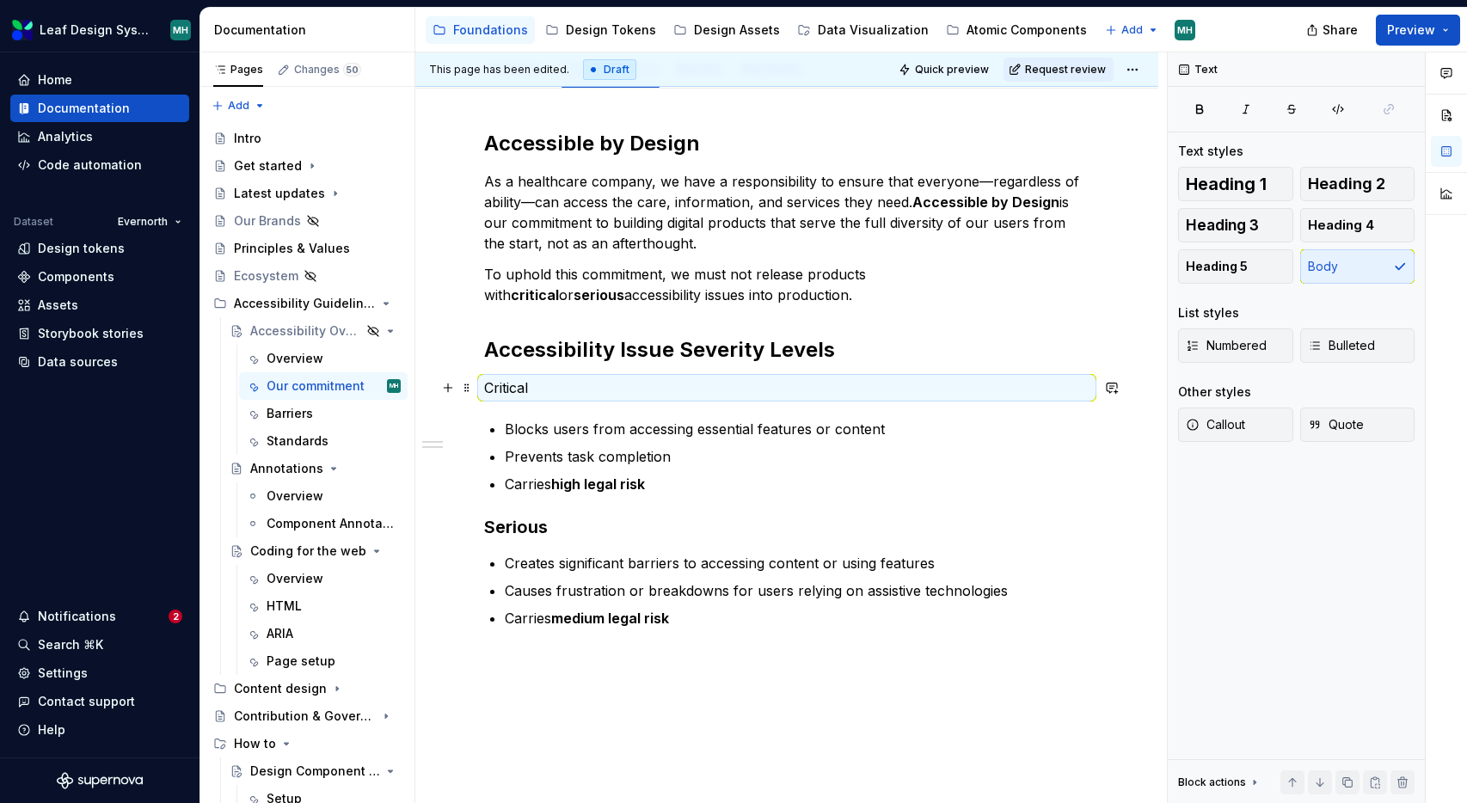
click at [519, 389] on p "Critical" at bounding box center [786, 388] width 605 height 21
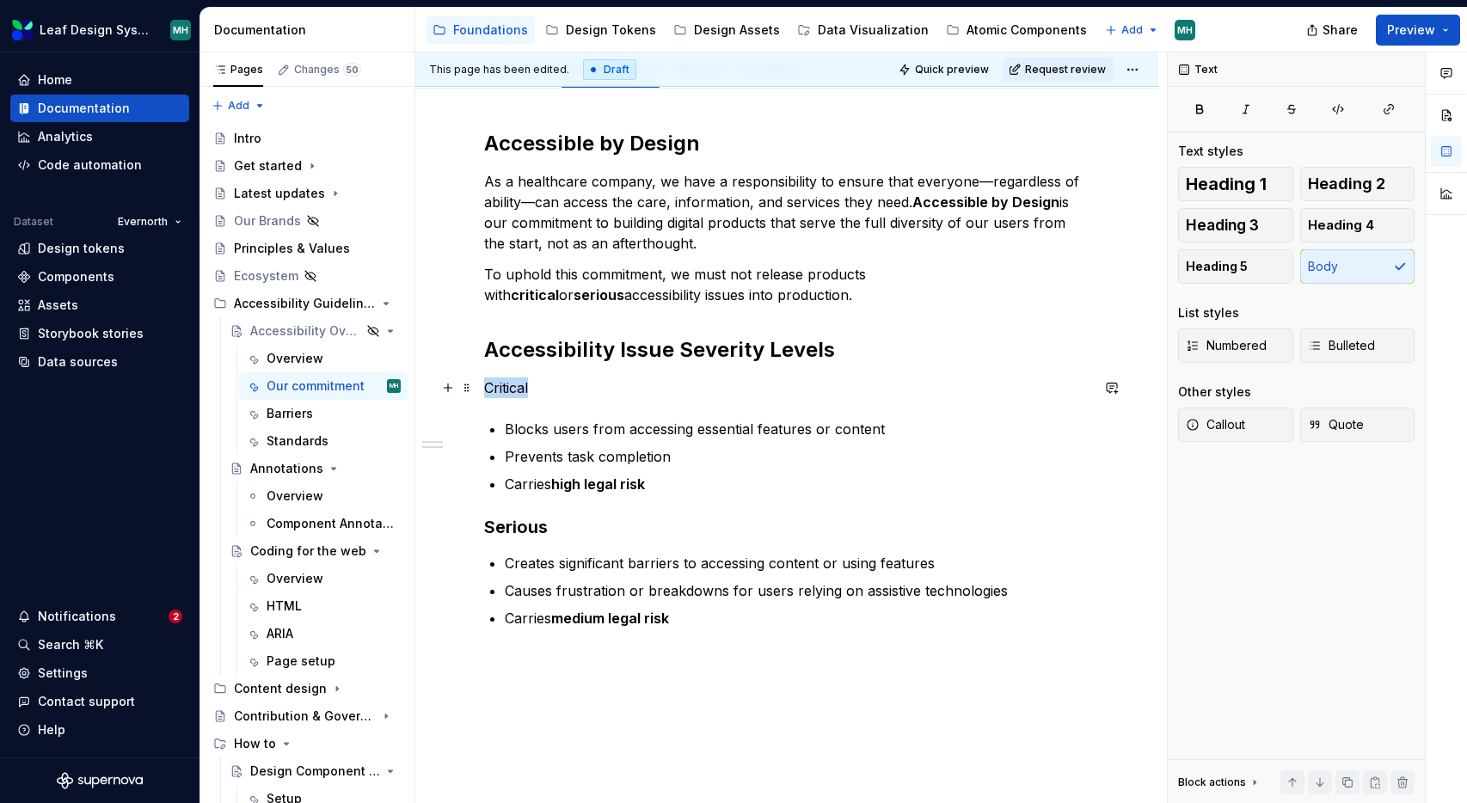
click at [519, 389] on p "Critical" at bounding box center [786, 388] width 605 height 21
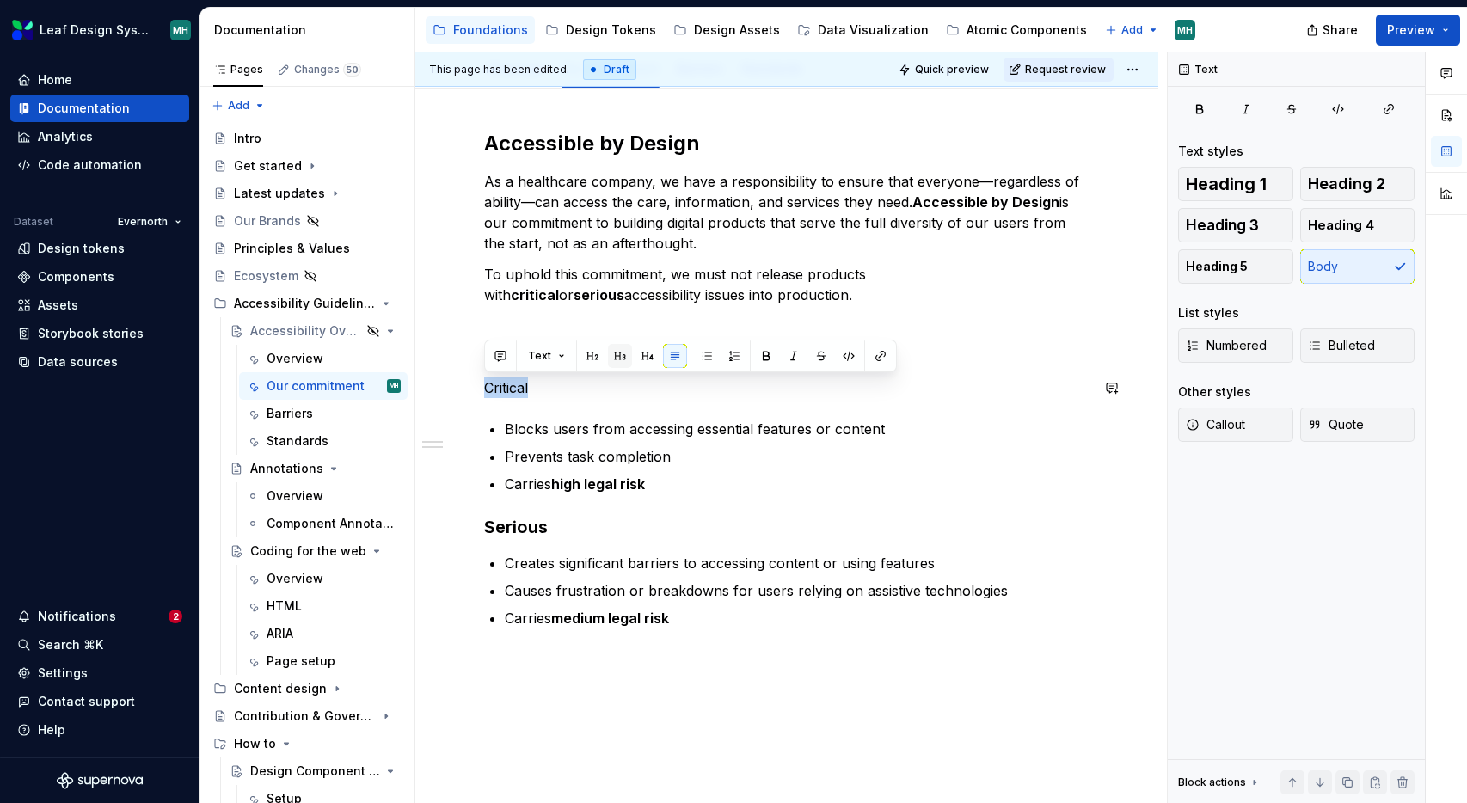
click at [616, 354] on button "button" at bounding box center [620, 356] width 24 height 24
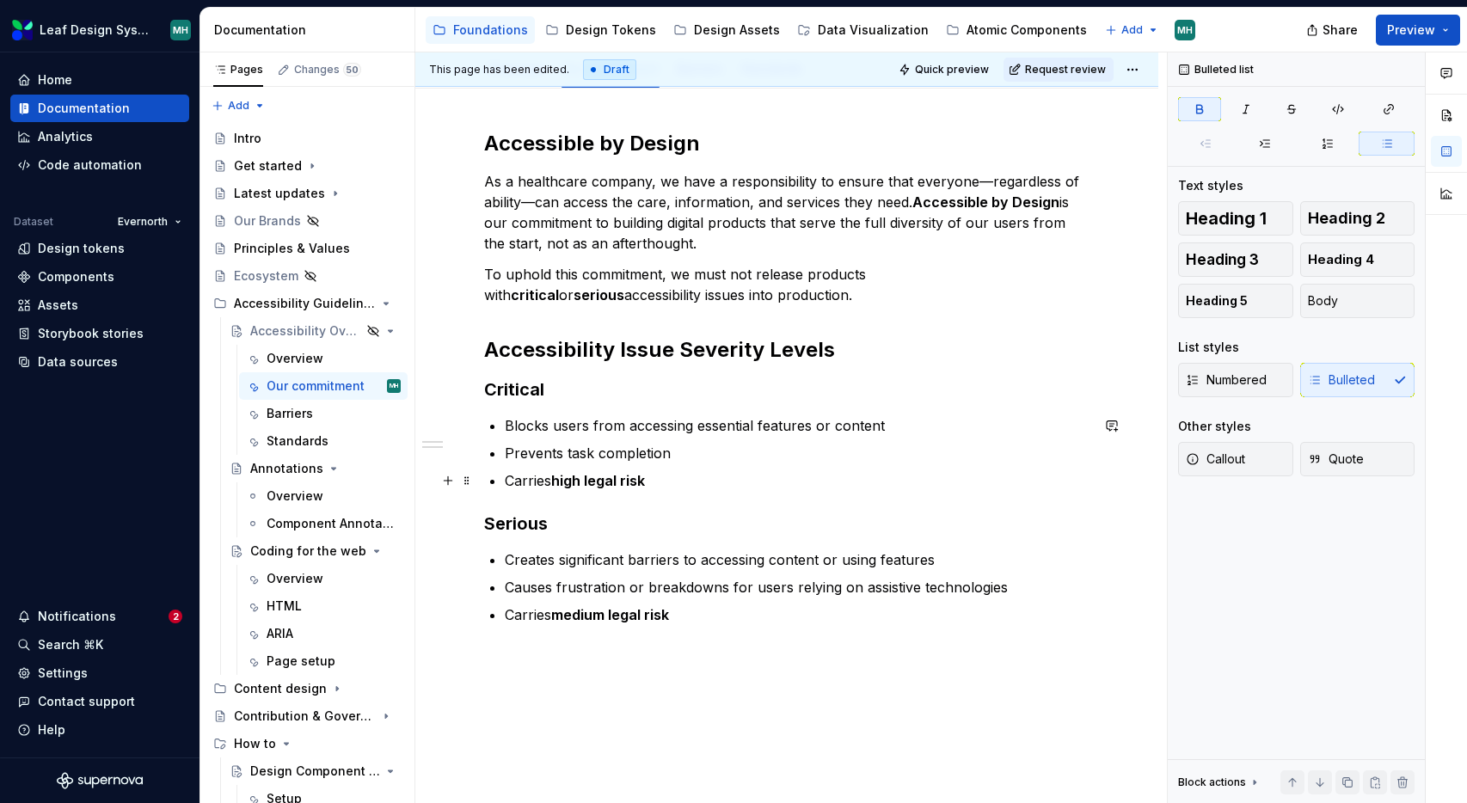
click at [660, 480] on p "Carries high legal risk" at bounding box center [797, 480] width 585 height 21
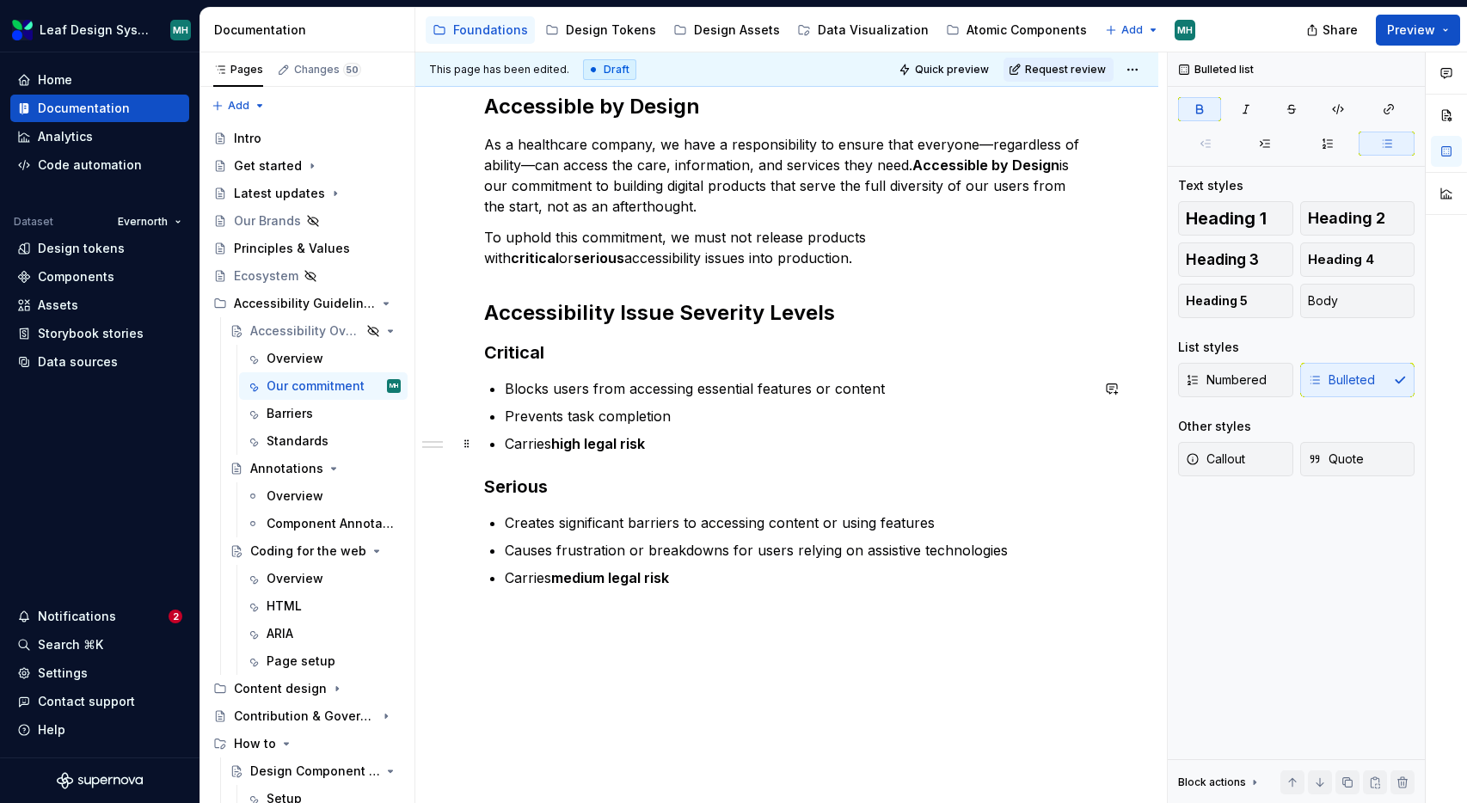
scroll to position [294, 0]
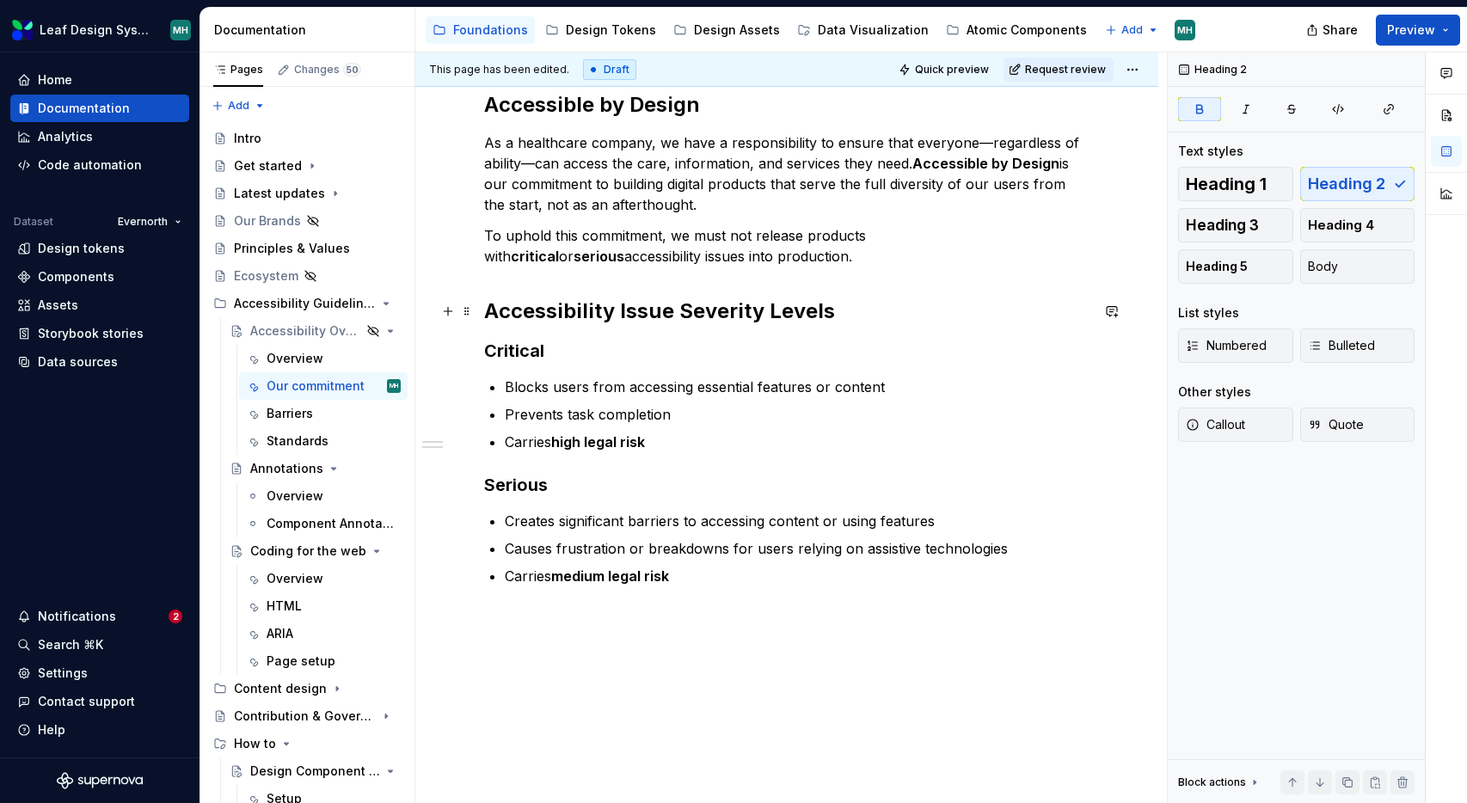
click at [869, 309] on h2 "Accessibility Issue Severity Levels" at bounding box center [786, 312] width 605 height 28
click at [623, 186] on p "As a healthcare company, we have a responsibility to ensure that everyone—regar…" at bounding box center [786, 173] width 605 height 83
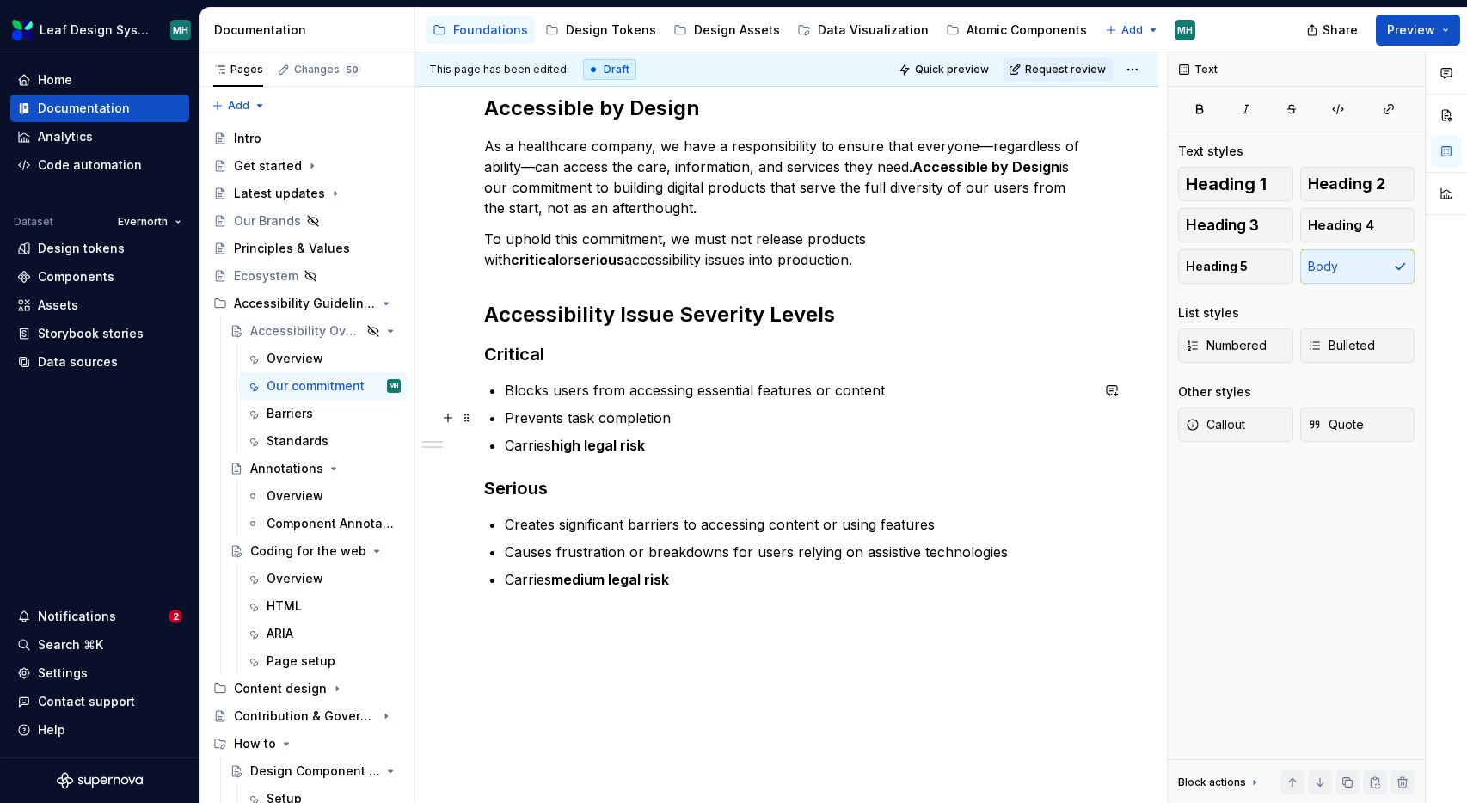
scroll to position [338, 0]
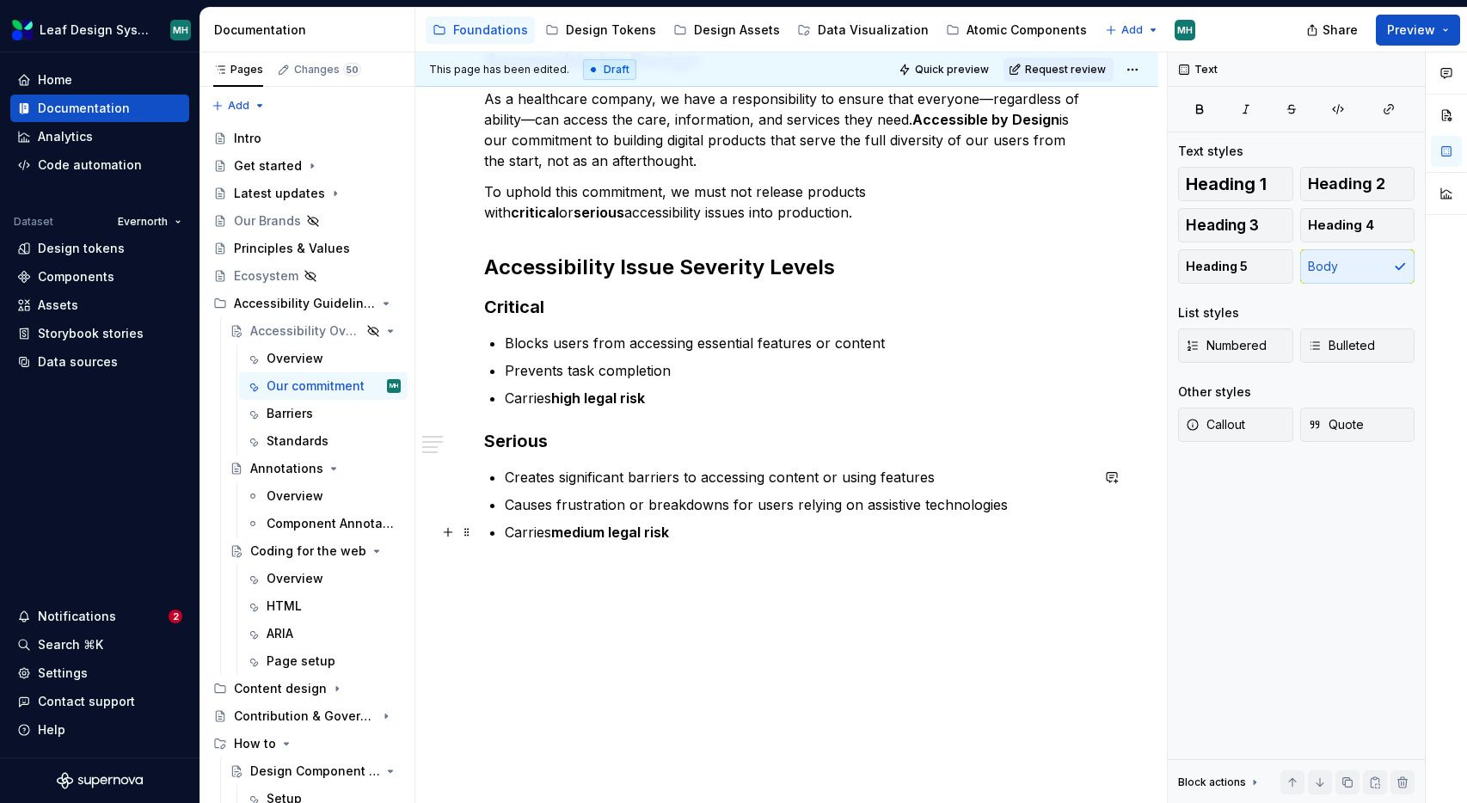
click at [682, 534] on p "Carries medium legal risk" at bounding box center [797, 532] width 585 height 21
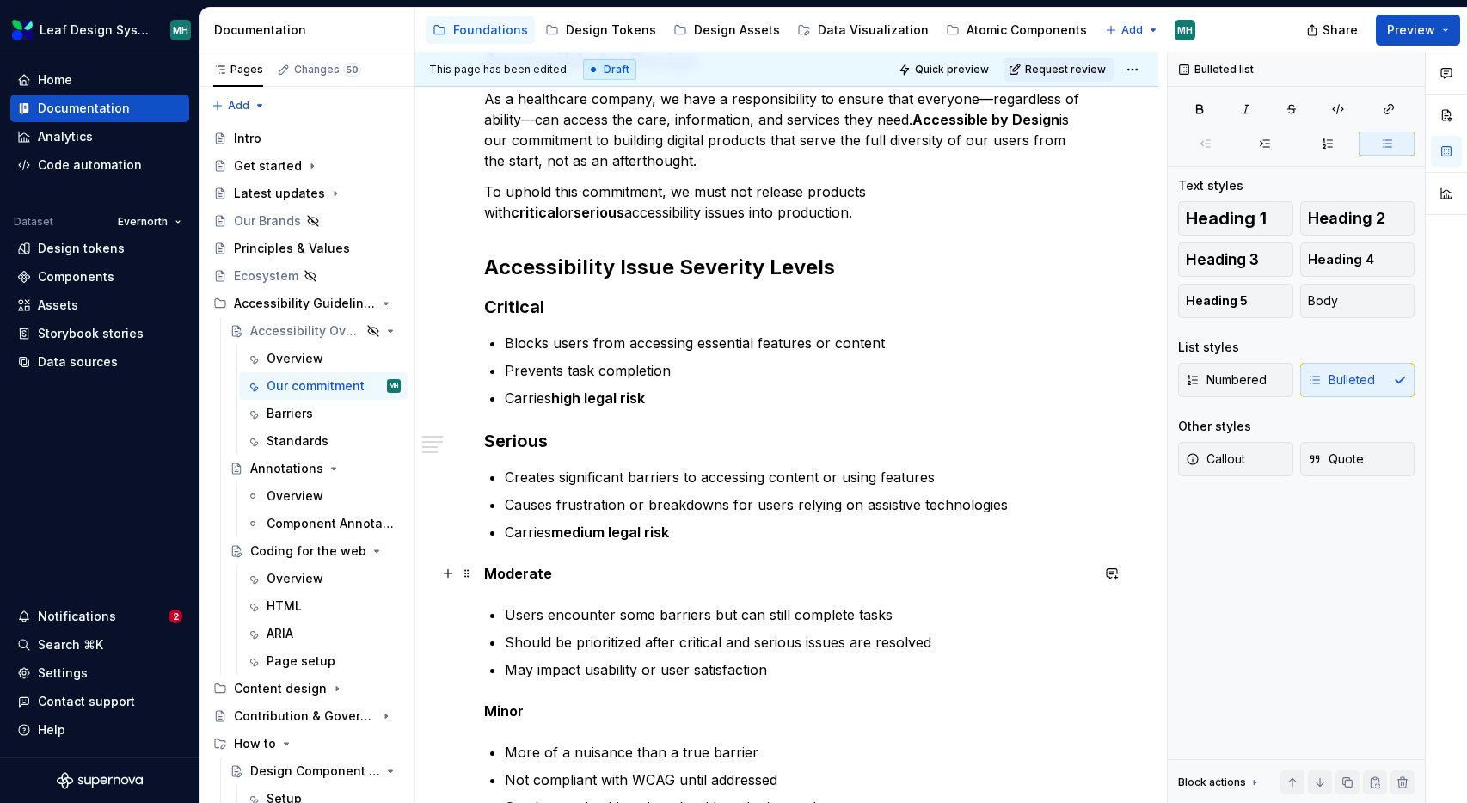
click at [538, 580] on strong "Moderate" at bounding box center [518, 573] width 68 height 17
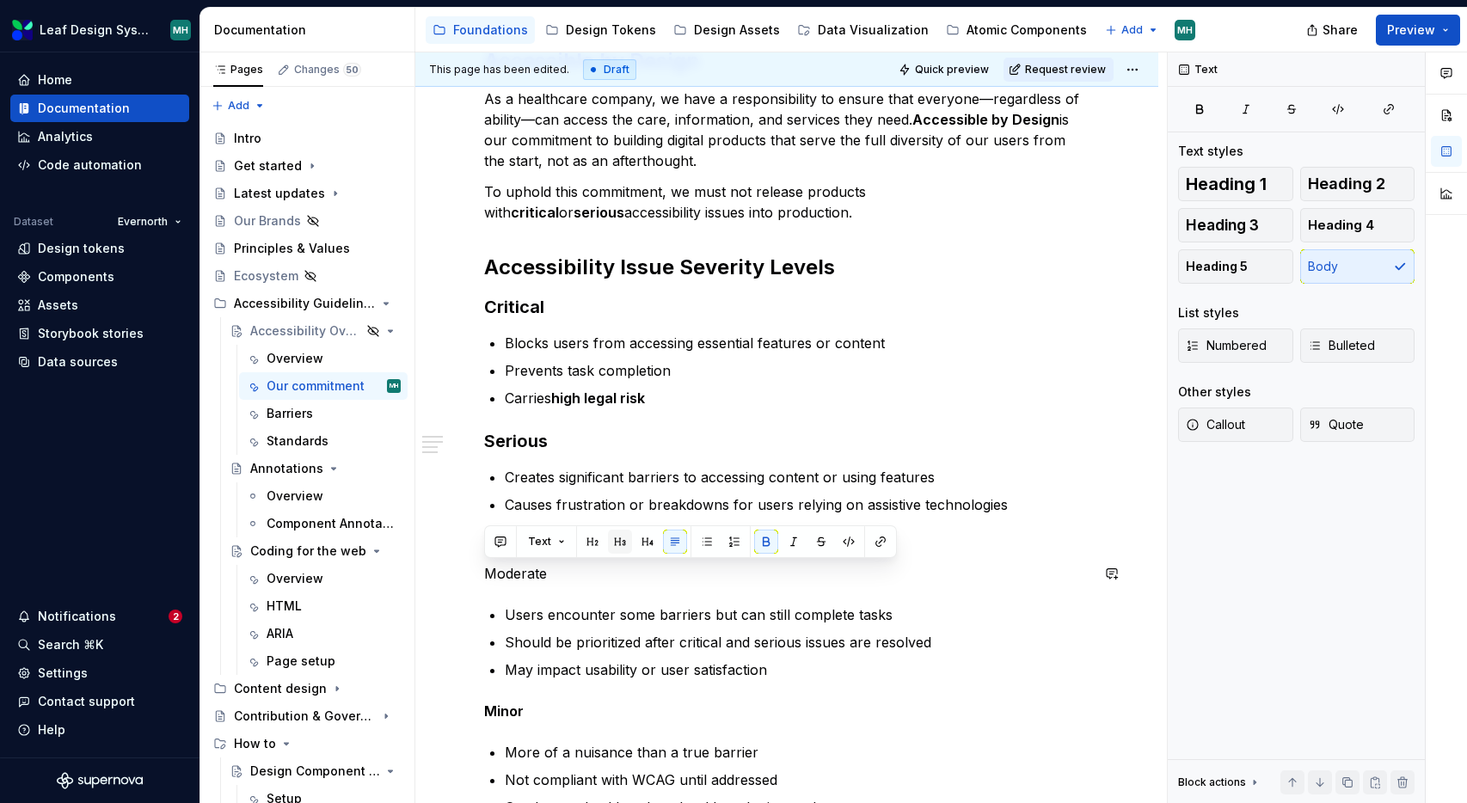
click at [617, 538] on button "button" at bounding box center [620, 542] width 24 height 24
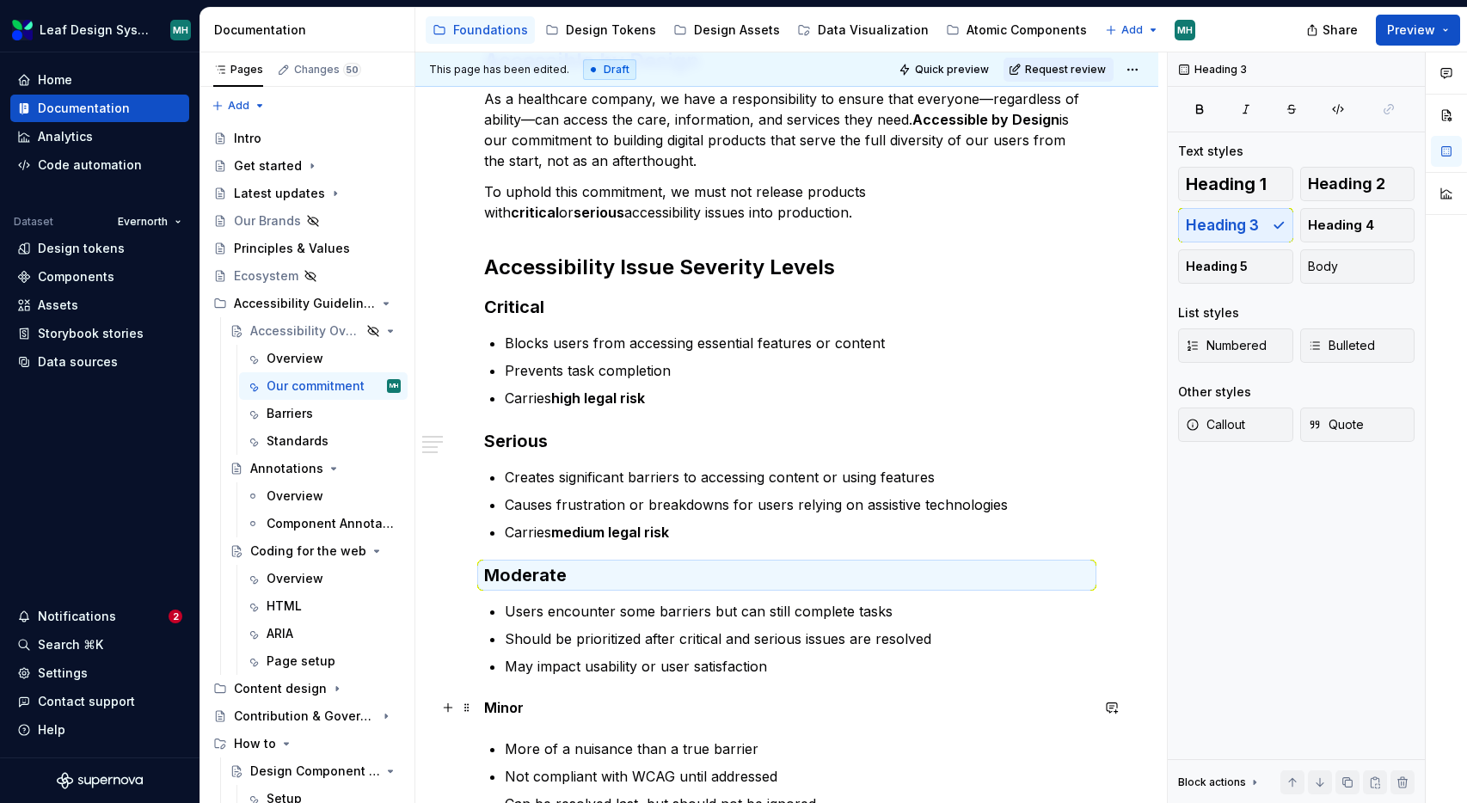
click at [509, 703] on strong "Minor" at bounding box center [504, 707] width 40 height 17
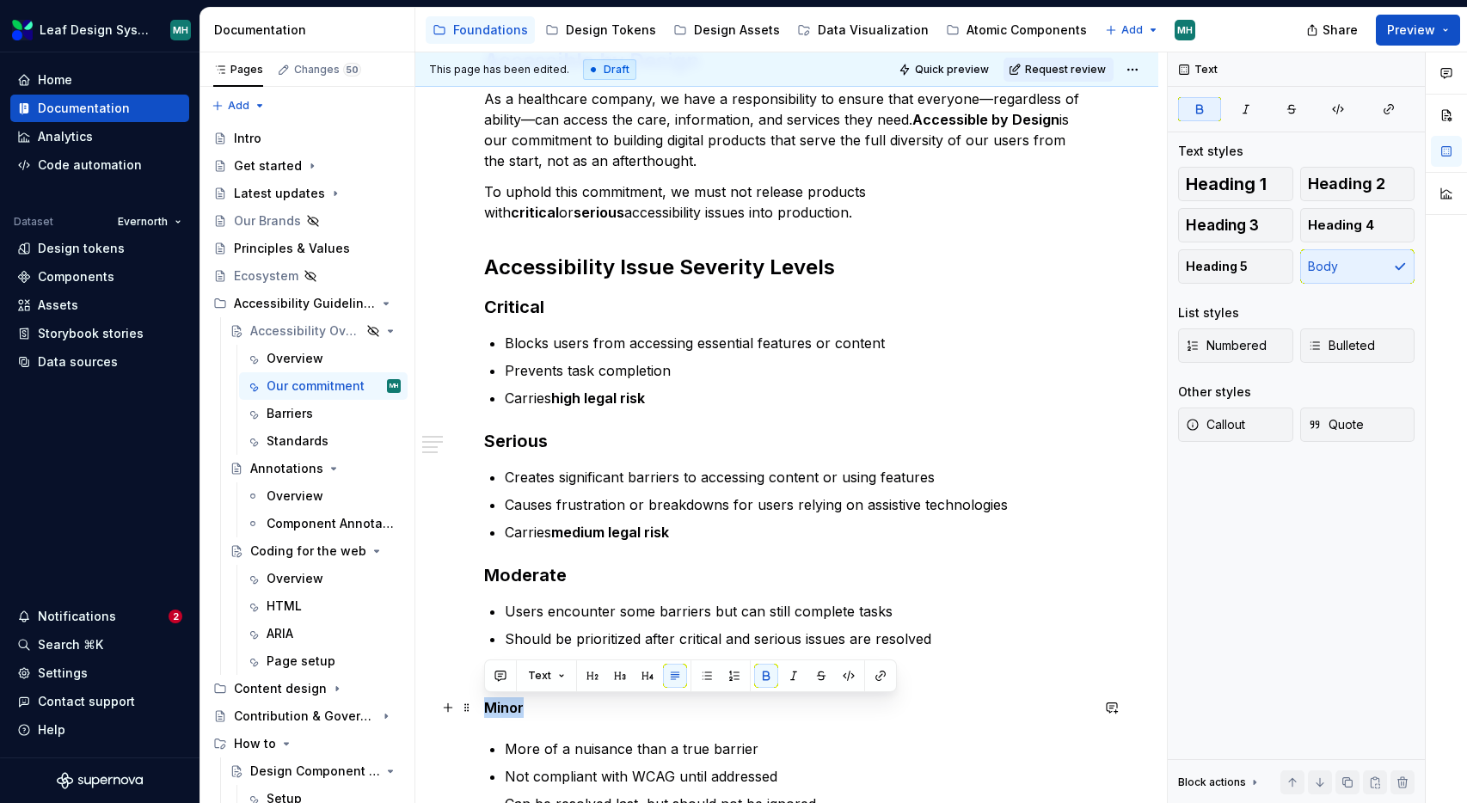
click at [509, 703] on strong "Minor" at bounding box center [504, 707] width 40 height 17
click at [615, 677] on button "button" at bounding box center [620, 676] width 24 height 24
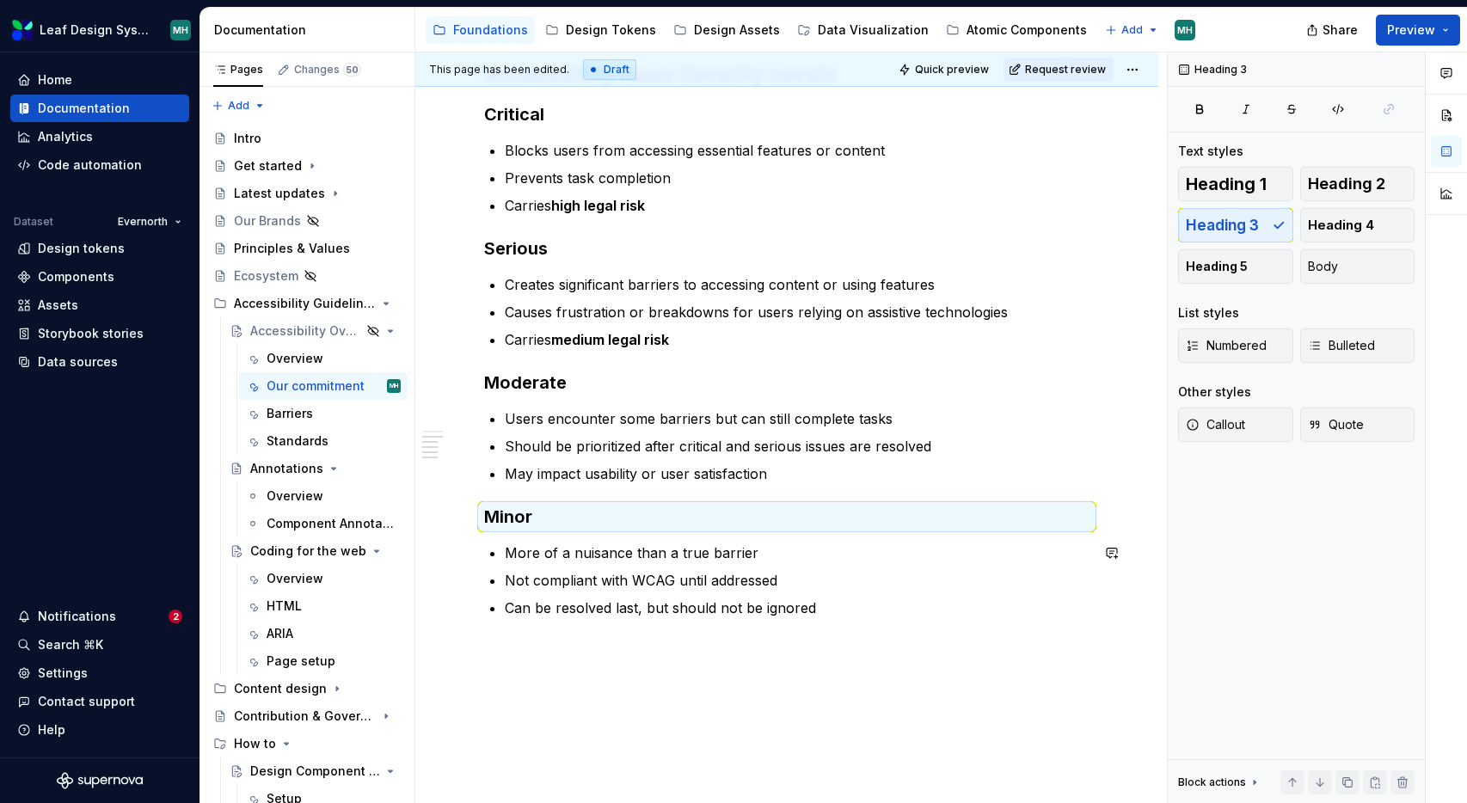
scroll to position [544, 0]
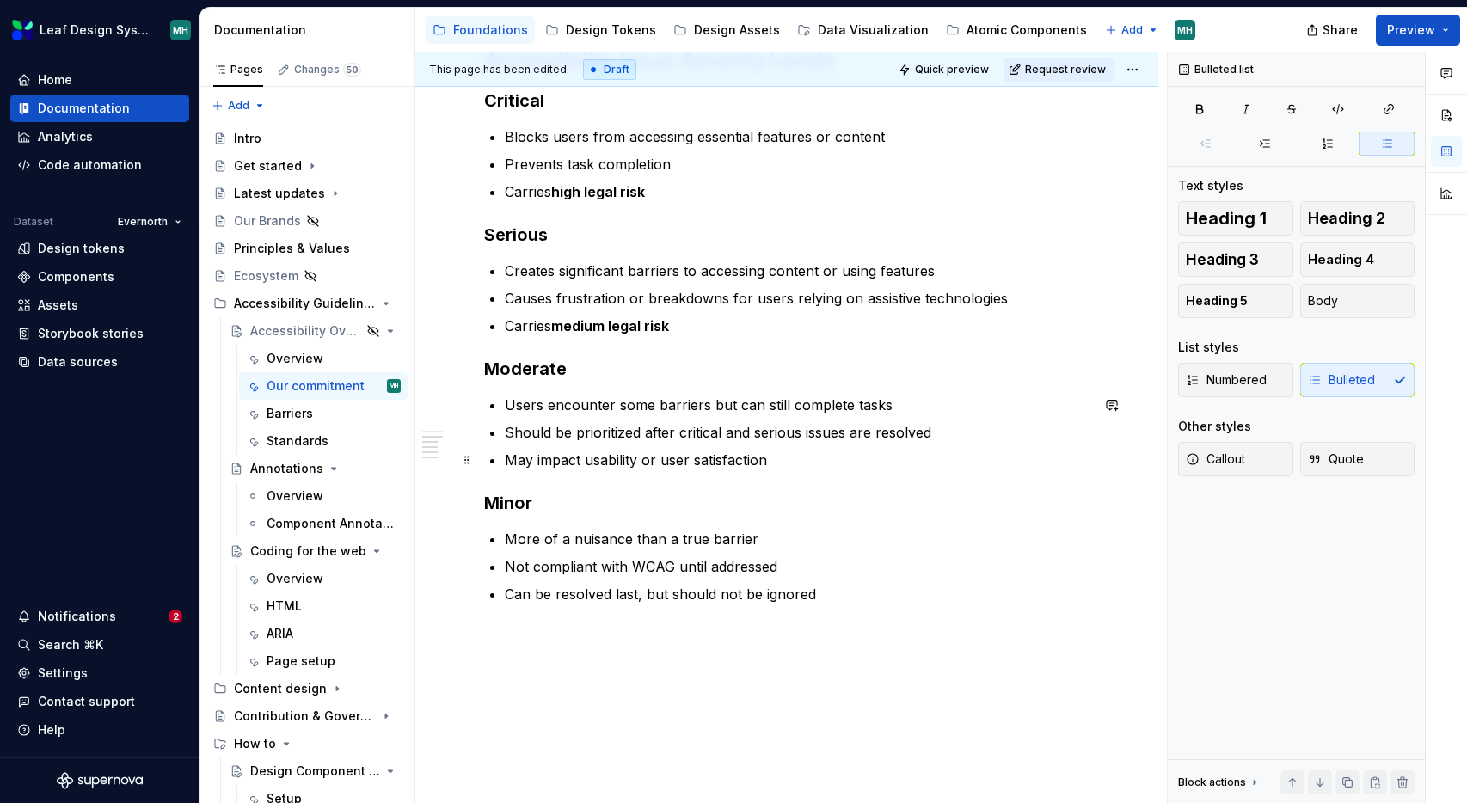
click at [783, 450] on p "May impact usability or user satisfaction" at bounding box center [797, 460] width 585 height 21
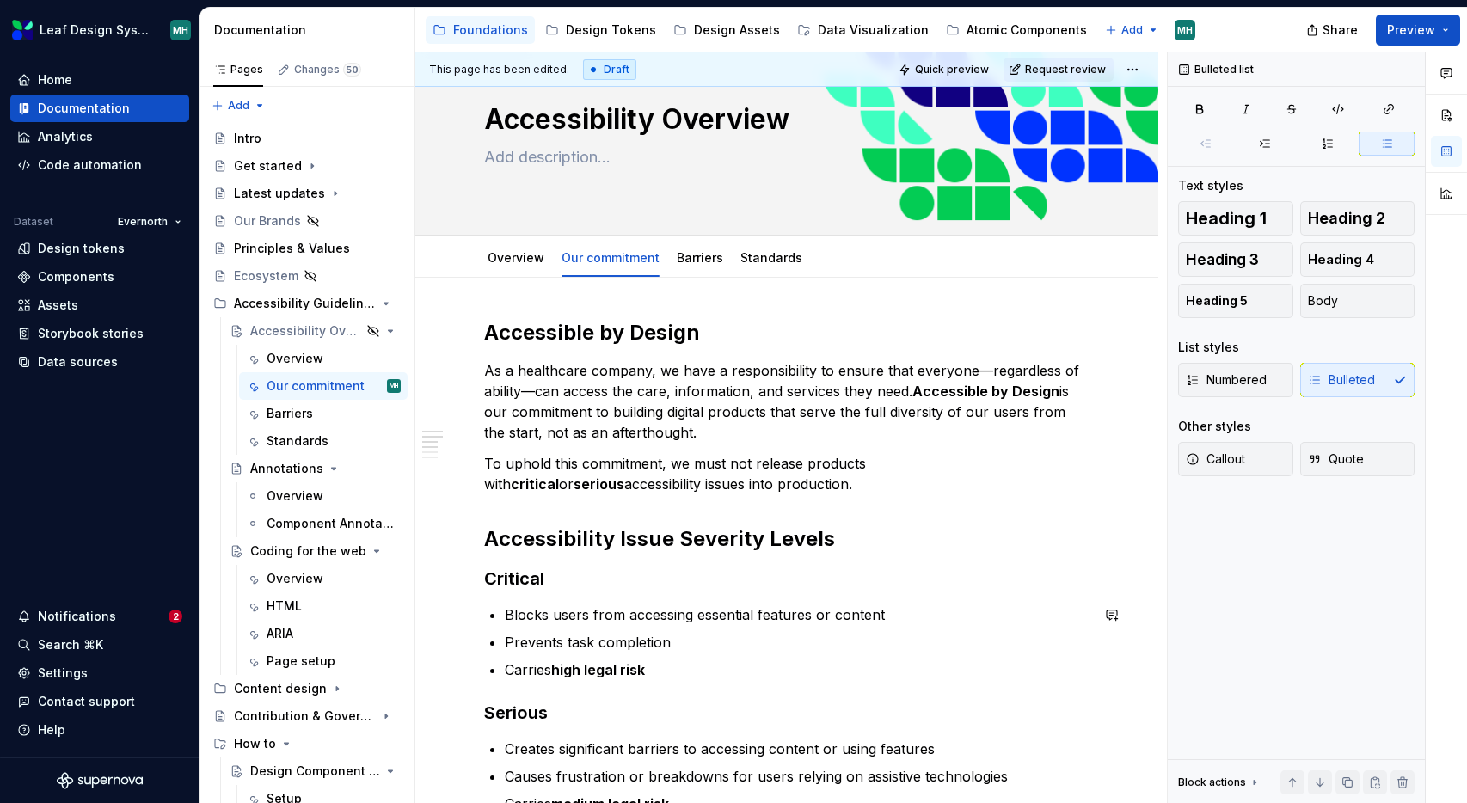
scroll to position [65, 0]
click at [703, 259] on link "Barriers" at bounding box center [700, 258] width 46 height 15
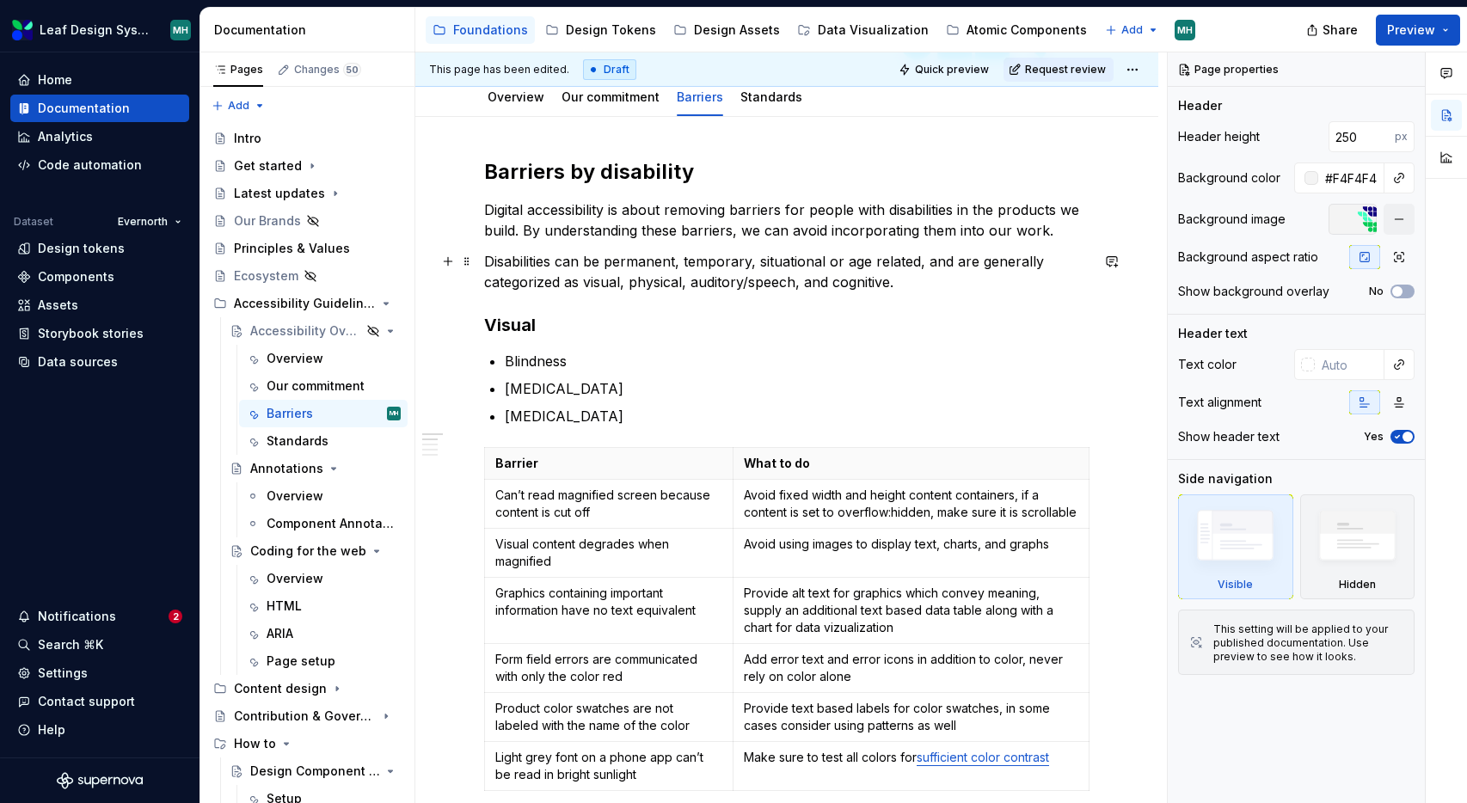
scroll to position [230, 0]
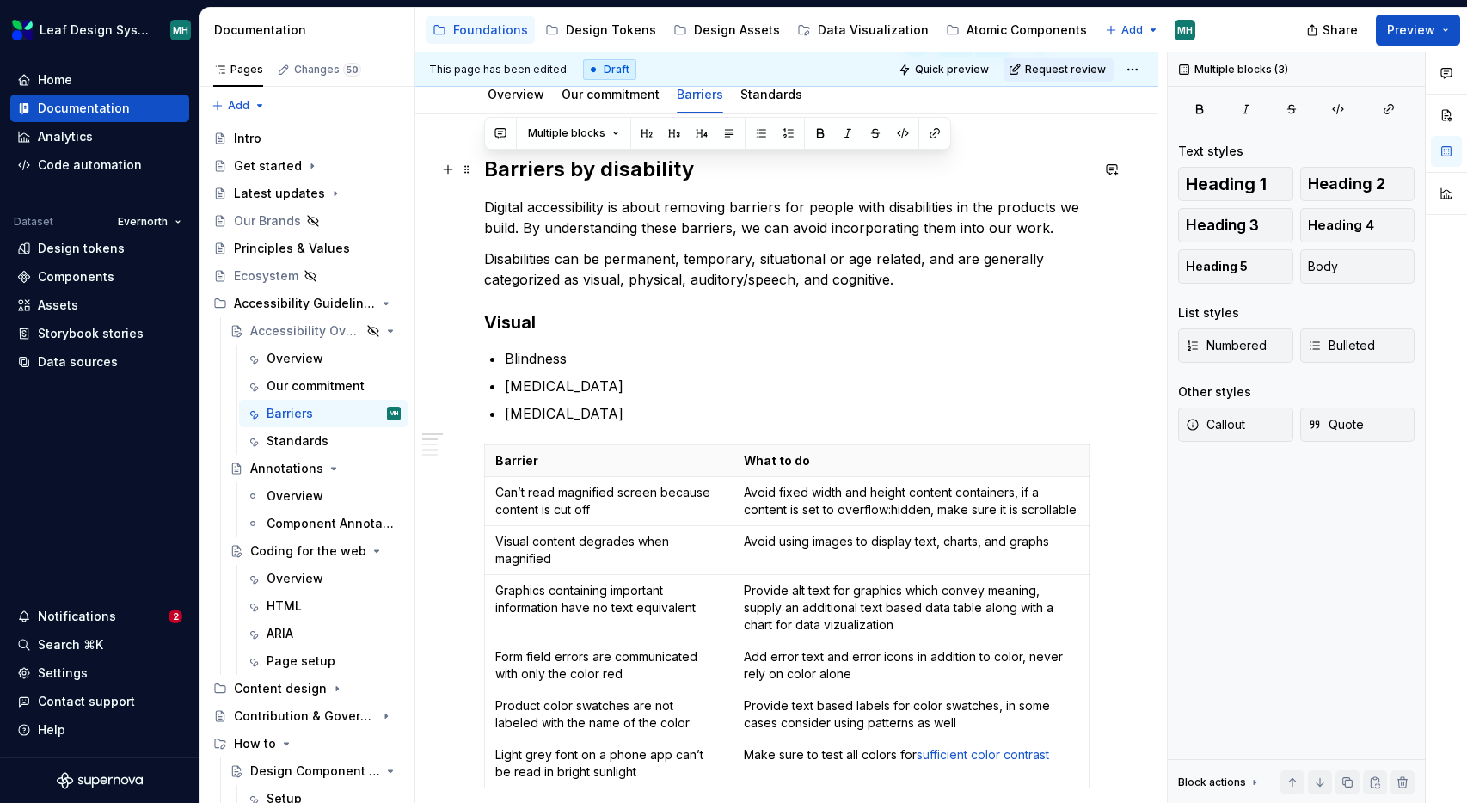
drag, startPoint x: 931, startPoint y: 281, endPoint x: 482, endPoint y: 167, distance: 463.2
copy div "Barriers by disability Digital accessibility is about removing barriers for peo…"
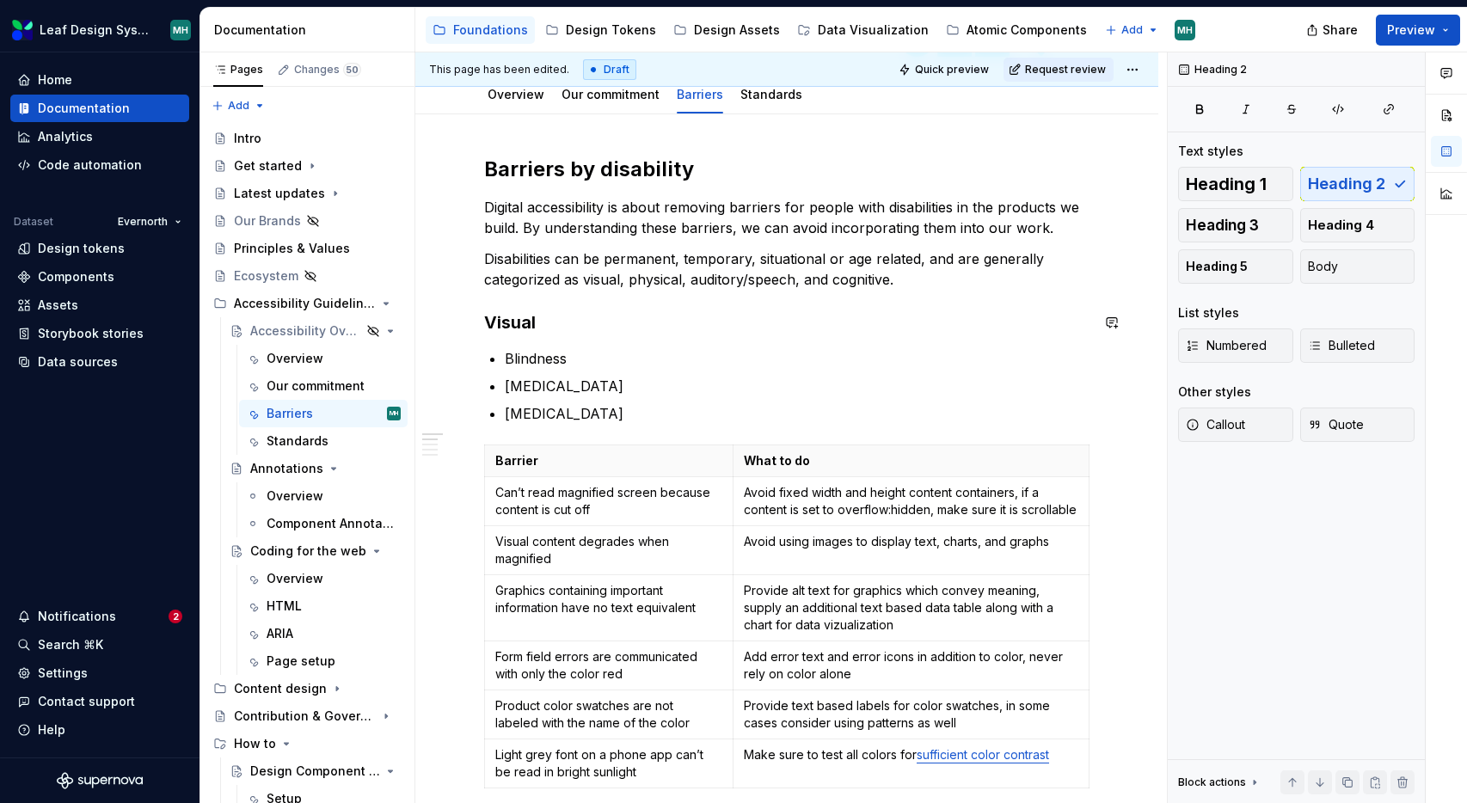
click at [485, 212] on p "Digital accessibility is about removing barriers for people with disabilities i…" at bounding box center [786, 217] width 605 height 41
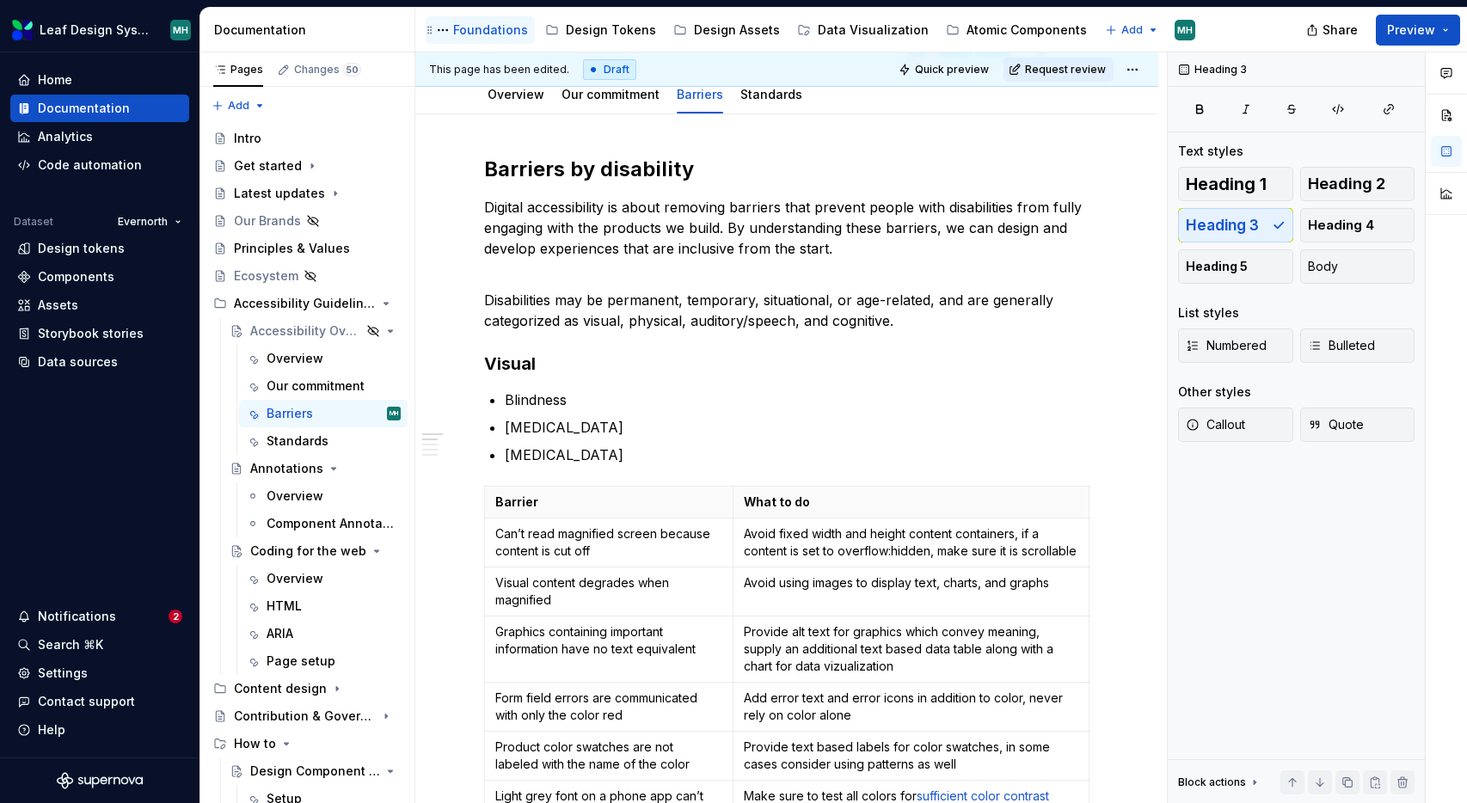
type textarea "*"
click at [922, 318] on p "Disabilities may be permanent, temporary, situational, or age-related, and are …" at bounding box center [786, 300] width 605 height 62
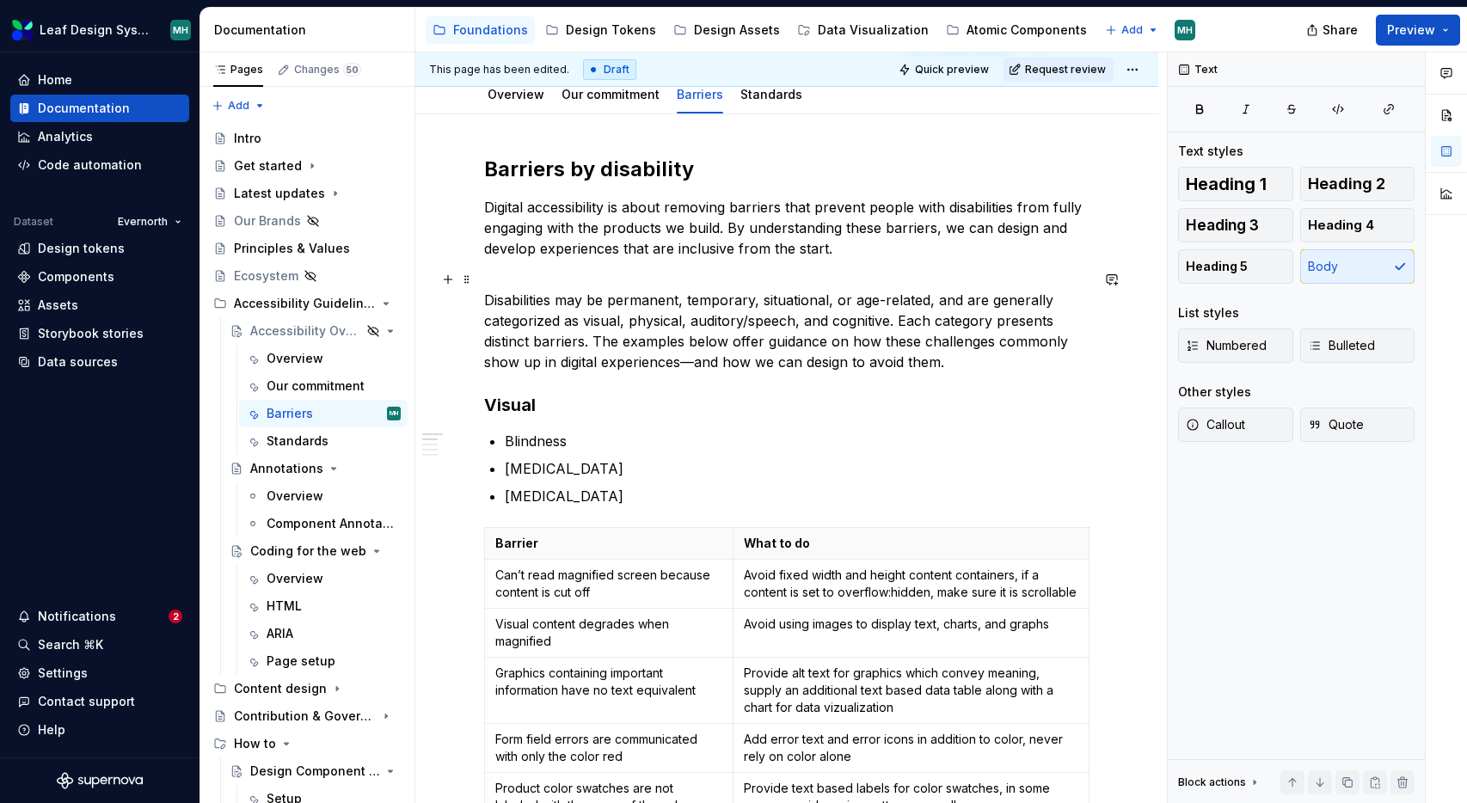
click at [904, 317] on p "Disabilities may be permanent, temporary, situational, or age-related, and are …" at bounding box center [786, 320] width 605 height 103
click at [986, 365] on p "Disabilities may be permanent, temporary, situational, or age-related, and are …" at bounding box center [786, 320] width 605 height 103
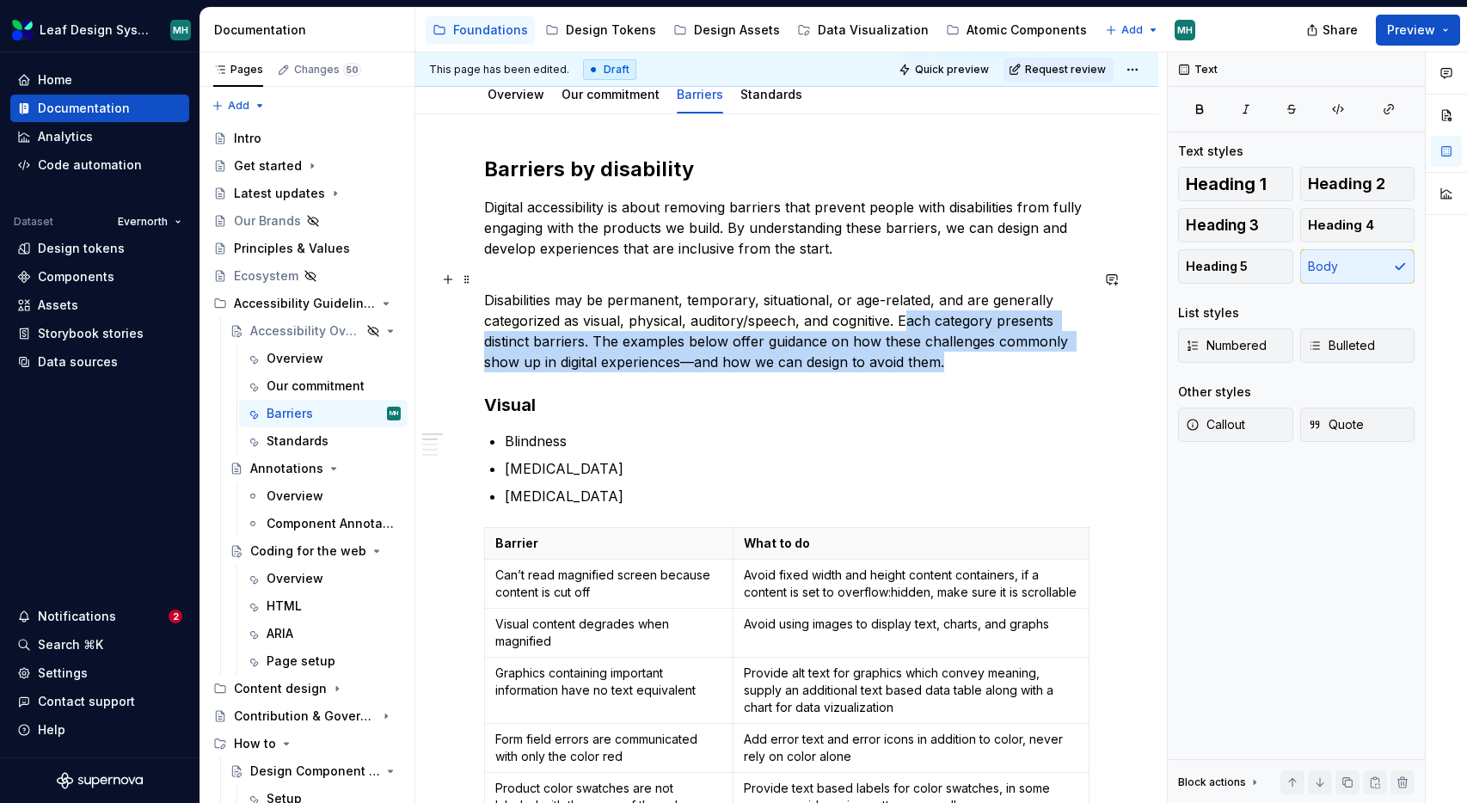
click at [906, 324] on p "Disabilities may be permanent, temporary, situational, or age-related, and are …" at bounding box center [786, 320] width 605 height 103
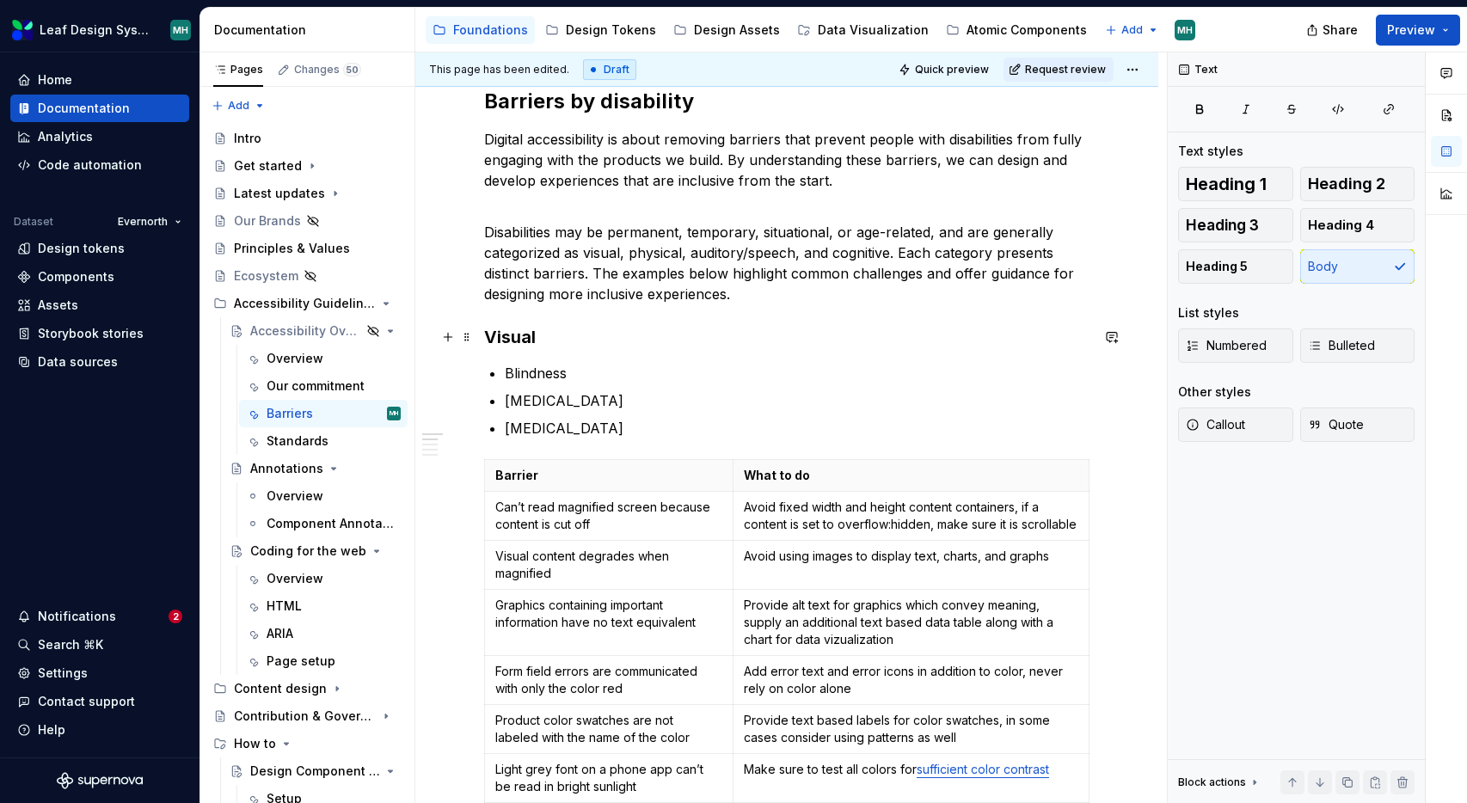
scroll to position [353, 0]
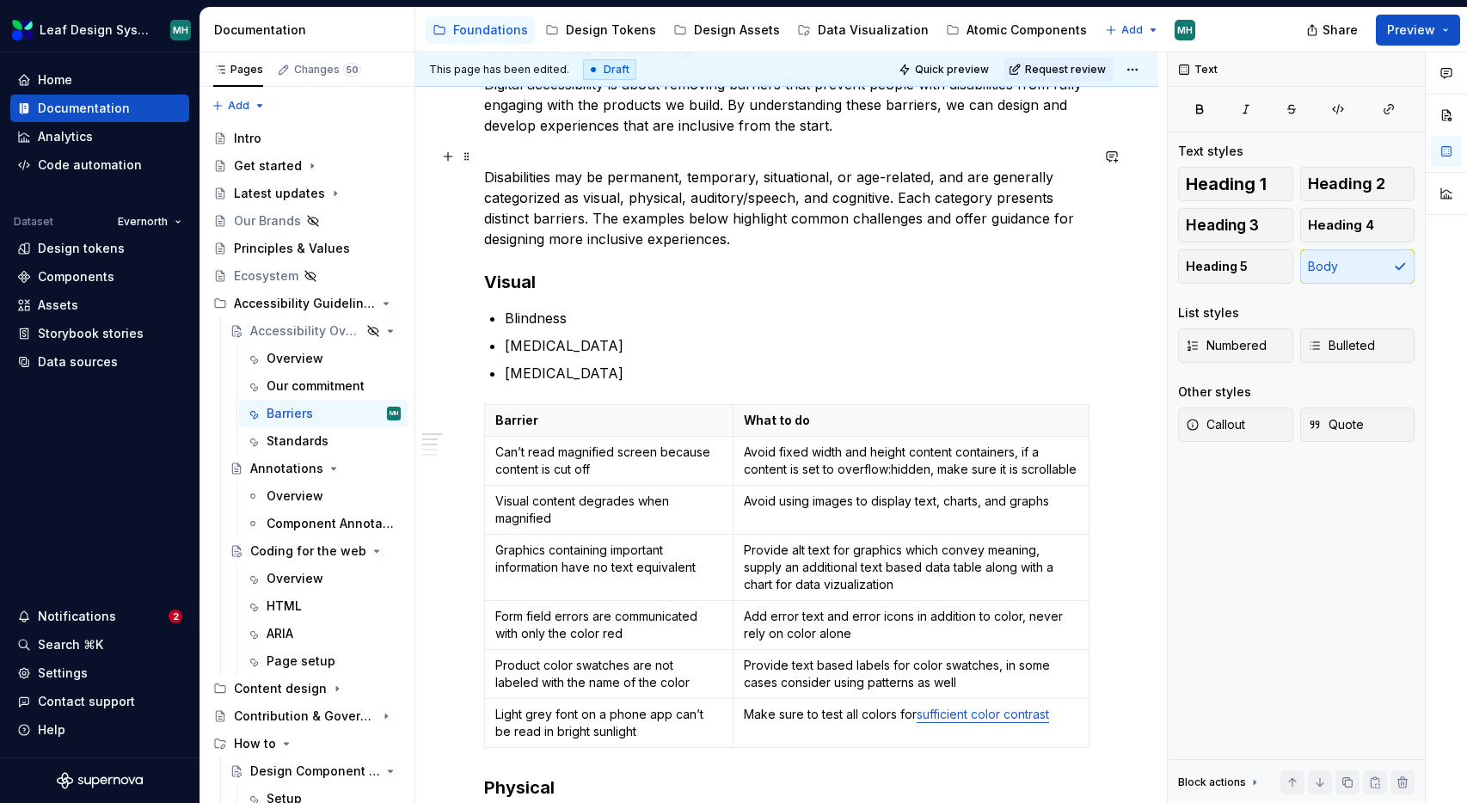
click at [953, 223] on p "Disabilities may be permanent, temporary, situational, or age-related, and are …" at bounding box center [786, 197] width 605 height 103
click at [852, 236] on p "Disabilities may be permanent, temporary, situational, or age-related, and are …" at bounding box center [786, 197] width 605 height 103
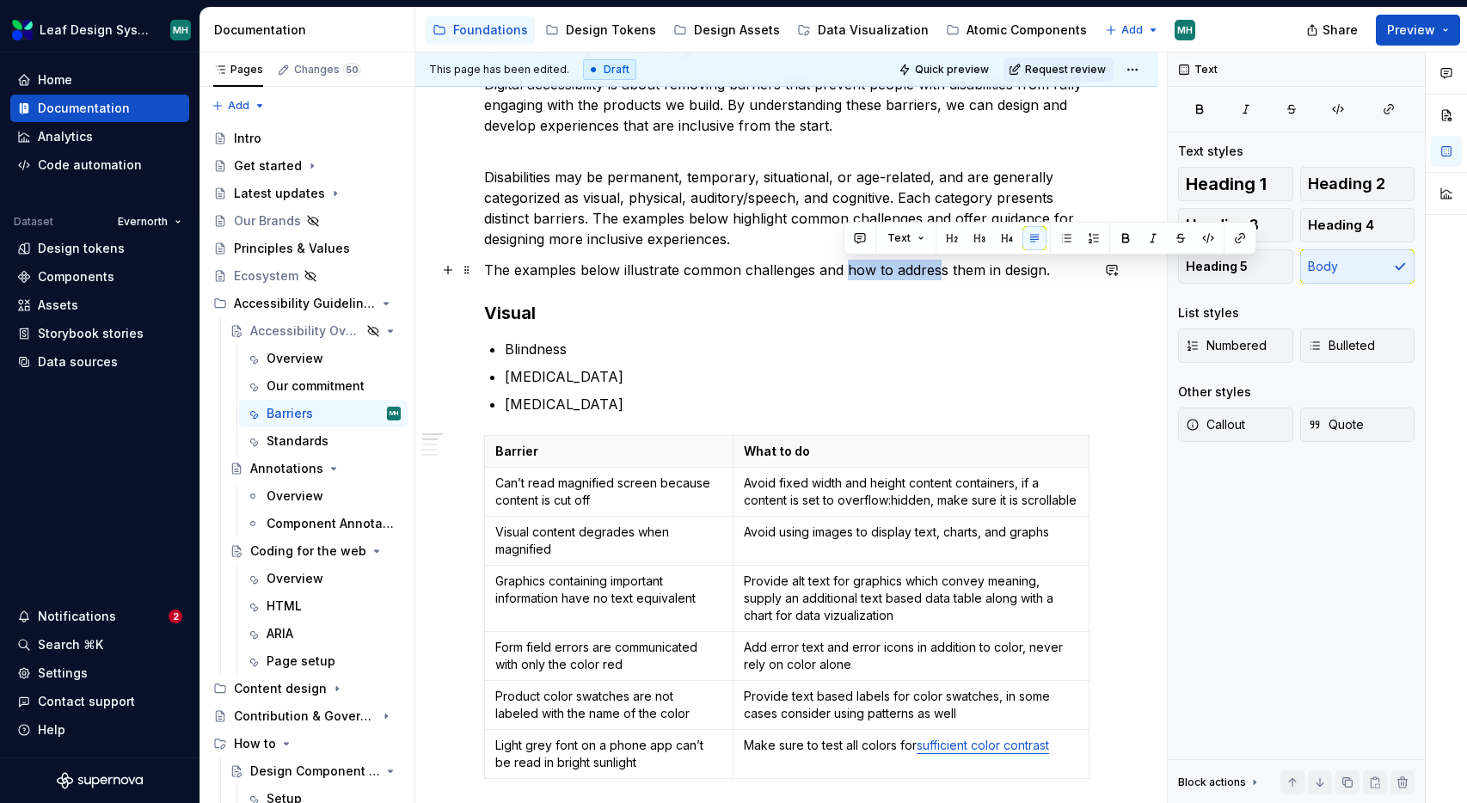
drag, startPoint x: 844, startPoint y: 272, endPoint x: 937, endPoint y: 264, distance: 94.1
click at [937, 264] on p "The examples below illustrate common challenges and how to address them in desi…" at bounding box center [786, 270] width 605 height 21
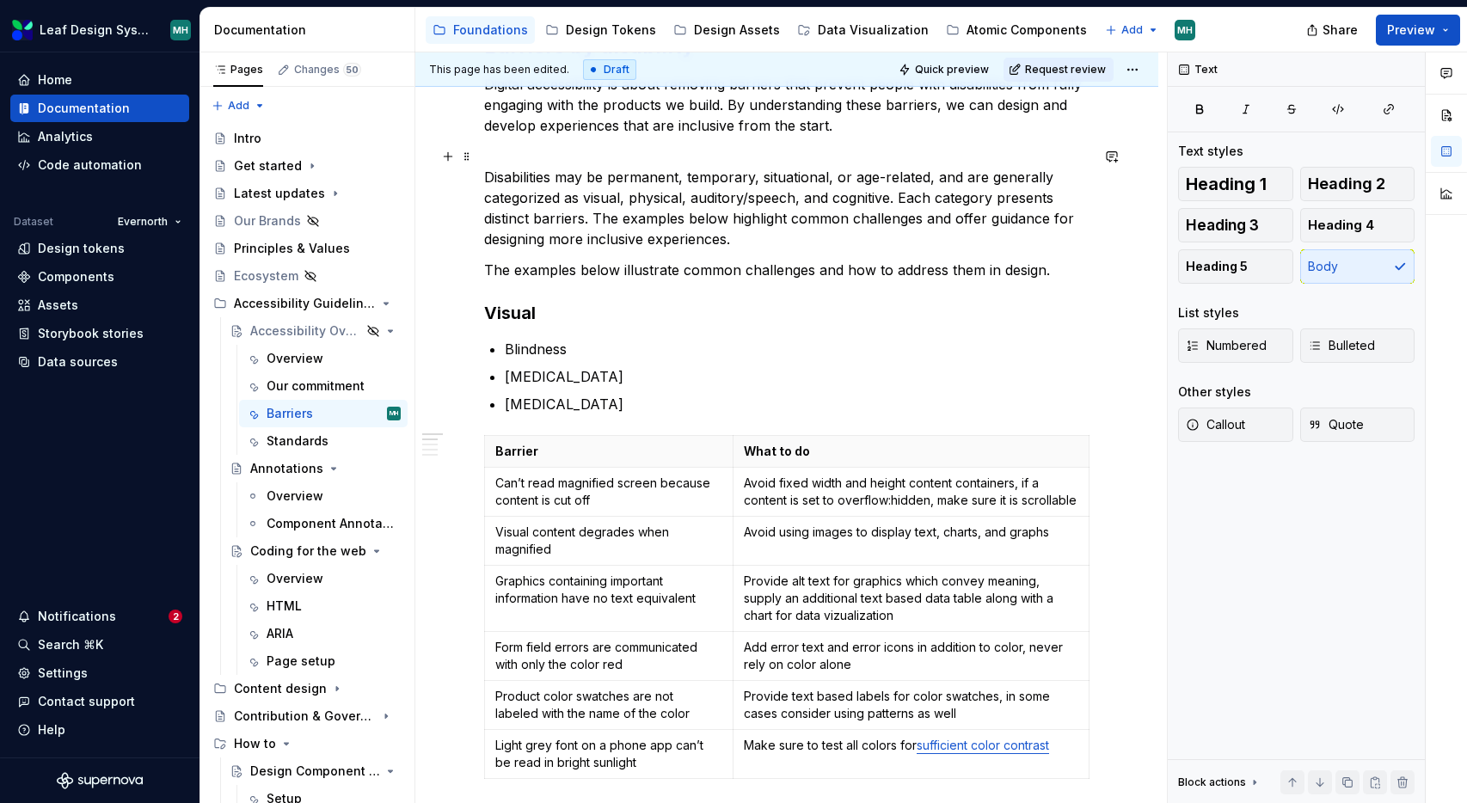
click at [736, 240] on p "Disabilities may be permanent, temporary, situational, or age-related, and are …" at bounding box center [786, 197] width 605 height 103
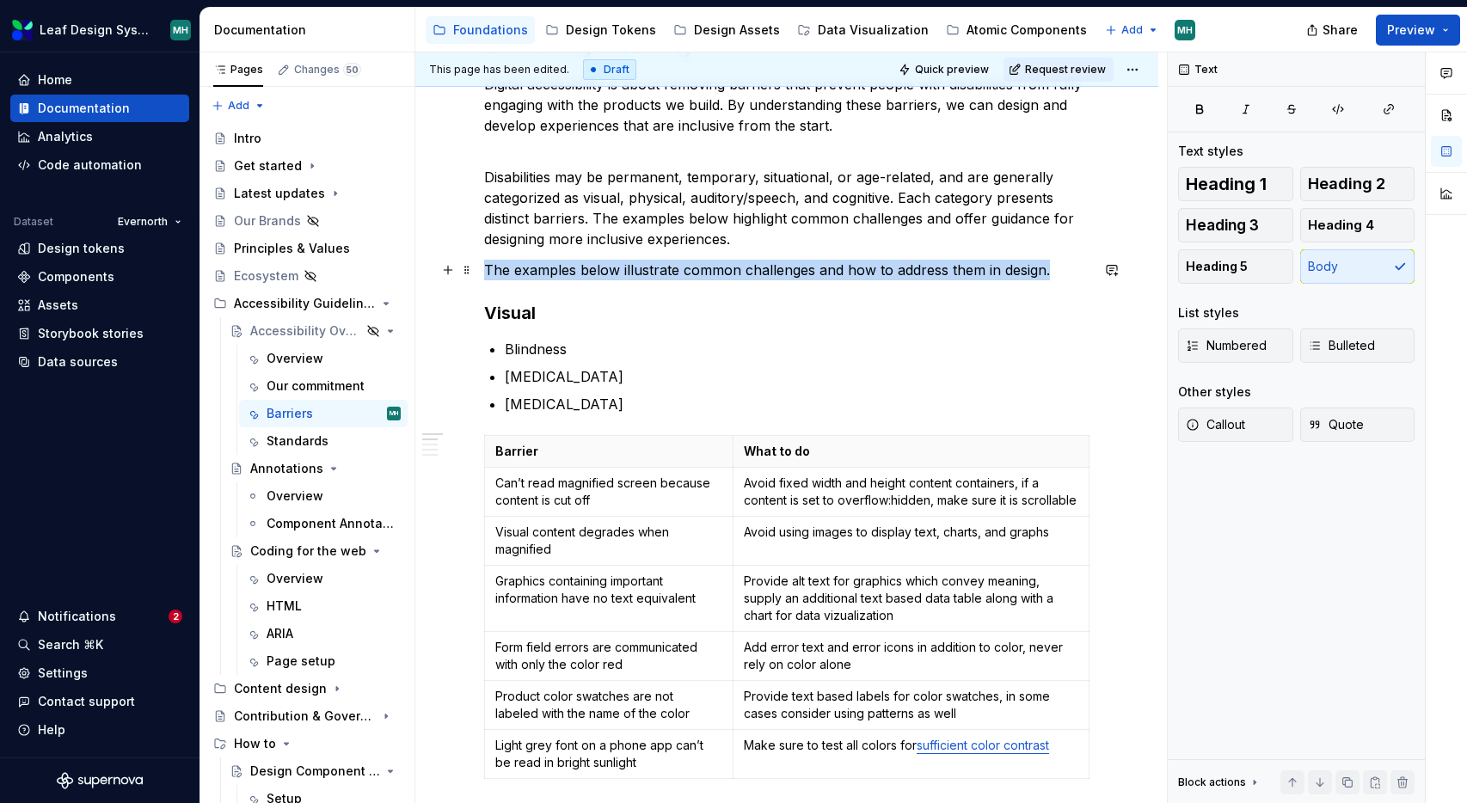
click at [1049, 272] on p "The examples below illustrate common challenges and how to address them in desi…" at bounding box center [786, 270] width 605 height 21
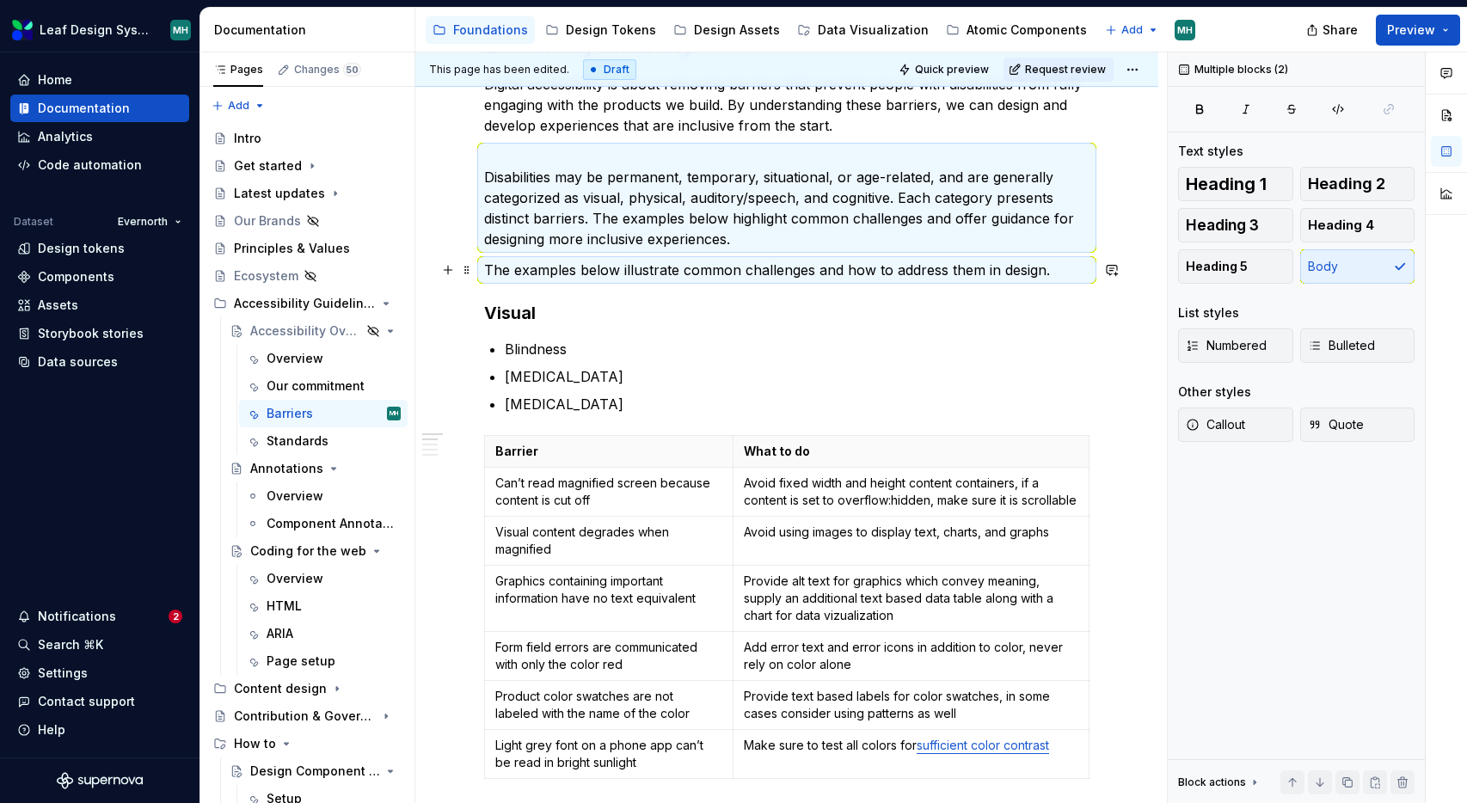
click at [1066, 303] on h3 "Visual" at bounding box center [786, 313] width 605 height 24
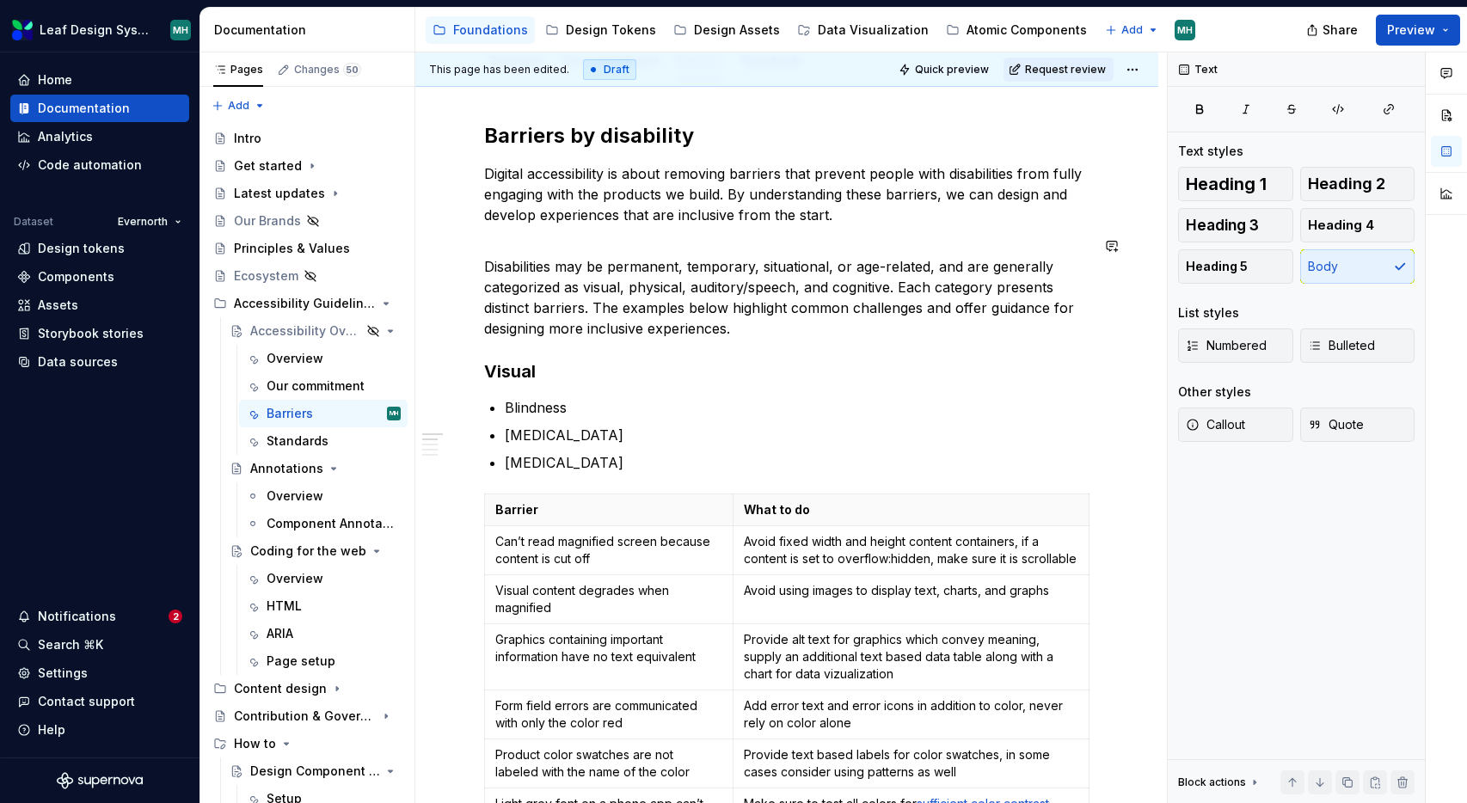
scroll to position [262, 0]
click at [795, 245] on p "Disabilities may be permanent, temporary, situational, or age-related, and are …" at bounding box center [786, 287] width 605 height 103
click at [789, 335] on p "Disabilities may be permanent, temporary, situational, or age-related, and are …" at bounding box center [786, 287] width 605 height 103
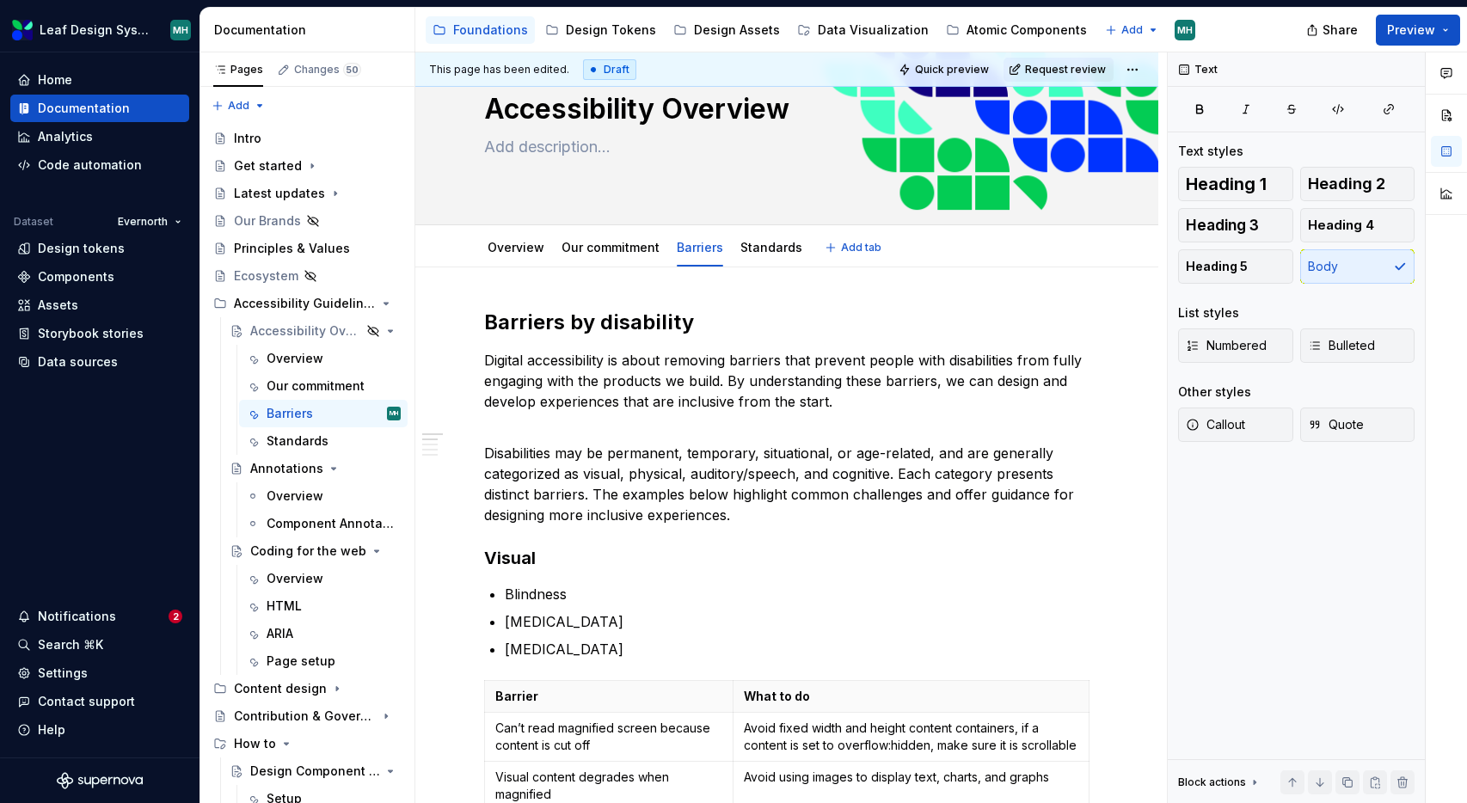
scroll to position [0, 0]
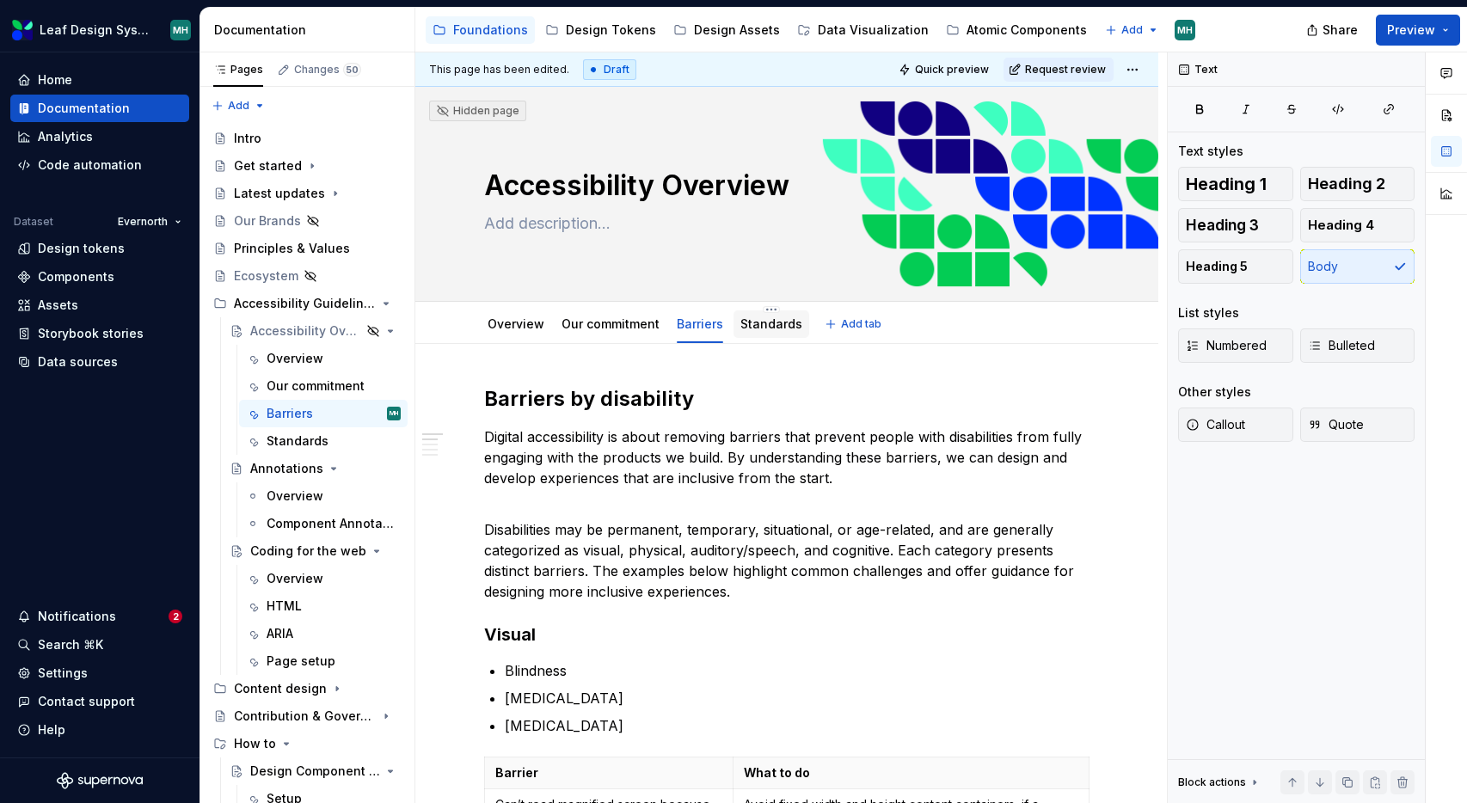
click at [770, 319] on link "Standards" at bounding box center [771, 323] width 62 height 15
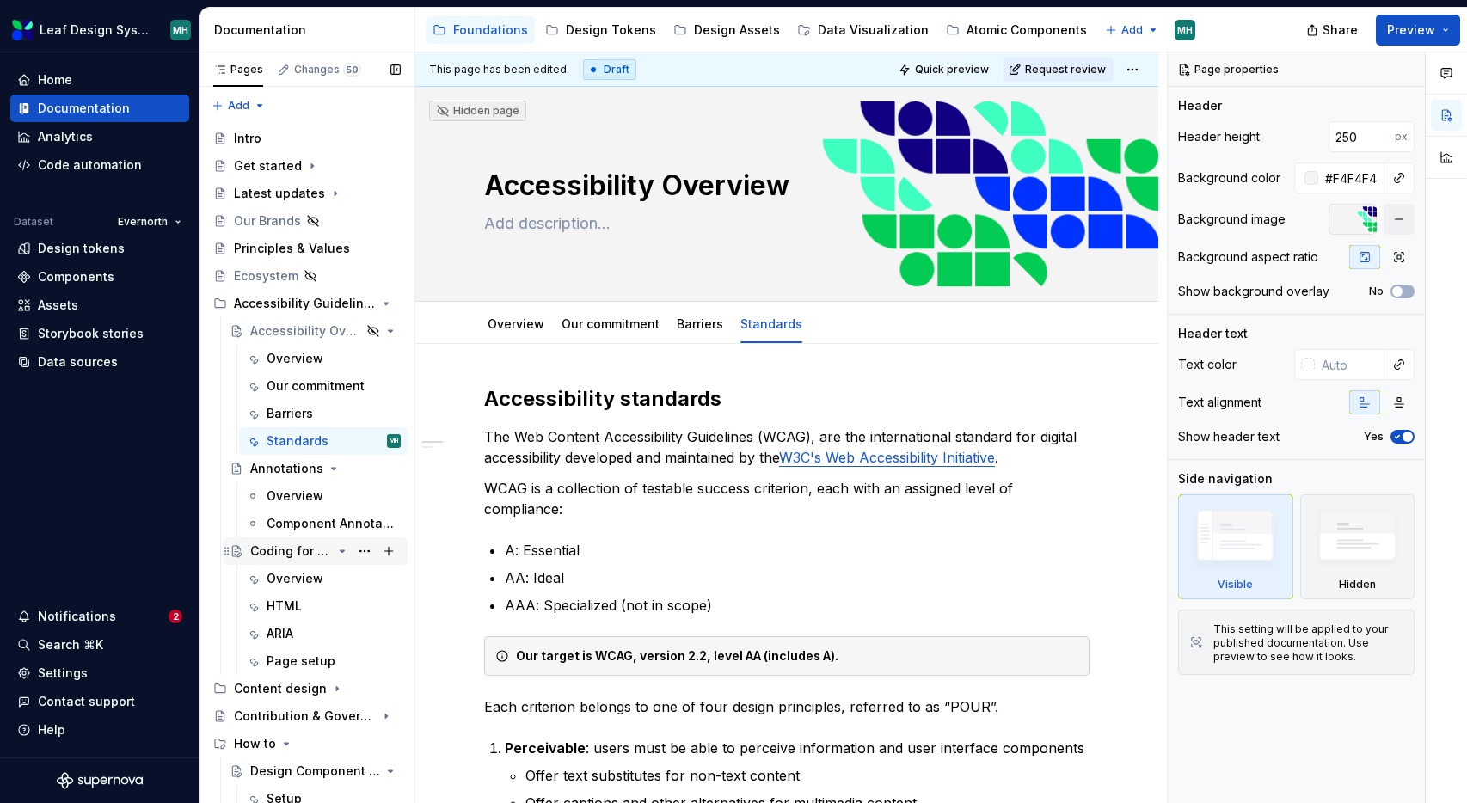
click at [292, 549] on div "Coding for the web" at bounding box center [291, 551] width 82 height 17
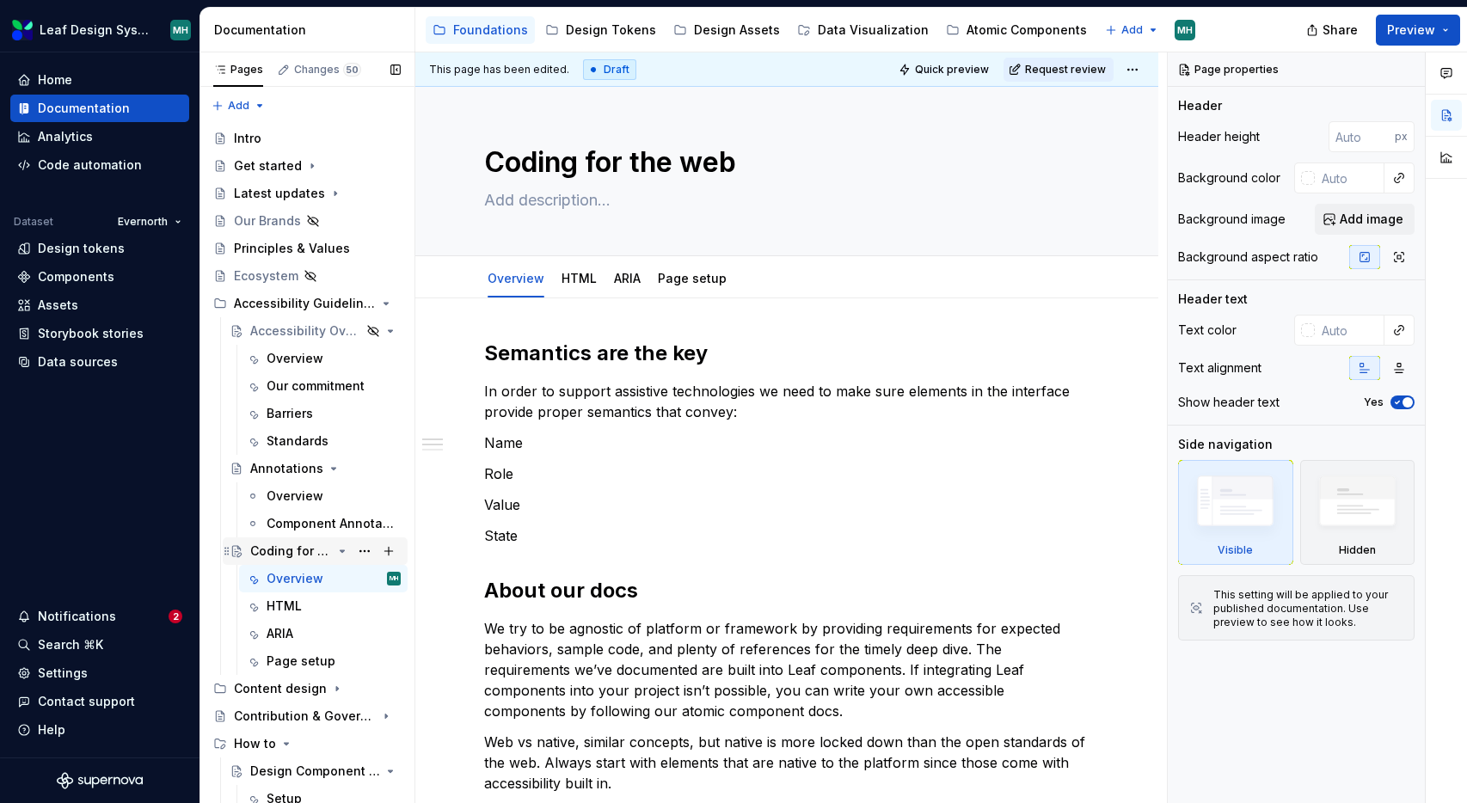
click at [292, 549] on div "Coding for the web" at bounding box center [291, 551] width 82 height 17
type textarea "*"
